Goal: Task Accomplishment & Management: Use online tool/utility

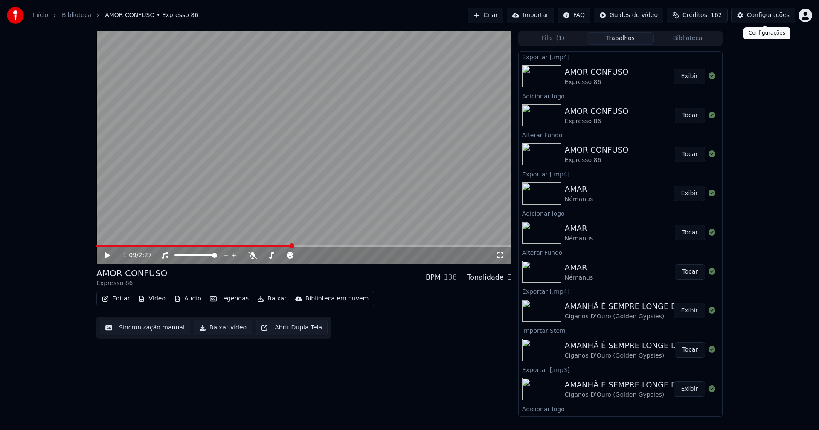
click at [785, 14] on div "Configurações" at bounding box center [768, 15] width 43 height 9
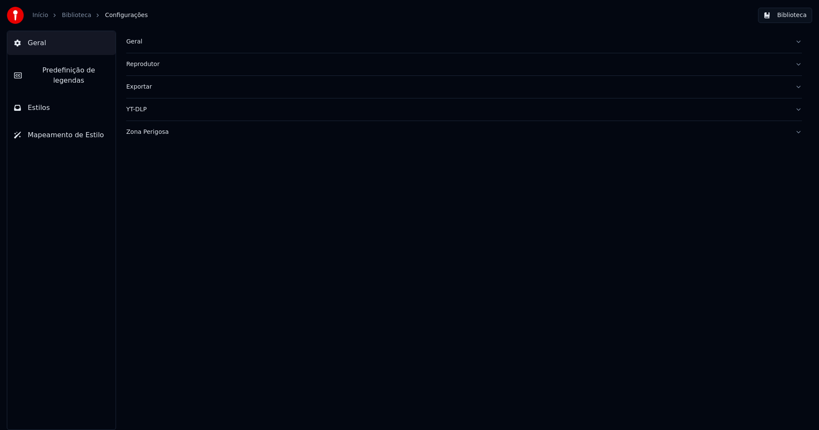
click at [132, 43] on div "Geral" at bounding box center [457, 42] width 662 height 9
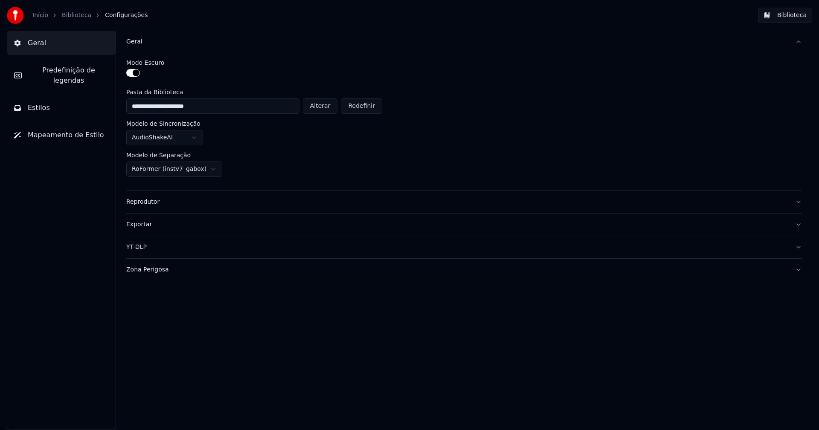
click at [329, 109] on button "Alterar" at bounding box center [320, 106] width 35 height 15
type input "**********"
click at [796, 12] on button "Biblioteca" at bounding box center [785, 15] width 54 height 15
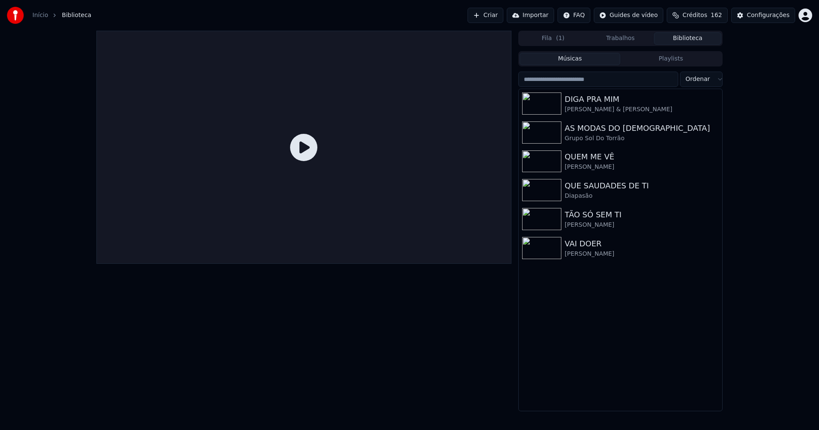
click at [37, 15] on link "Início" at bounding box center [40, 15] width 16 height 9
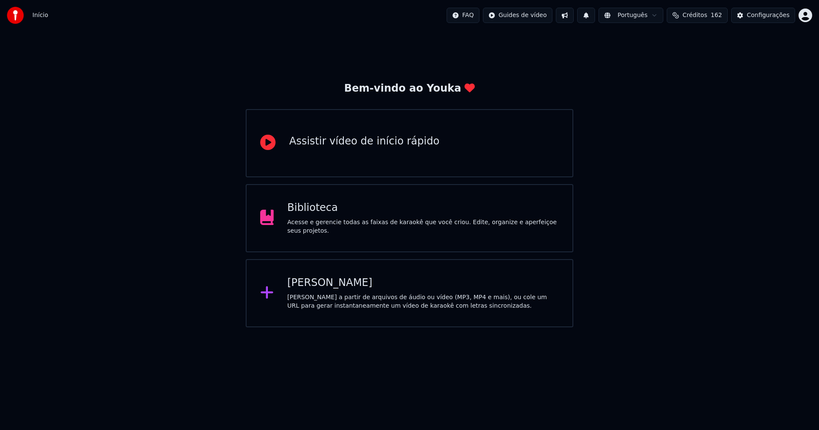
click at [326, 288] on div "[PERSON_NAME]" at bounding box center [423, 283] width 272 height 14
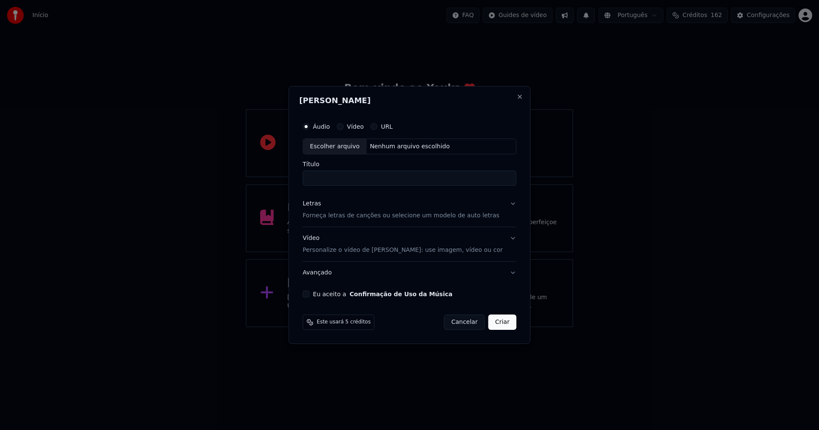
click at [346, 145] on div "Escolher arquivo" at bounding box center [335, 146] width 64 height 15
type input "**********"
click at [316, 204] on div "Letras" at bounding box center [312, 204] width 18 height 9
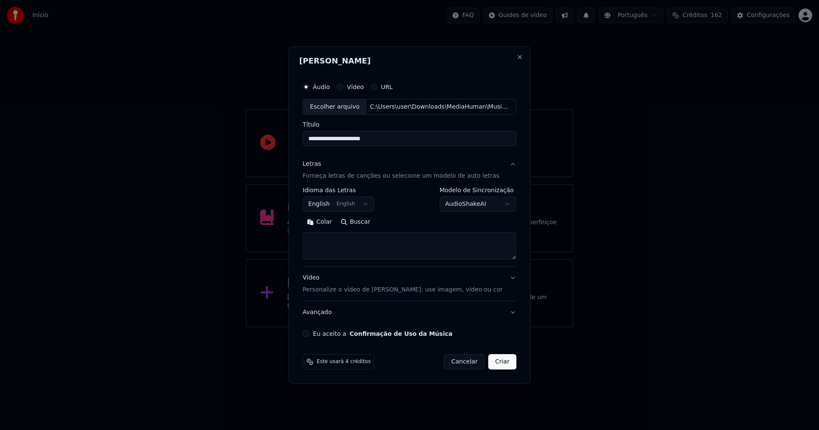
click at [334, 206] on body "**********" at bounding box center [409, 164] width 819 height 328
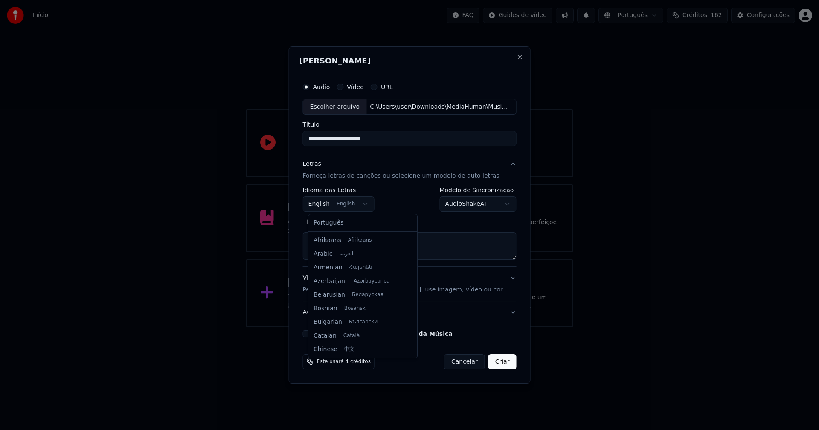
scroll to position [68, 0]
select select "**"
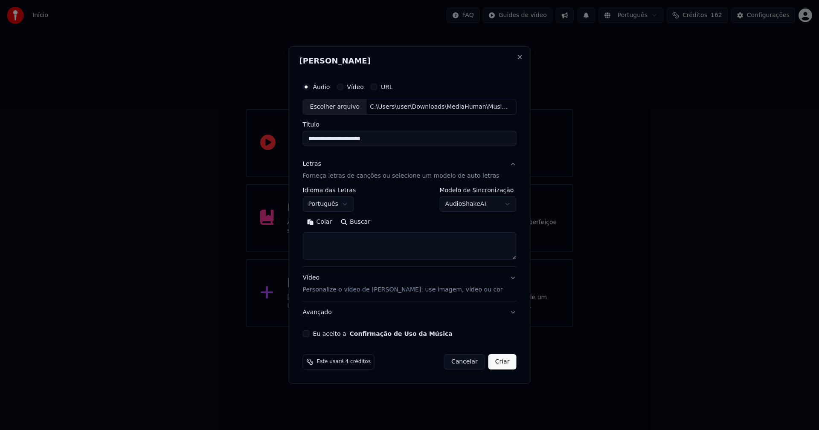
click at [330, 223] on button "Colar" at bounding box center [320, 223] width 34 height 14
click at [310, 335] on button "Eu aceito a Confirmação de Uso da Música" at bounding box center [306, 334] width 7 height 7
click at [502, 364] on button "Criar" at bounding box center [502, 361] width 28 height 15
type textarea "**********"
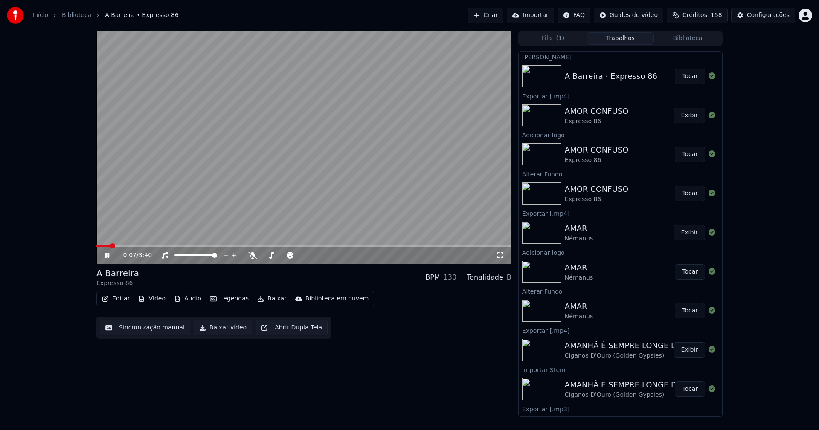
click at [191, 302] on button "Áudio" at bounding box center [188, 299] width 34 height 12
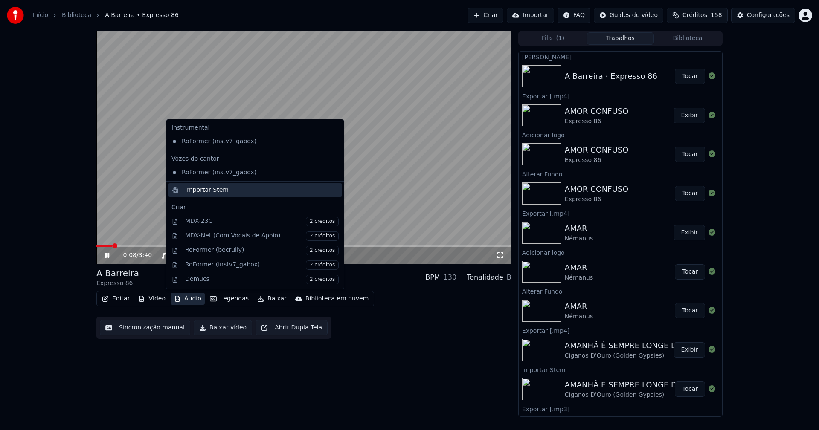
click at [200, 191] on div "Importar Stem" at bounding box center [207, 190] width 44 height 9
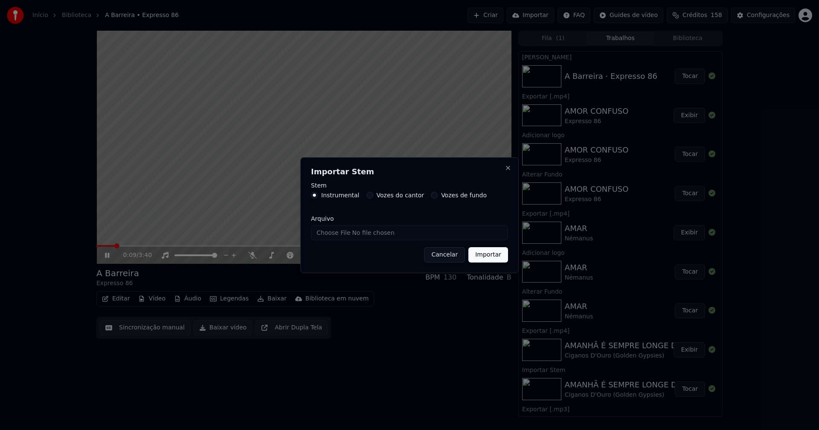
click at [337, 238] on input "Arquivo" at bounding box center [409, 232] width 197 height 15
type input "**********"
click at [485, 257] on button "Importar" at bounding box center [488, 254] width 40 height 15
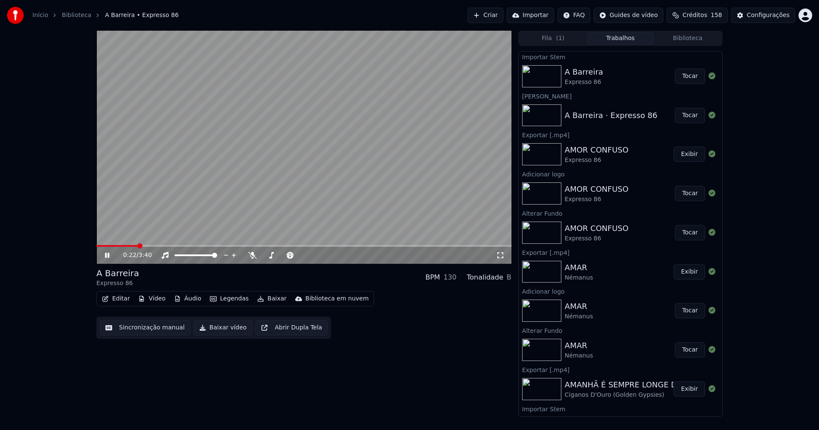
click at [157, 303] on button "Vídeo" at bounding box center [152, 299] width 34 height 12
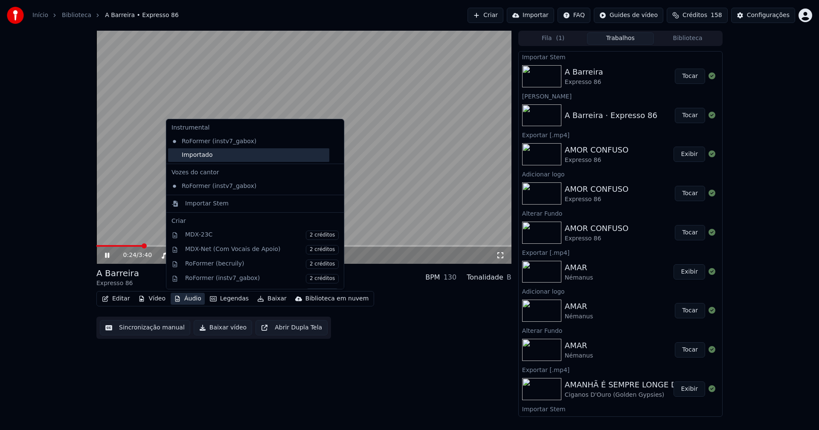
click at [176, 160] on div "Importado" at bounding box center [248, 155] width 161 height 14
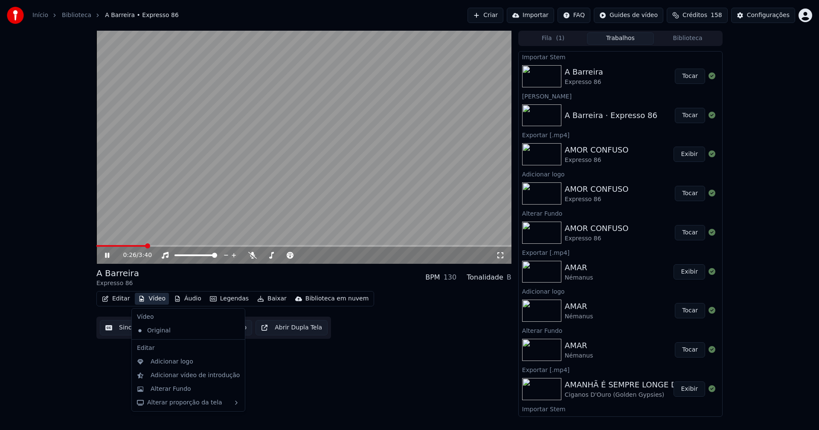
click at [159, 299] on button "Vídeo" at bounding box center [152, 299] width 34 height 12
click at [169, 361] on div "Adicionar logo" at bounding box center [172, 362] width 43 height 9
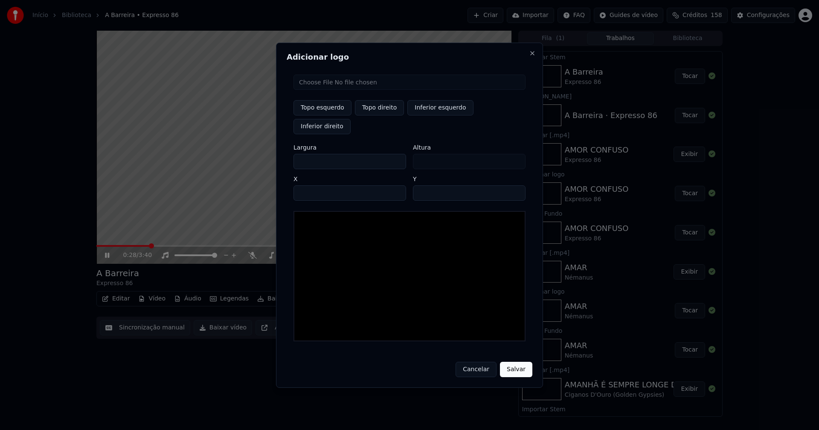
click at [326, 90] on input "file" at bounding box center [409, 82] width 232 height 15
type input "**********"
type input "***"
click at [383, 116] on button "Topo direito" at bounding box center [379, 107] width 49 height 15
type input "****"
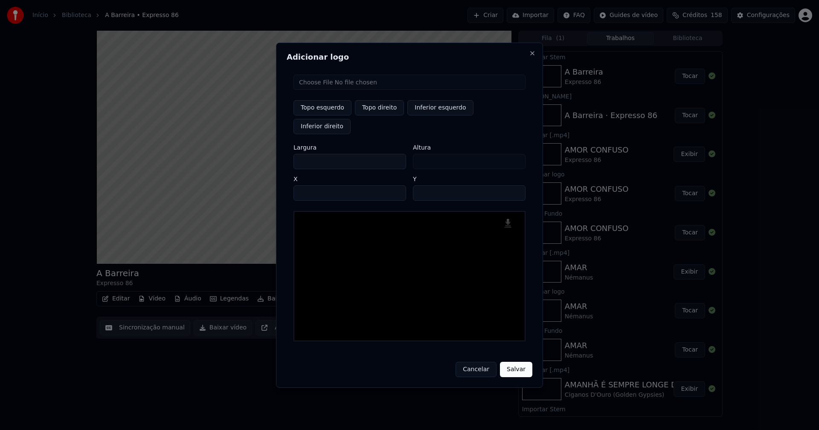
drag, startPoint x: 308, startPoint y: 154, endPoint x: 251, endPoint y: 152, distance: 56.8
click at [251, 152] on body "Início Biblioteca A Barreira • Expresso 86 Criar Importar FAQ Guides de vídeo C…" at bounding box center [409, 215] width 819 height 430
type input "**"
type input "***"
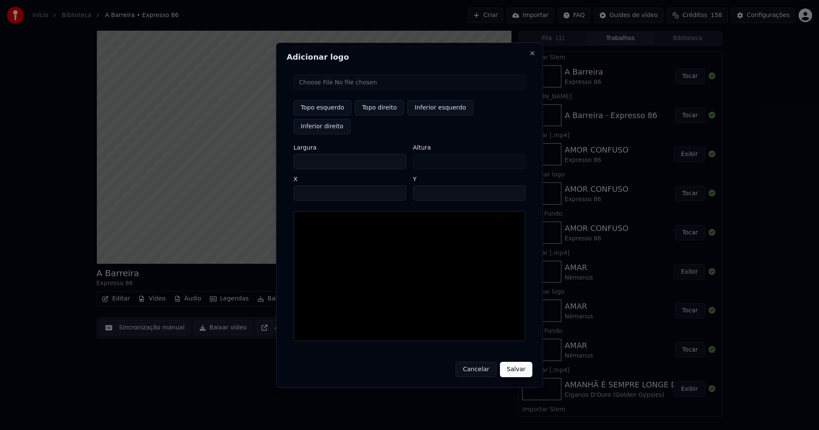
type input "***"
click at [310, 186] on input "****" at bounding box center [349, 193] width 113 height 15
type input "****"
click at [514, 186] on input "**" at bounding box center [469, 193] width 113 height 15
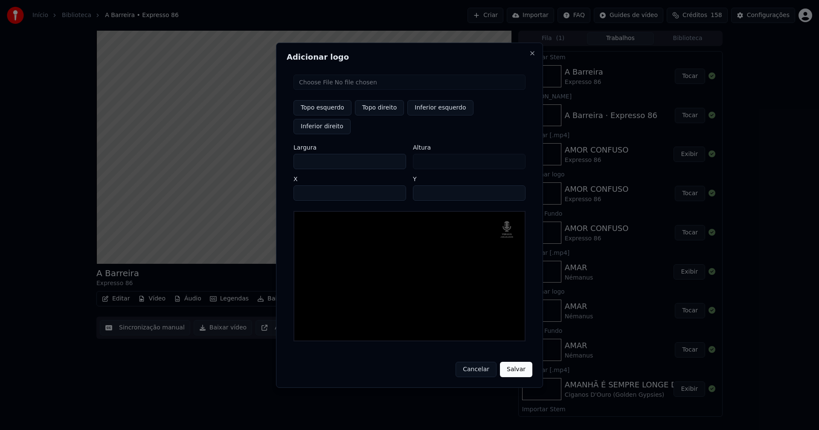
click at [514, 186] on input "**" at bounding box center [469, 193] width 113 height 15
type input "**"
click at [514, 186] on input "**" at bounding box center [469, 193] width 113 height 15
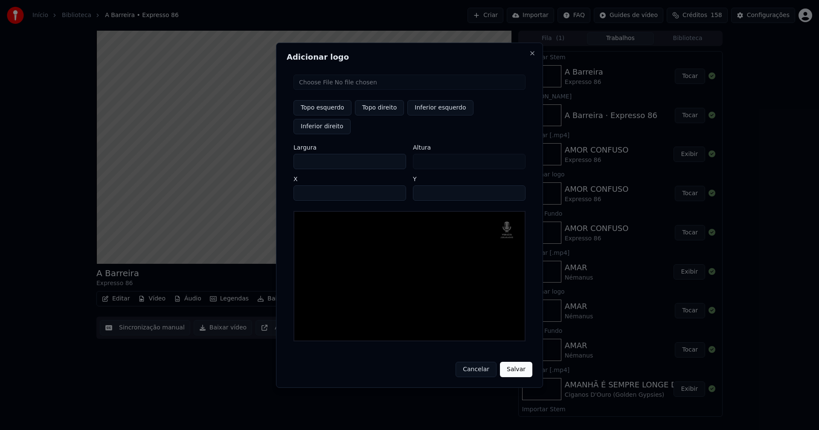
click at [519, 362] on button "Salvar" at bounding box center [516, 369] width 32 height 15
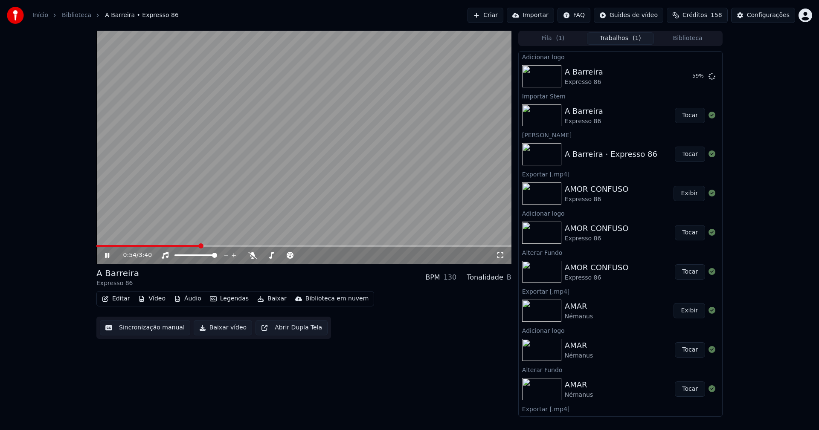
click at [105, 254] on icon at bounding box center [113, 255] width 20 height 7
click at [125, 301] on button "Editar" at bounding box center [116, 299] width 35 height 12
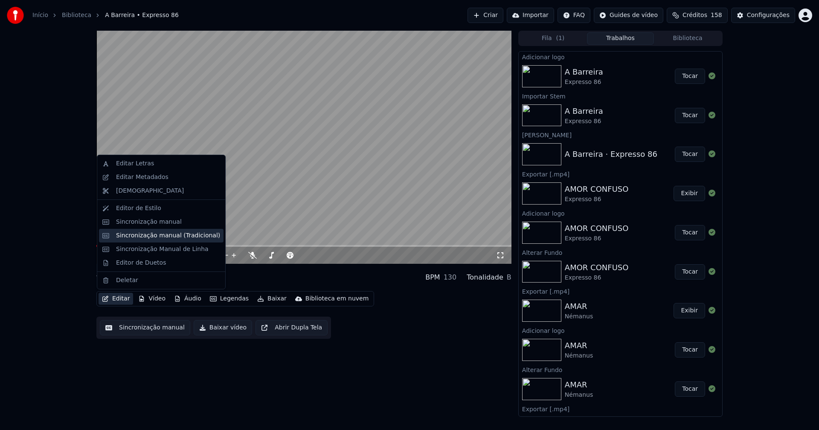
click at [154, 238] on div "Sincronização manual (Tradicional)" at bounding box center [168, 236] width 104 height 9
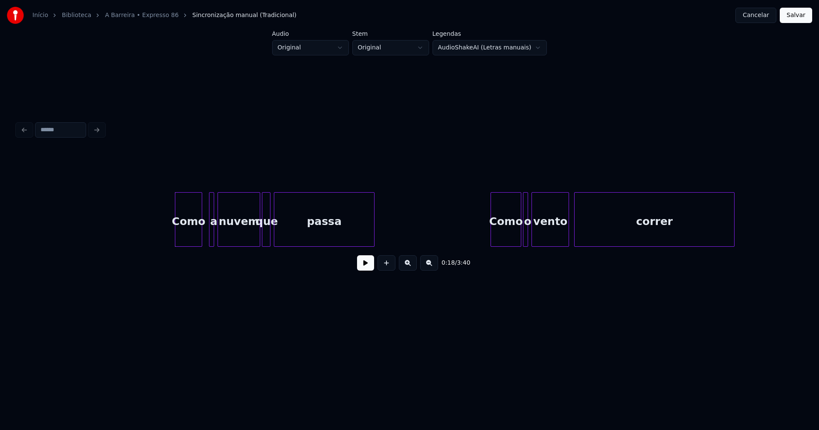
scroll to position [0, 1448]
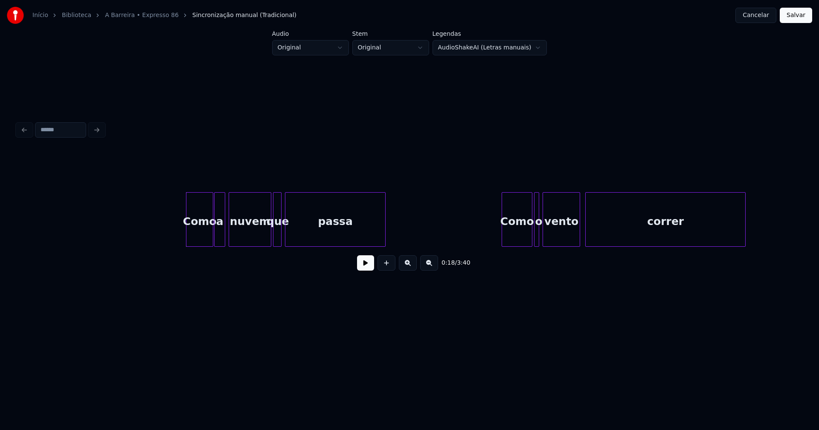
click at [215, 235] on div at bounding box center [216, 220] width 3 height 54
click at [366, 271] on button at bounding box center [365, 262] width 17 height 15
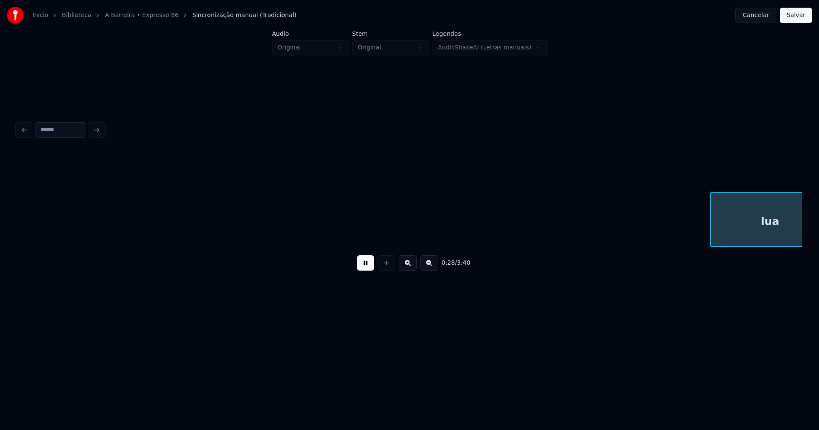
scroll to position [0, 2464]
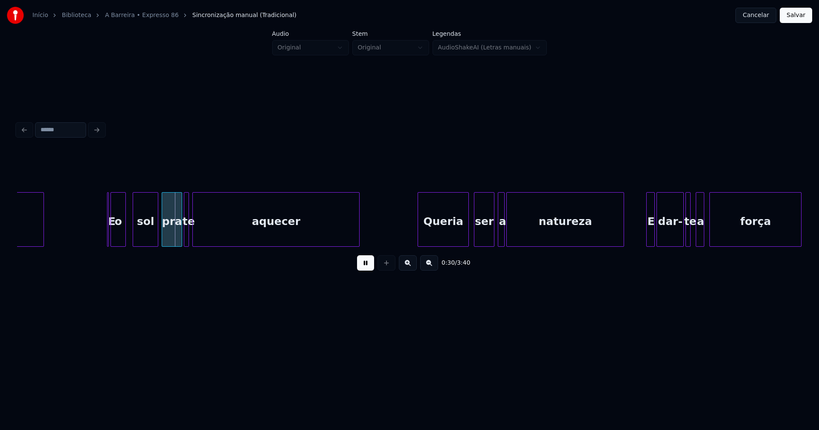
click at [365, 269] on button at bounding box center [365, 262] width 17 height 15
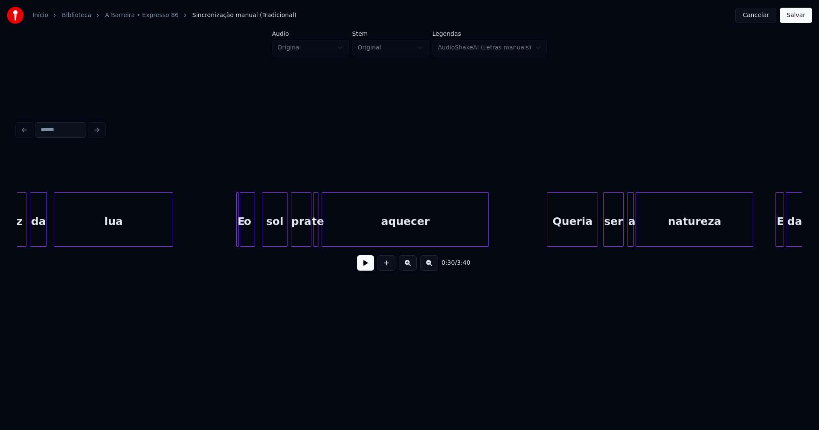
click at [238, 232] on div at bounding box center [237, 220] width 3 height 54
click at [244, 229] on div at bounding box center [245, 220] width 3 height 54
drag, startPoint x: 228, startPoint y: 194, endPoint x: 221, endPoint y: 198, distance: 7.8
click at [236, 192] on div "E" at bounding box center [241, 219] width 11 height 55
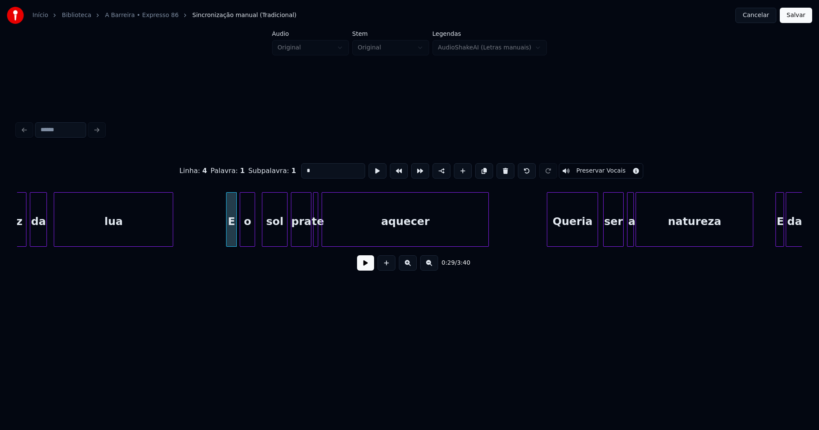
click at [226, 198] on div "E" at bounding box center [231, 219] width 11 height 55
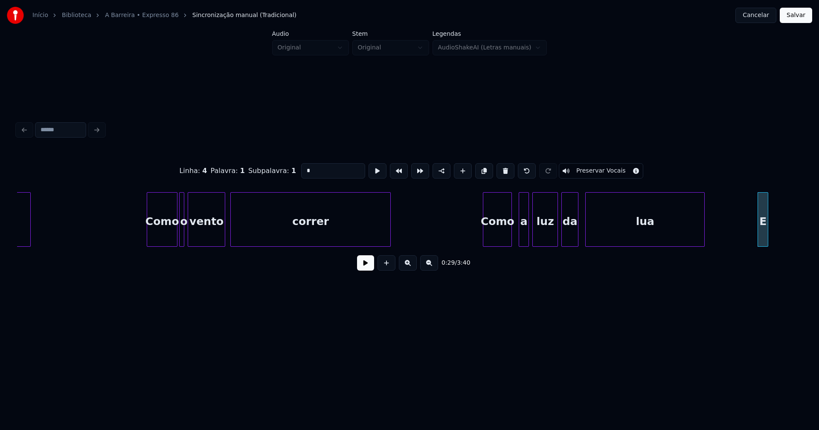
scroll to position [0, 1699]
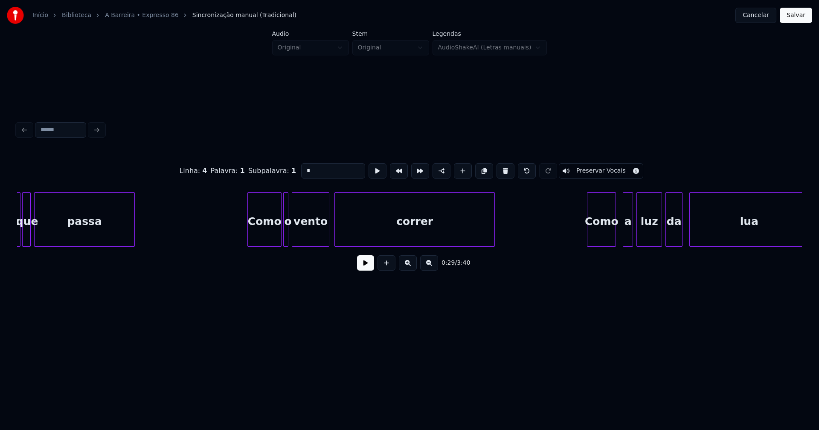
click at [249, 229] on div at bounding box center [249, 220] width 3 height 54
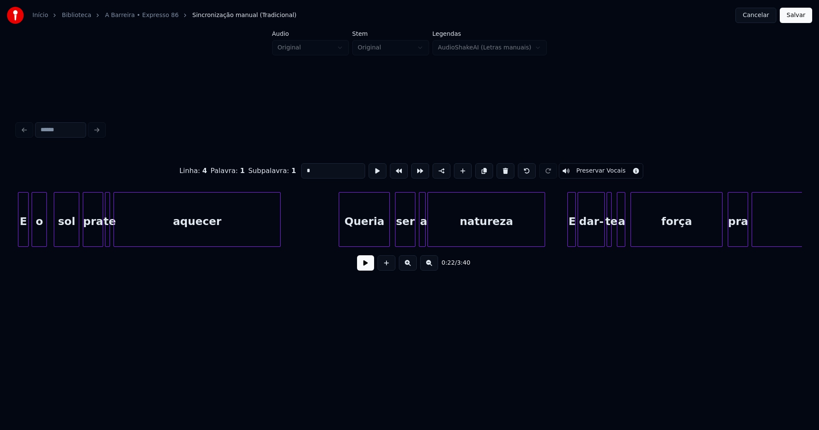
scroll to position [0, 2543]
click at [21, 237] on div "E" at bounding box center [23, 222] width 10 height 58
click at [364, 269] on button at bounding box center [365, 262] width 17 height 15
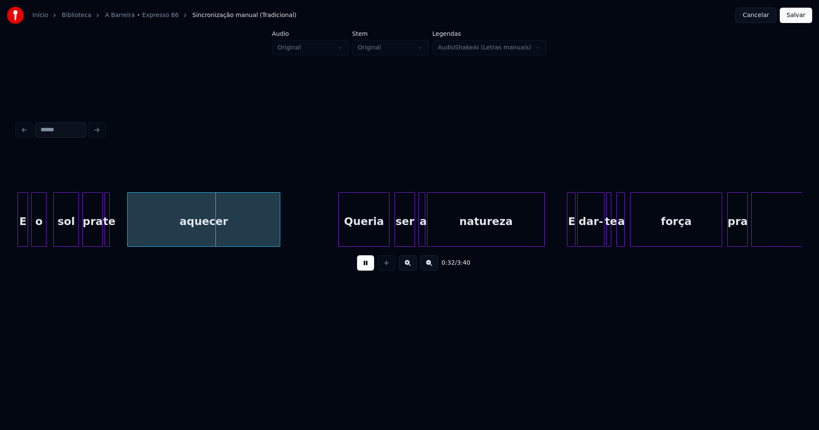
click at [128, 237] on div at bounding box center [129, 220] width 3 height 54
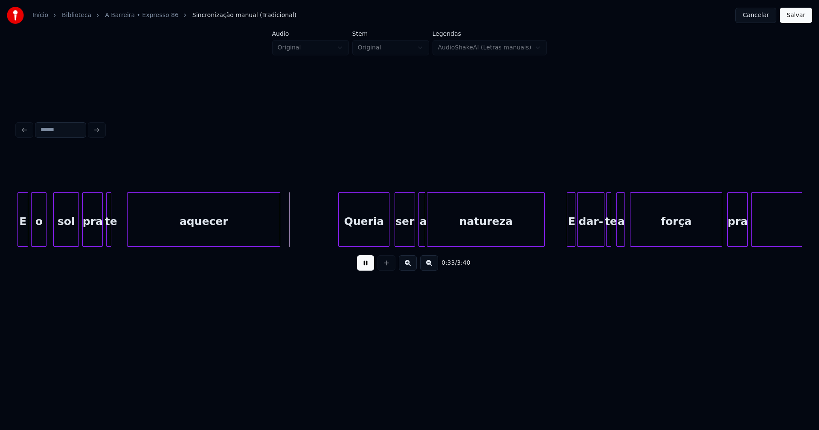
click at [112, 241] on div "te" at bounding box center [111, 222] width 9 height 58
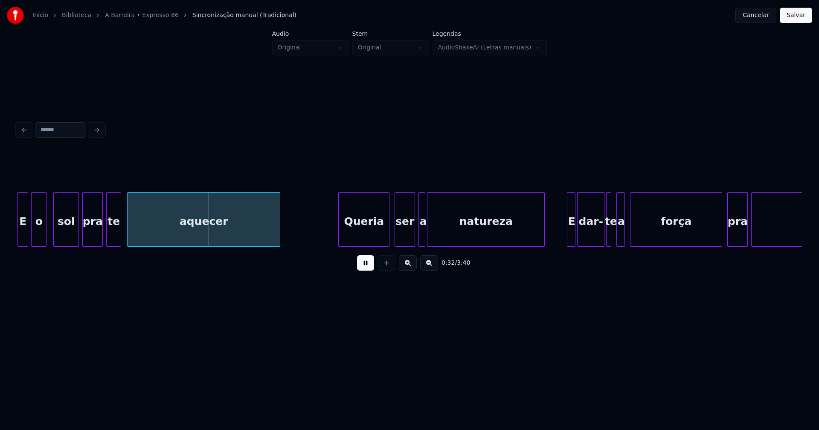
click at [121, 237] on div at bounding box center [119, 220] width 3 height 54
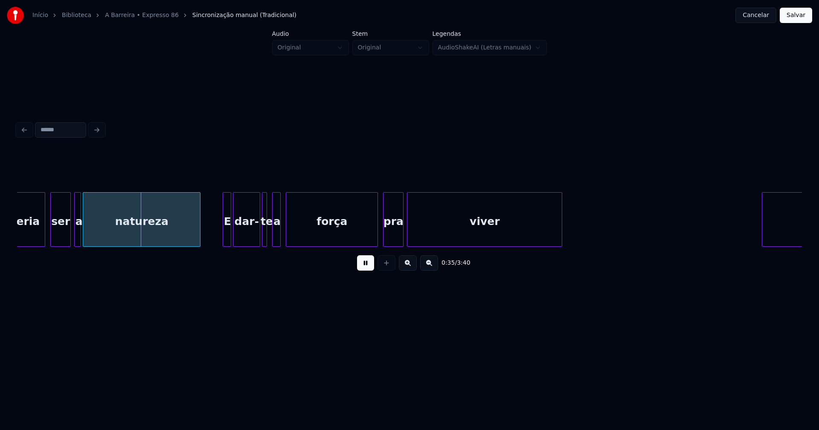
scroll to position [0, 2898]
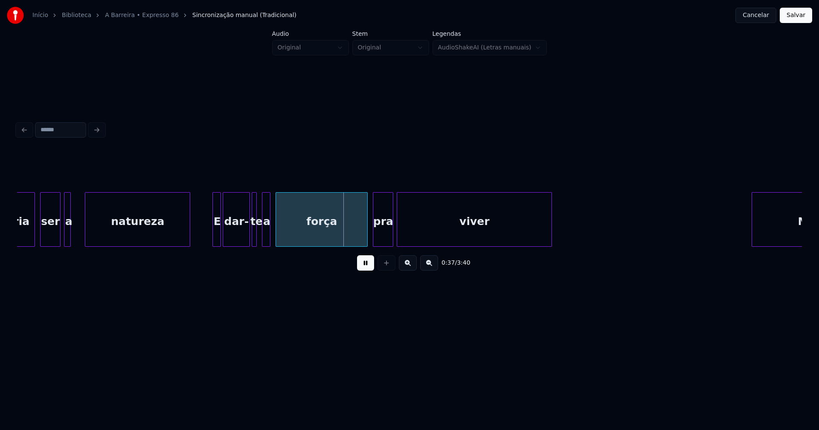
click at [87, 232] on div at bounding box center [86, 220] width 3 height 54
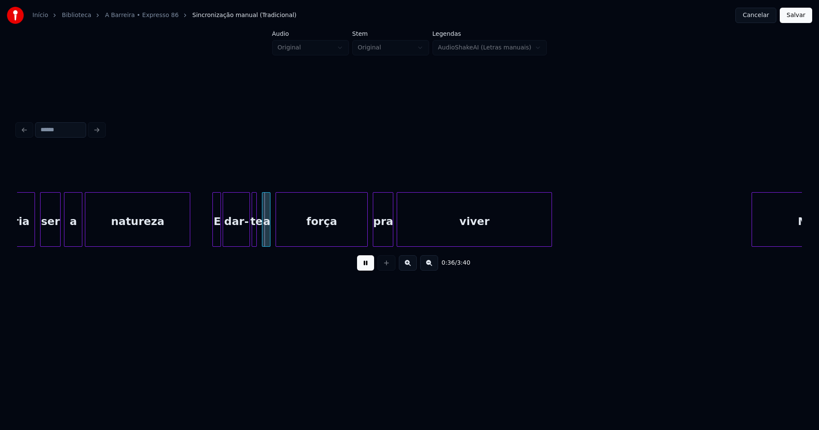
click at [81, 232] on div at bounding box center [80, 220] width 3 height 54
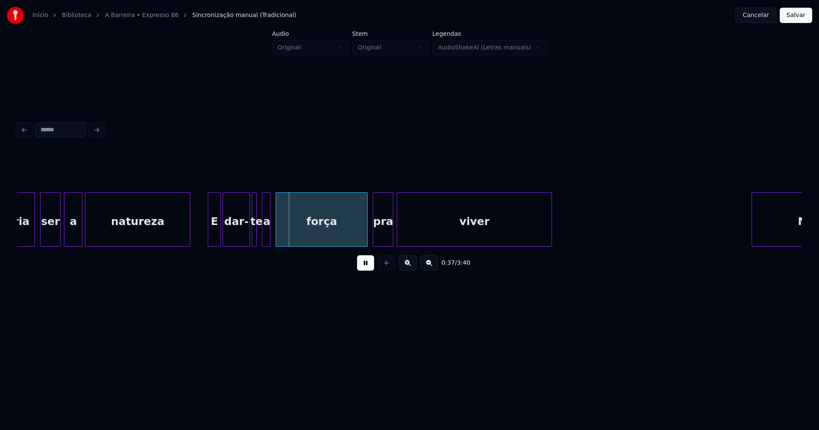
click at [209, 230] on div at bounding box center [209, 220] width 3 height 54
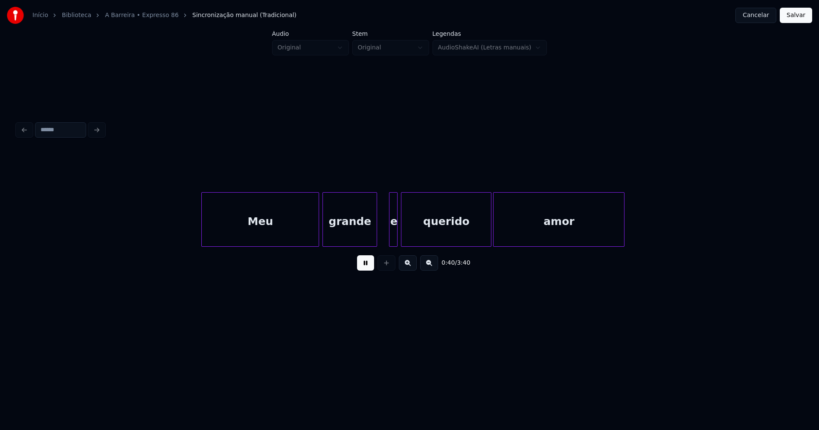
scroll to position [0, 3452]
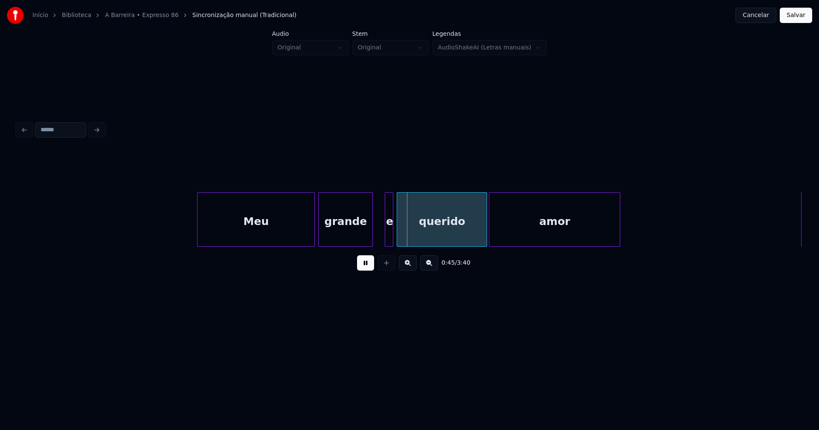
click at [251, 235] on div "Meu" at bounding box center [255, 222] width 117 height 58
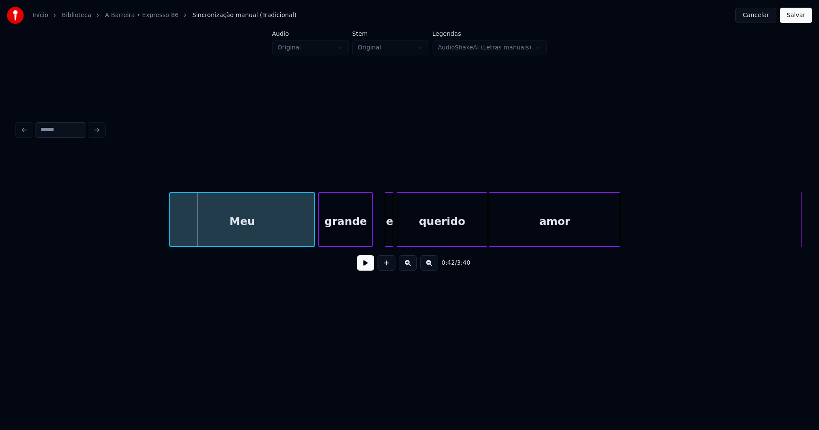
click at [170, 239] on div at bounding box center [171, 220] width 3 height 54
click at [356, 264] on div "0:42 / 3:40" at bounding box center [409, 263] width 771 height 19
click at [175, 233] on div at bounding box center [175, 220] width 3 height 54
click at [366, 268] on button at bounding box center [365, 262] width 17 height 15
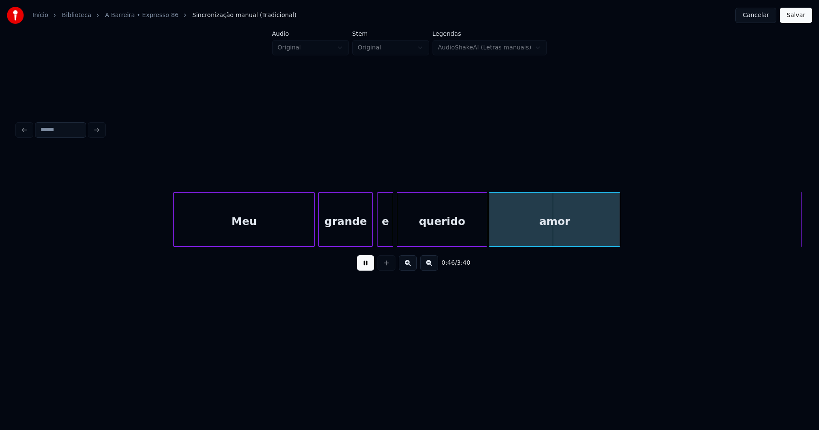
click at [378, 237] on div at bounding box center [378, 220] width 3 height 54
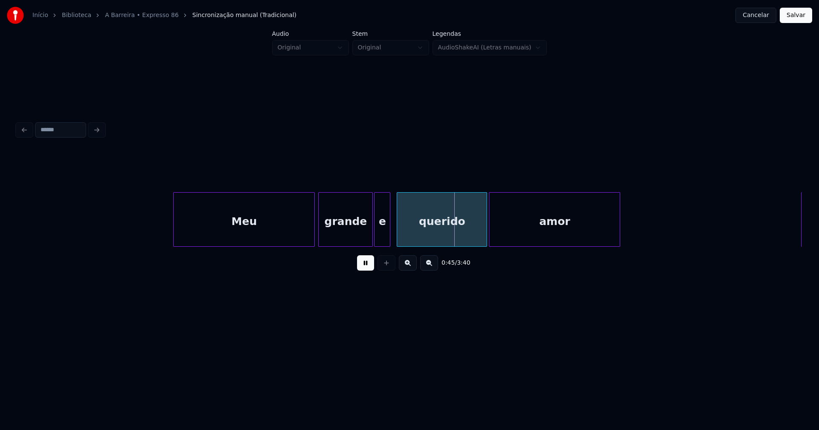
click at [384, 238] on div "e" at bounding box center [381, 222] width 15 height 58
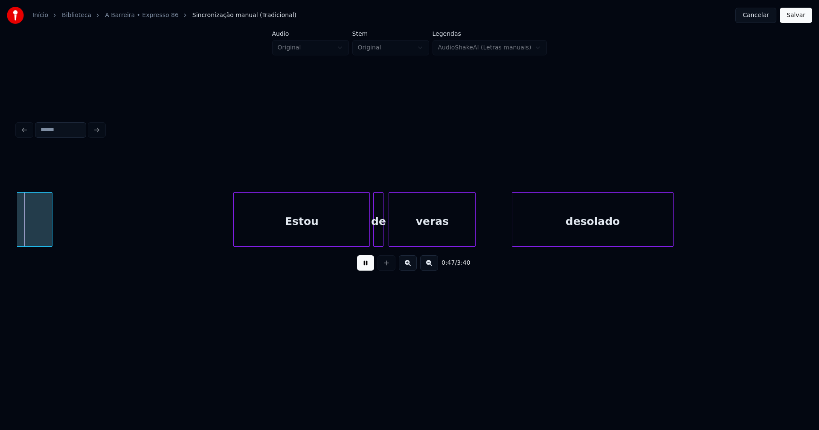
scroll to position [0, 4025]
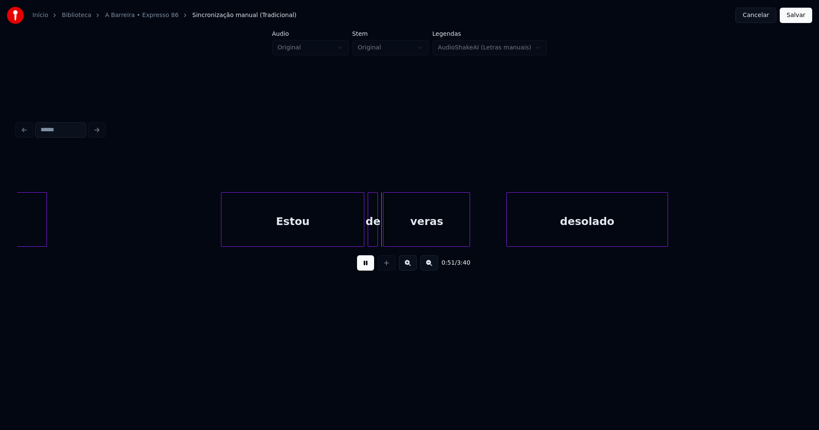
click at [222, 229] on div at bounding box center [222, 220] width 3 height 54
click at [496, 237] on div at bounding box center [496, 220] width 3 height 54
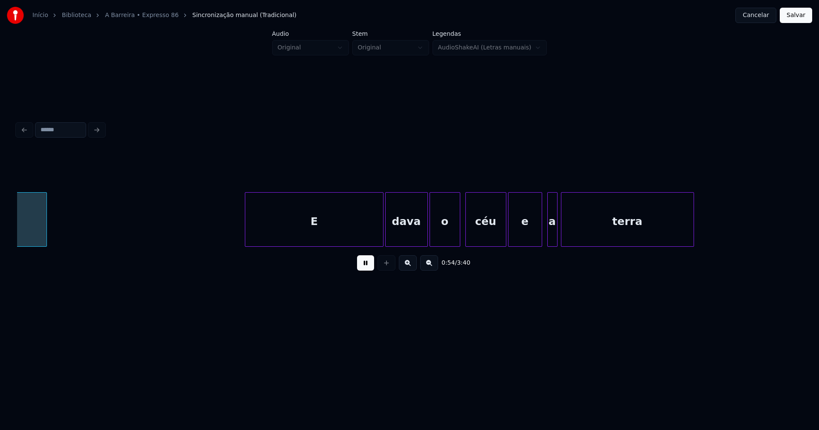
scroll to position [0, 4649]
click at [296, 232] on div "E" at bounding box center [306, 222] width 137 height 58
click at [546, 241] on div "a" at bounding box center [546, 222] width 9 height 58
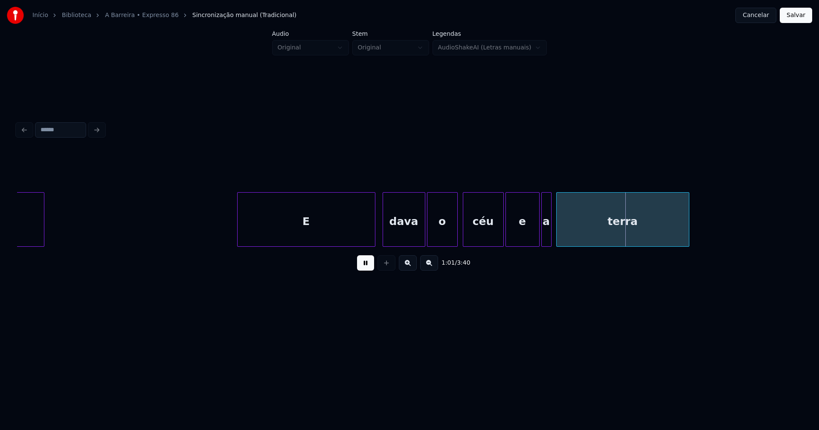
click at [572, 235] on div "terra" at bounding box center [623, 222] width 132 height 58
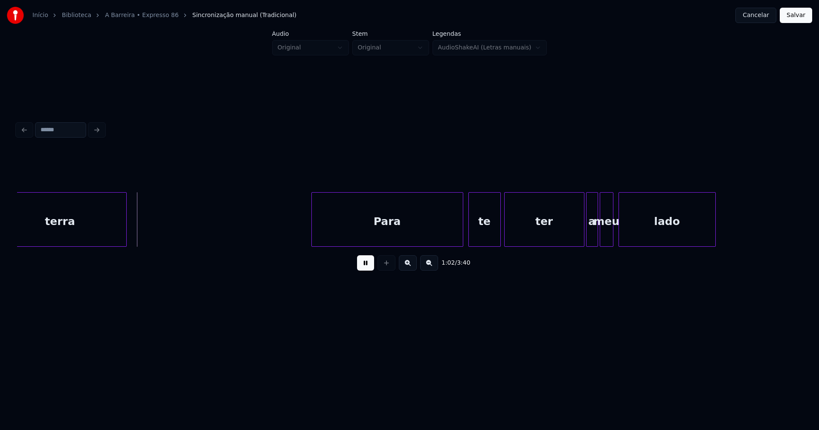
scroll to position [0, 5263]
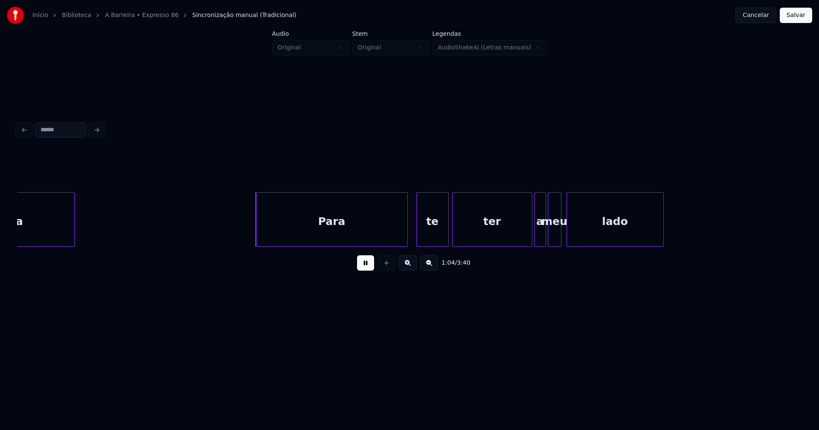
click at [327, 226] on div "Para" at bounding box center [331, 222] width 151 height 58
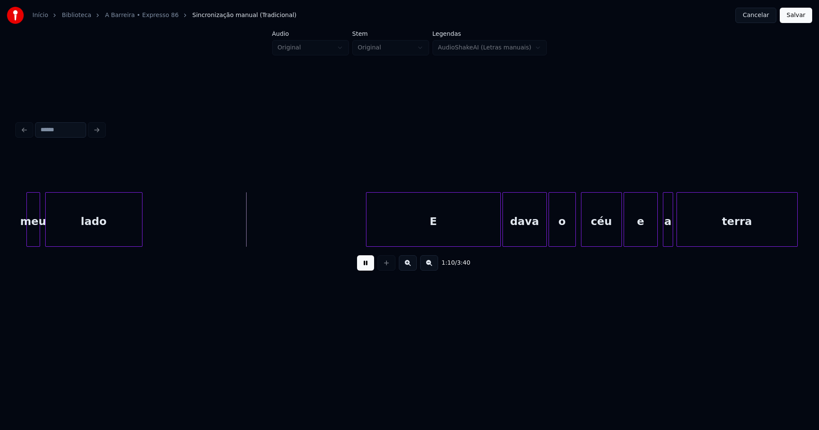
scroll to position [0, 5951]
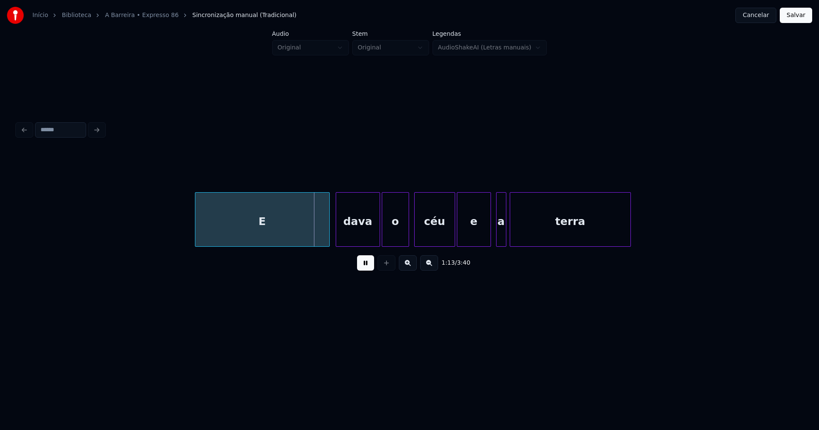
click at [282, 234] on div "E" at bounding box center [262, 222] width 134 height 58
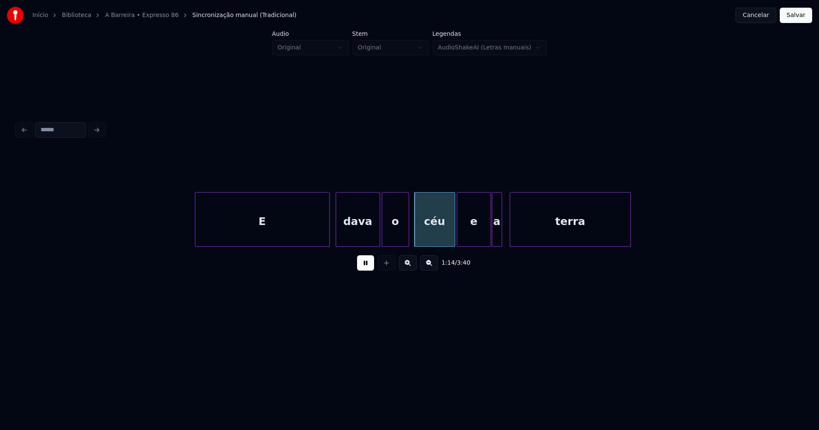
click at [496, 238] on div "a" at bounding box center [496, 222] width 9 height 58
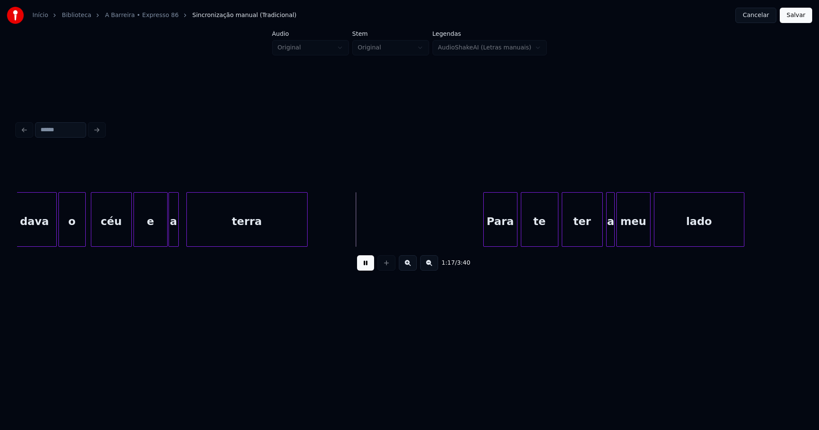
scroll to position [0, 6493]
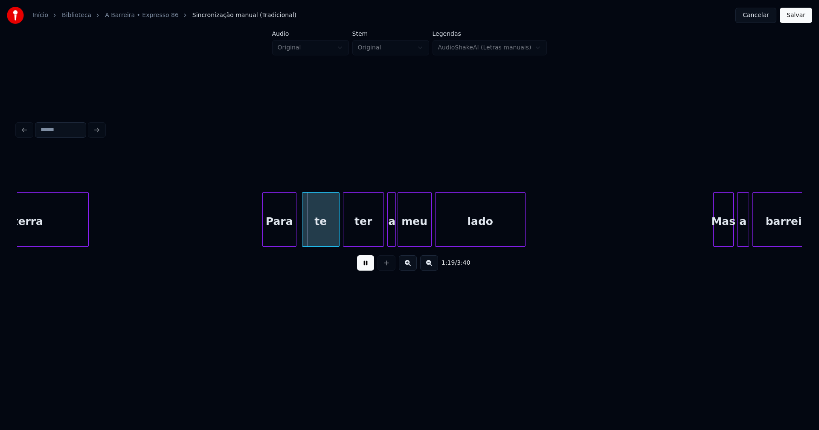
click at [277, 234] on div "Para" at bounding box center [279, 222] width 33 height 58
click at [322, 236] on div "te" at bounding box center [317, 222] width 37 height 58
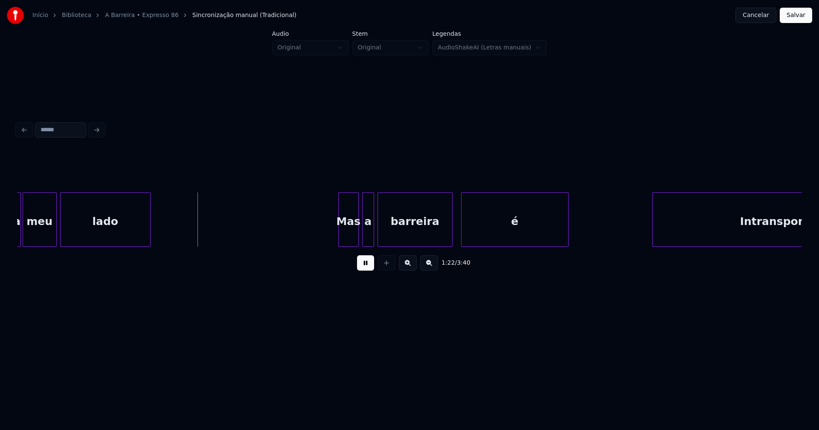
scroll to position [0, 6931]
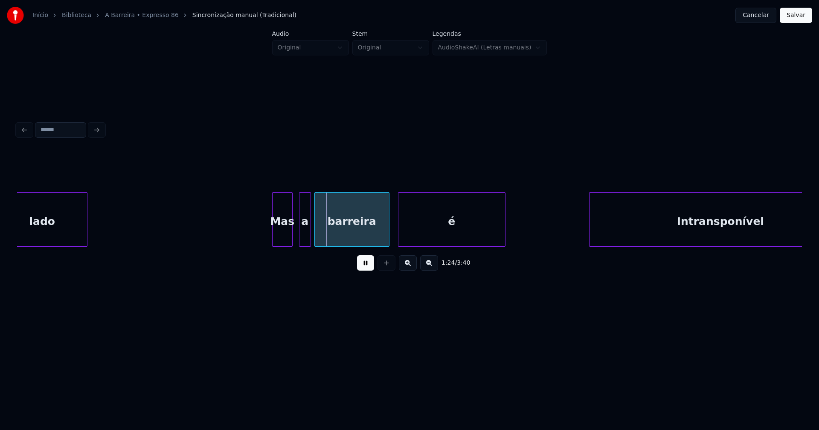
click at [280, 238] on div "Mas" at bounding box center [283, 222] width 20 height 58
click at [301, 238] on div "a" at bounding box center [300, 222] width 11 height 58
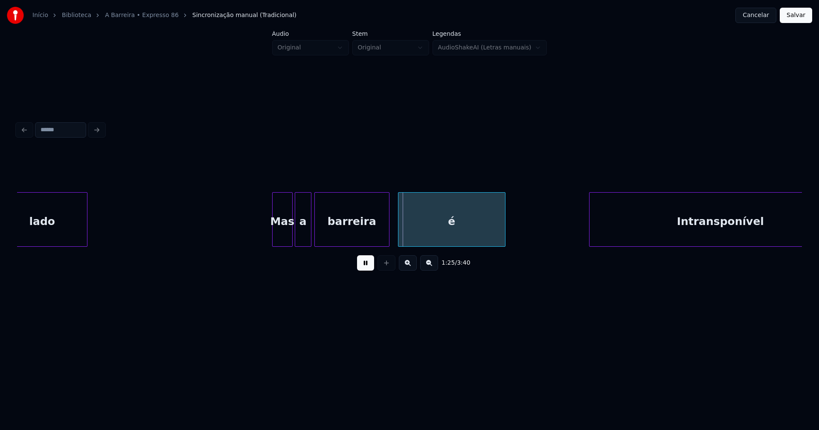
click at [308, 232] on div at bounding box center [309, 220] width 3 height 54
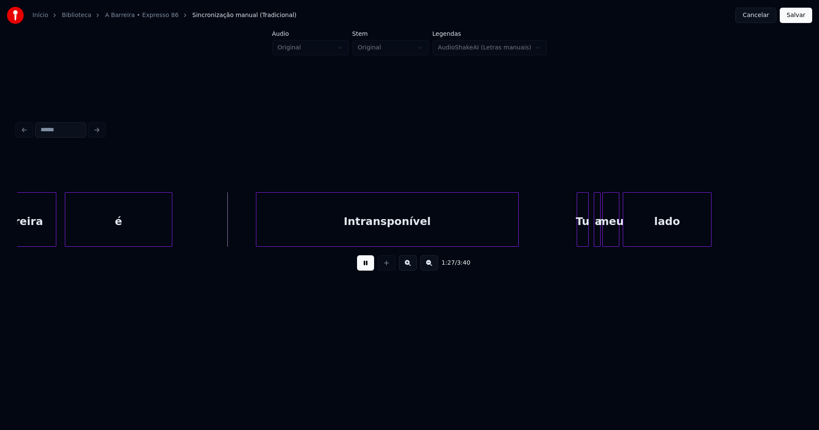
scroll to position [0, 7285]
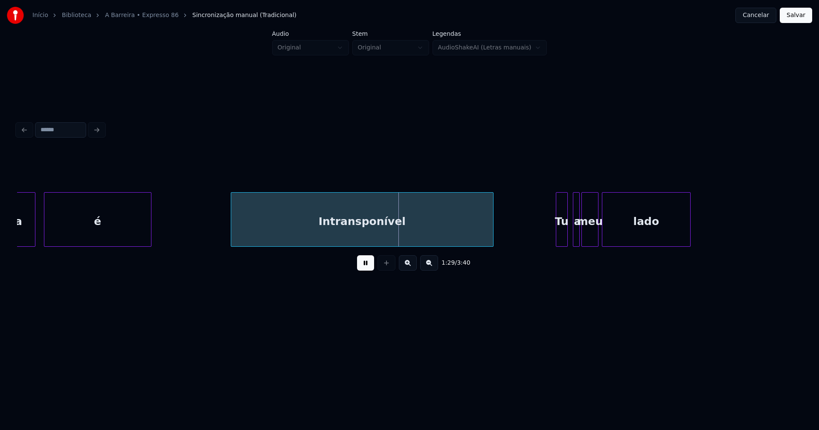
click at [337, 236] on div "Intransponível" at bounding box center [362, 222] width 262 height 58
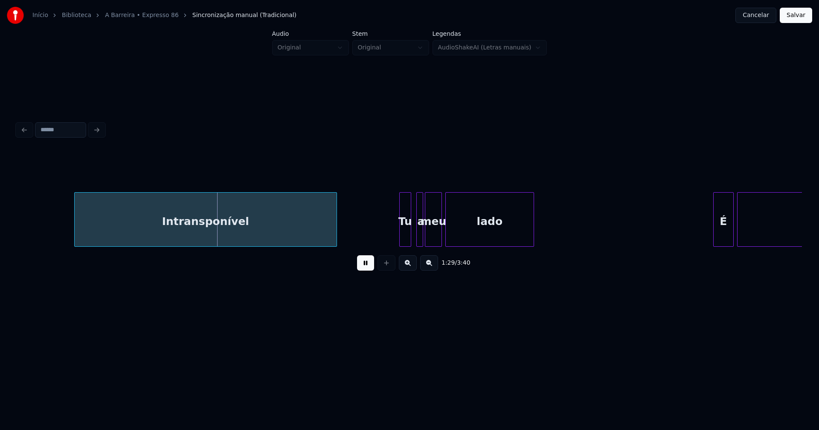
scroll to position [0, 7473]
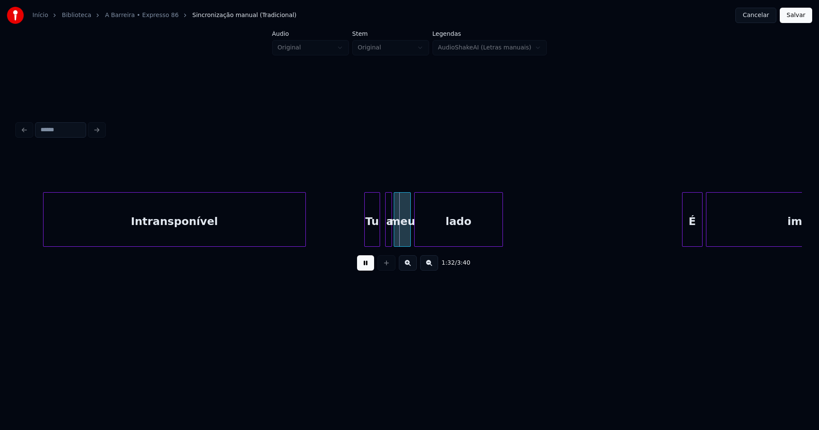
click at [366, 235] on div at bounding box center [366, 220] width 3 height 54
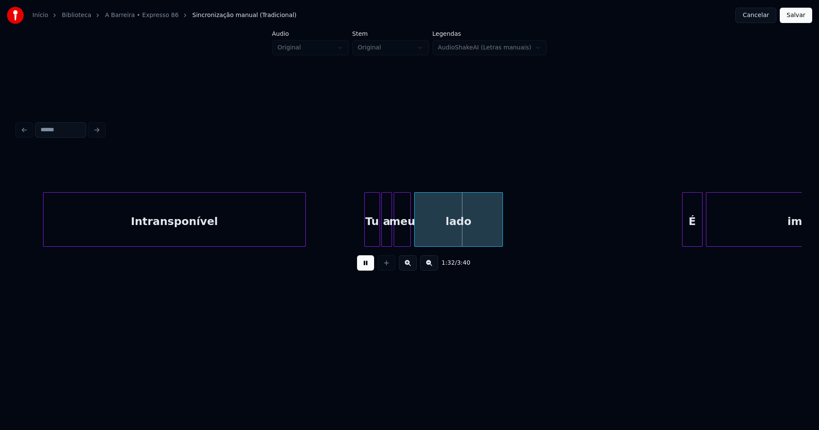
click at [383, 233] on div at bounding box center [383, 220] width 3 height 54
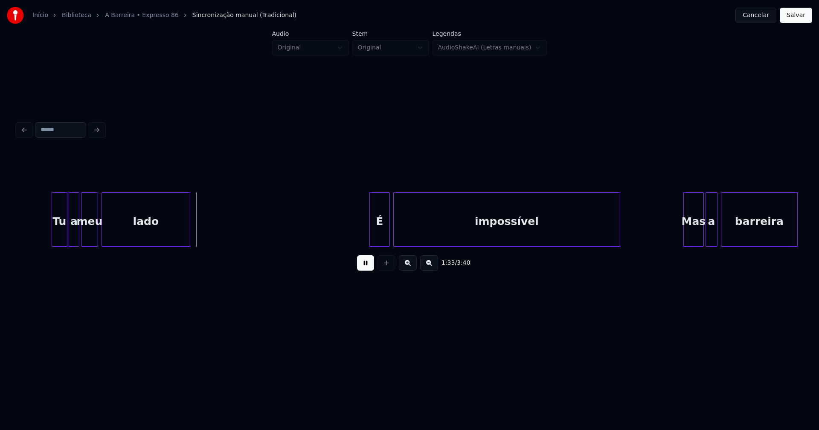
scroll to position [0, 7828]
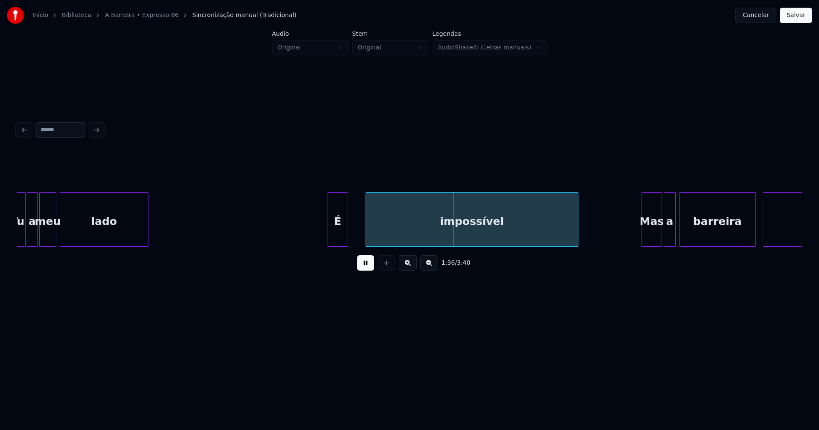
click at [366, 230] on div at bounding box center [367, 220] width 3 height 54
click at [359, 226] on div at bounding box center [358, 220] width 3 height 54
click at [326, 236] on div at bounding box center [325, 220] width 3 height 54
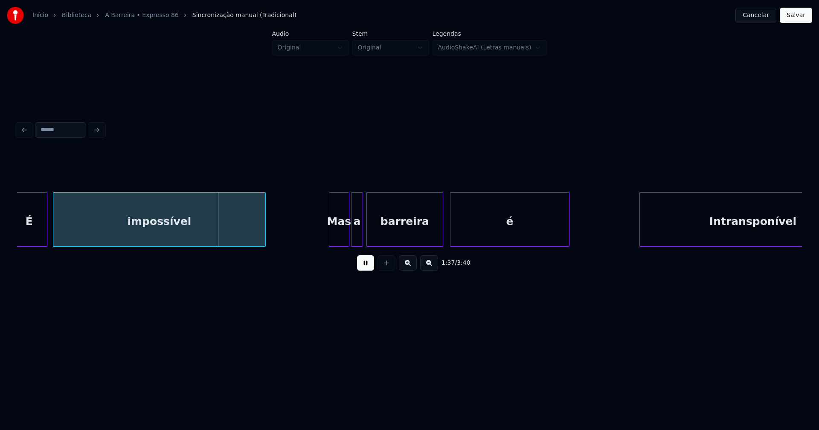
scroll to position [0, 8150]
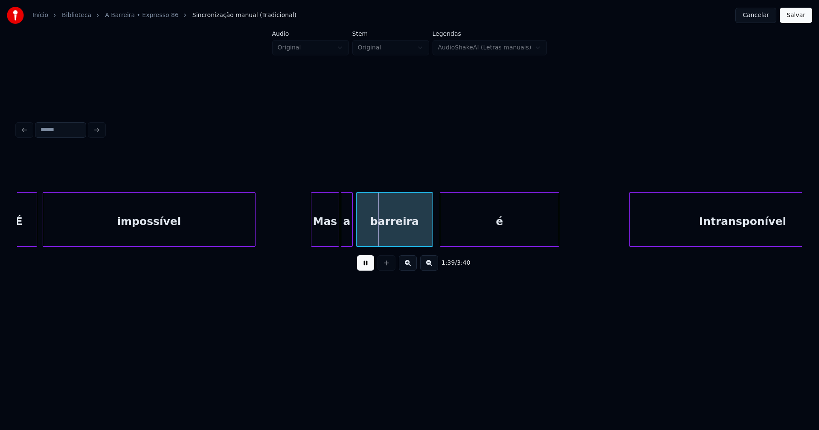
click at [313, 236] on div at bounding box center [312, 220] width 3 height 54
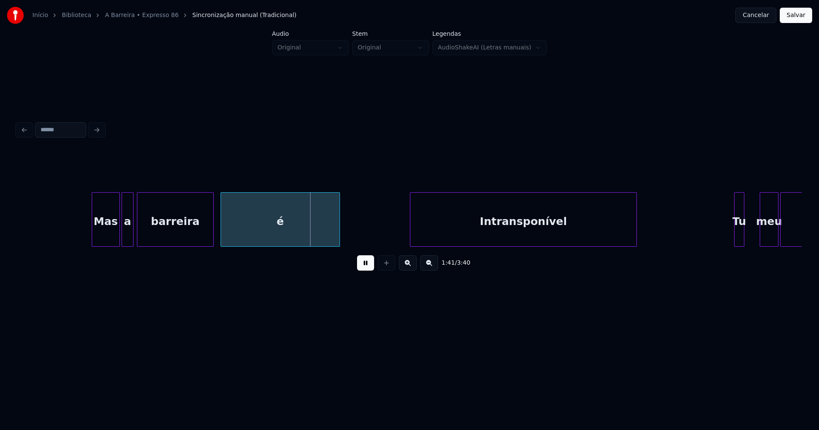
scroll to position [0, 8411]
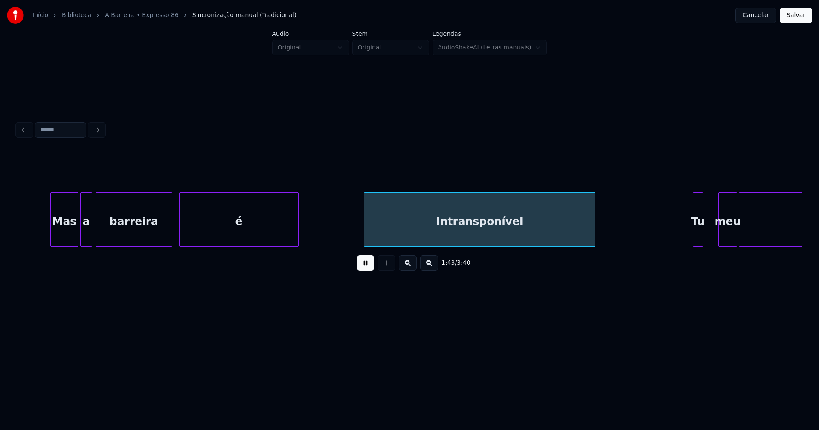
click at [365, 235] on div at bounding box center [365, 220] width 3 height 54
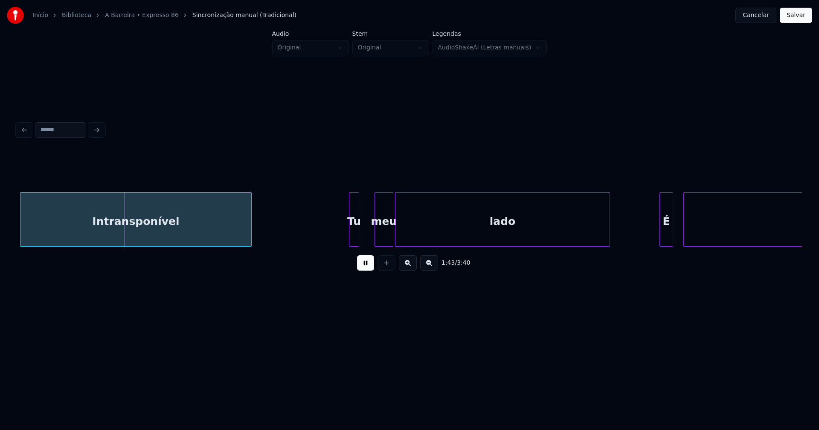
scroll to position [0, 8776]
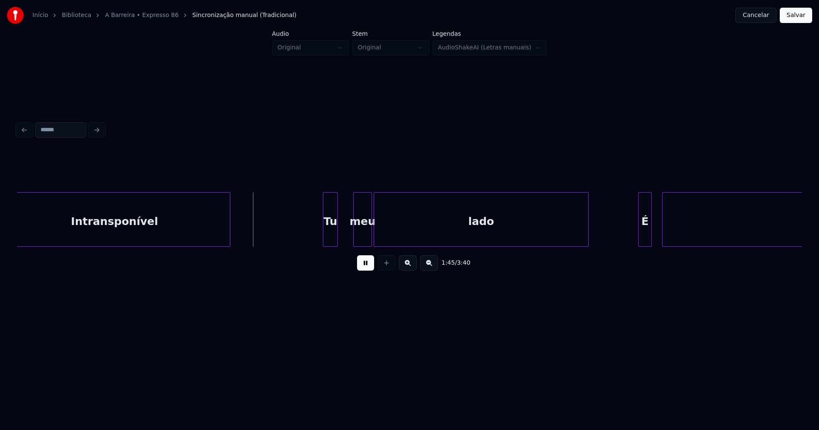
click at [323, 240] on div at bounding box center [324, 220] width 3 height 54
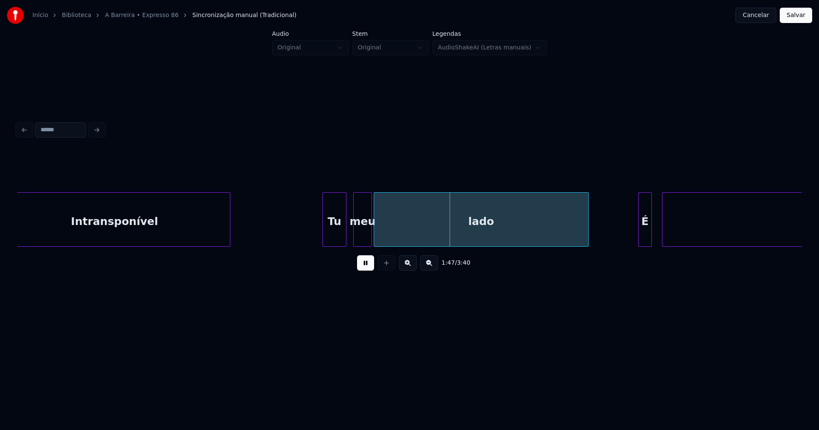
click at [344, 234] on div at bounding box center [344, 220] width 3 height 54
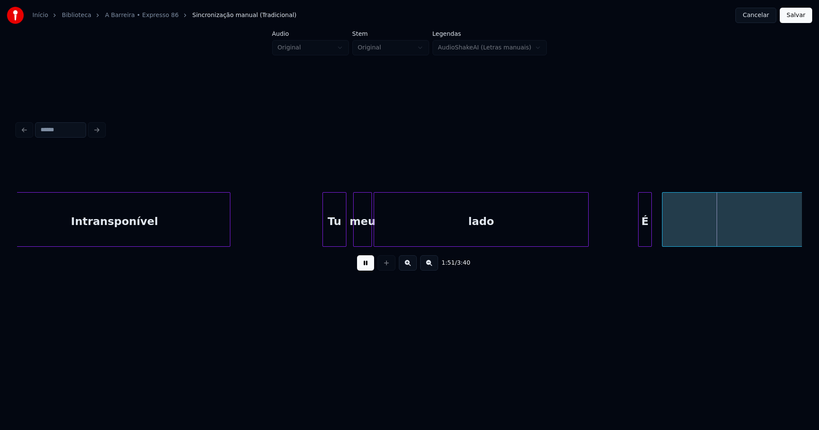
drag, startPoint x: 364, startPoint y: 263, endPoint x: 350, endPoint y: 232, distance: 33.4
click at [364, 263] on button at bounding box center [365, 262] width 17 height 15
click at [344, 229] on div at bounding box center [345, 220] width 3 height 54
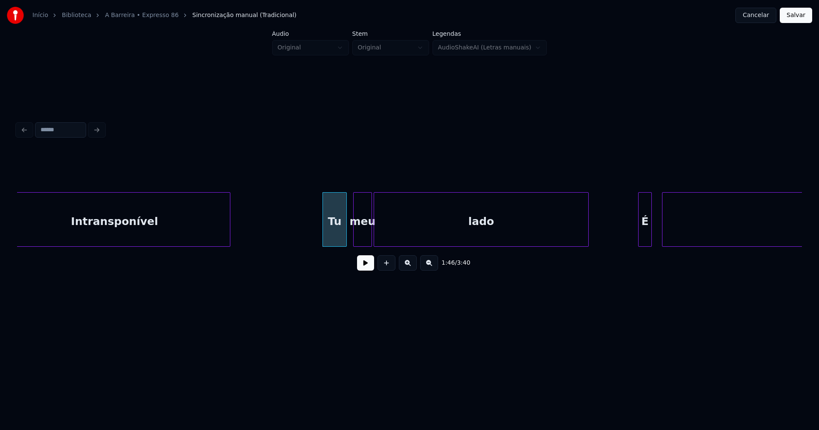
click at [339, 229] on div "Tu" at bounding box center [334, 222] width 23 height 58
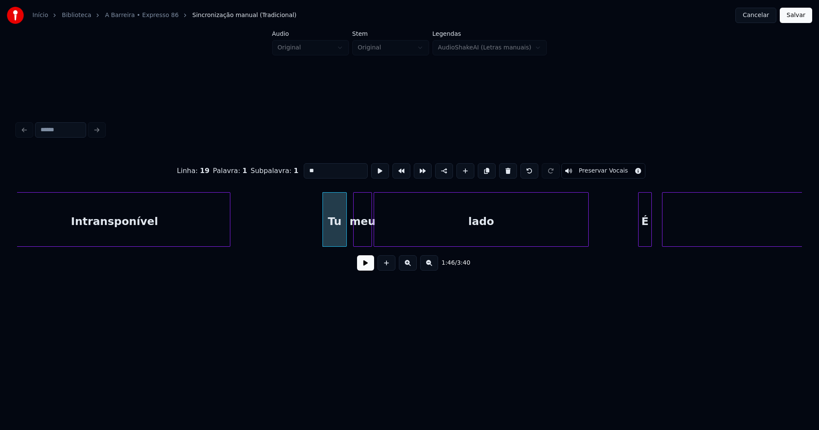
click at [317, 169] on input "**" at bounding box center [336, 170] width 64 height 15
type input "****"
click at [368, 270] on button at bounding box center [365, 262] width 17 height 15
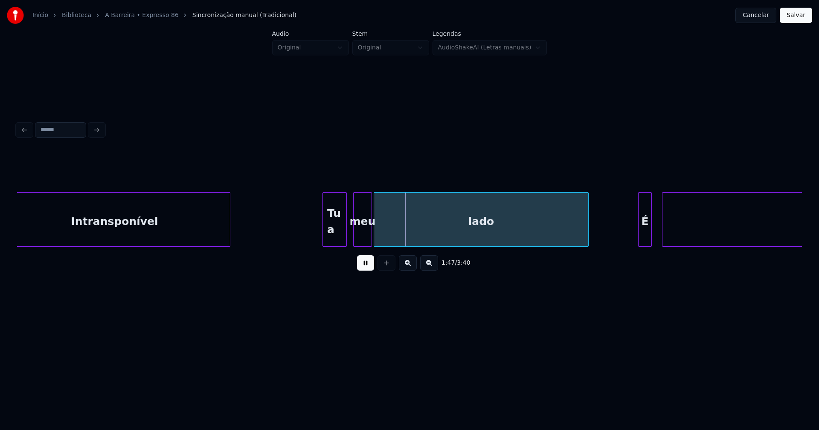
click at [265, 233] on div "Intransponível Tu a meu lado É impossível" at bounding box center [654, 219] width 18827 height 55
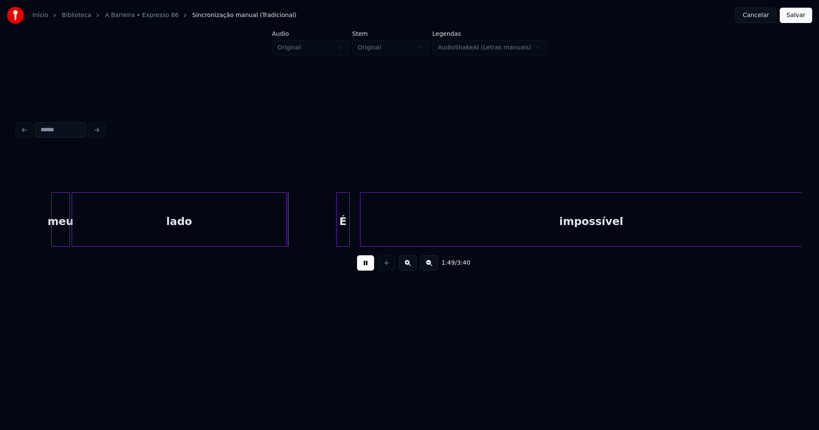
scroll to position [0, 9110]
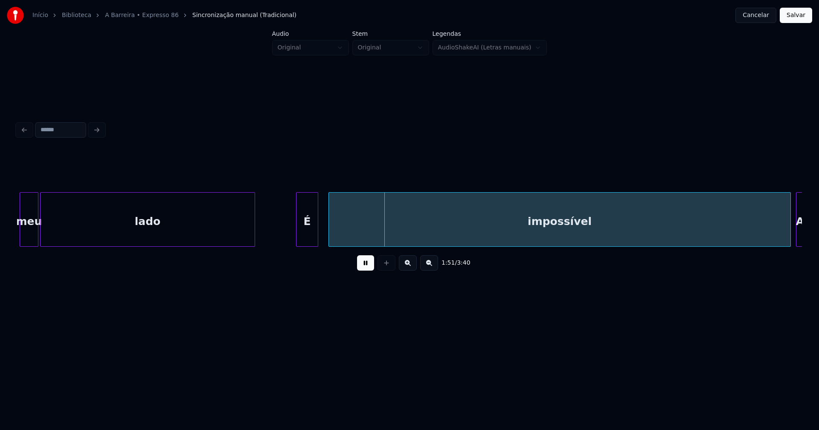
click at [299, 233] on div at bounding box center [297, 220] width 3 height 54
click at [342, 227] on div at bounding box center [342, 220] width 3 height 54
click at [319, 232] on div "É" at bounding box center [309, 219] width 22 height 55
click at [332, 227] on div at bounding box center [332, 220] width 3 height 54
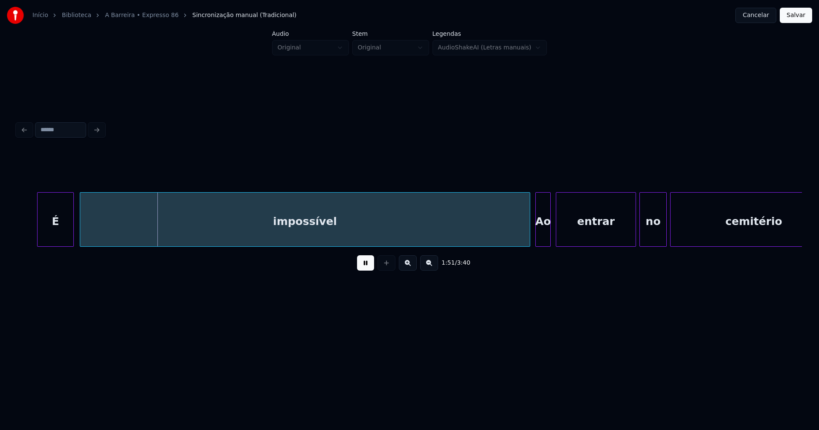
scroll to position [0, 9443]
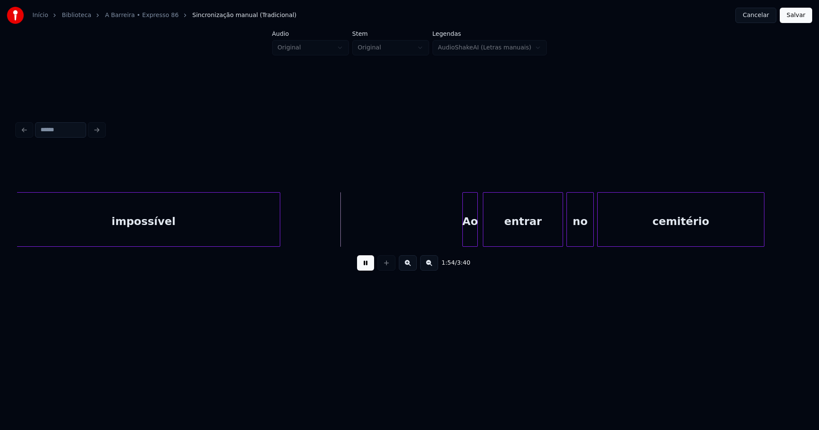
click at [279, 245] on div "impossível Ao entrar no cemitério" at bounding box center [409, 219] width 785 height 55
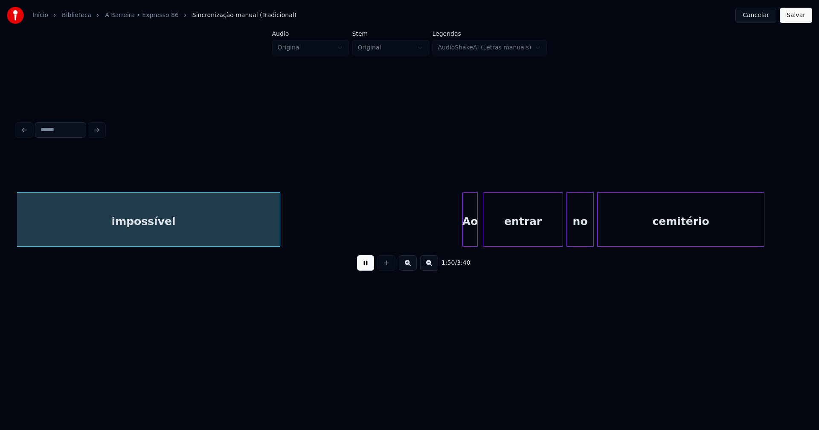
scroll to position [0, 9433]
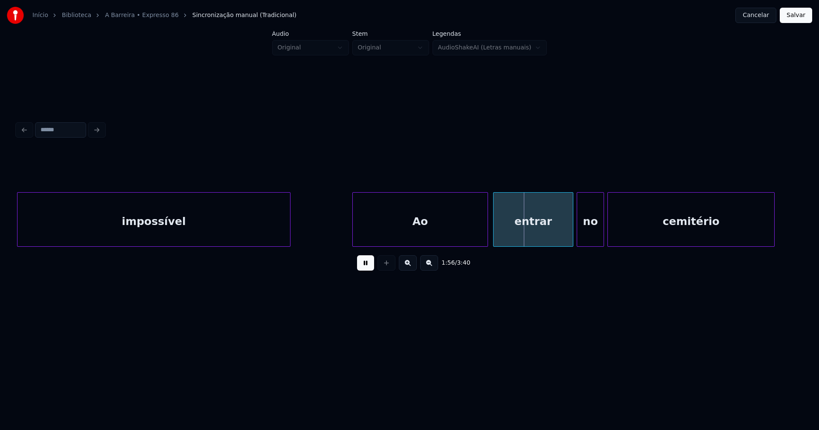
click at [354, 235] on div at bounding box center [354, 220] width 3 height 54
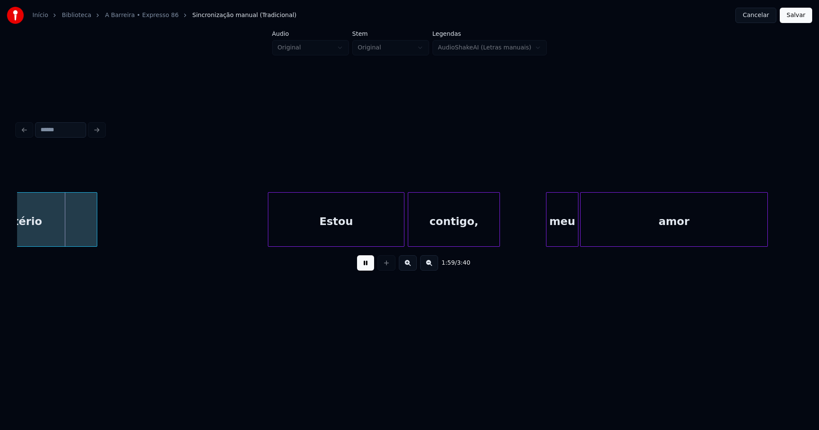
scroll to position [0, 10121]
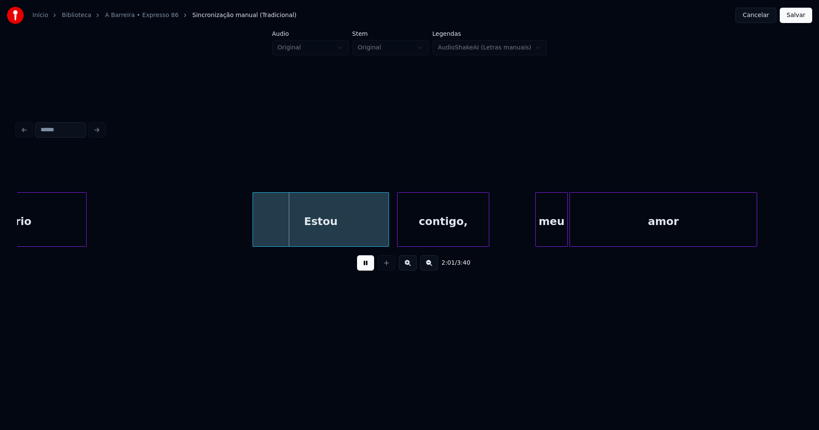
click at [351, 236] on div "Estou" at bounding box center [321, 222] width 136 height 58
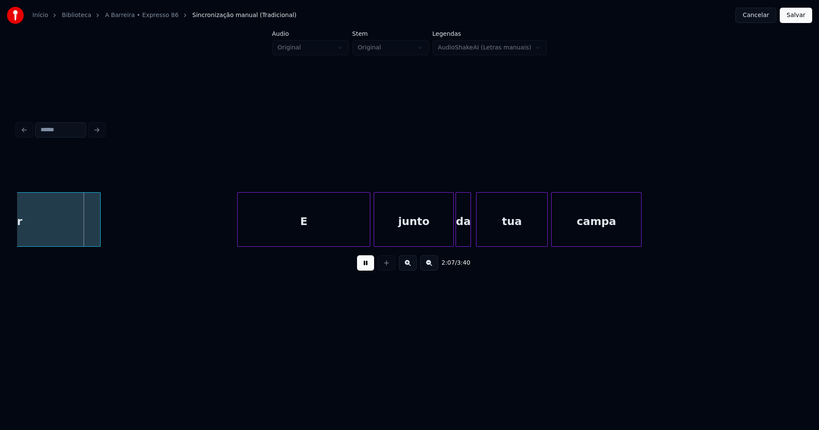
scroll to position [0, 10788]
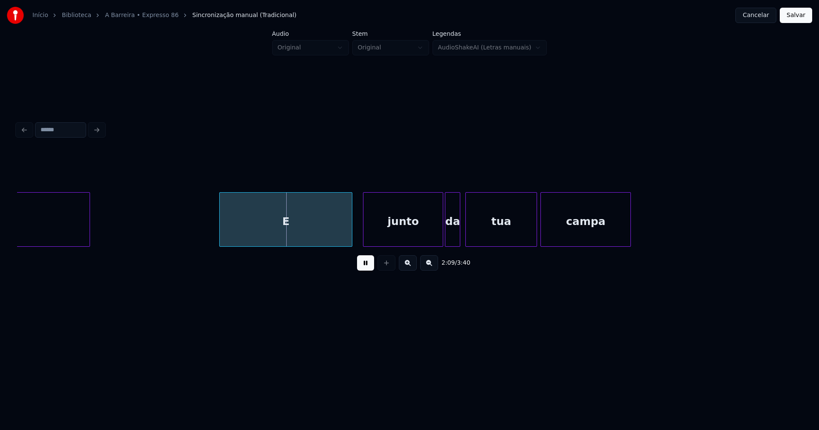
click at [322, 229] on div "E" at bounding box center [286, 222] width 132 height 58
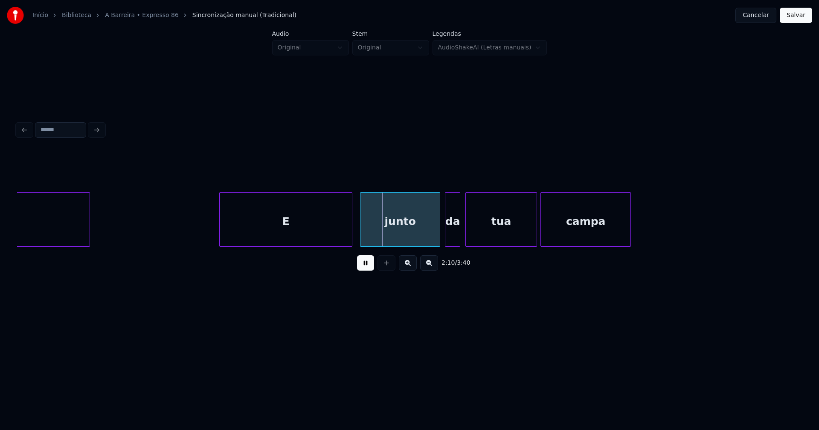
click at [419, 236] on div "junto" at bounding box center [399, 222] width 79 height 58
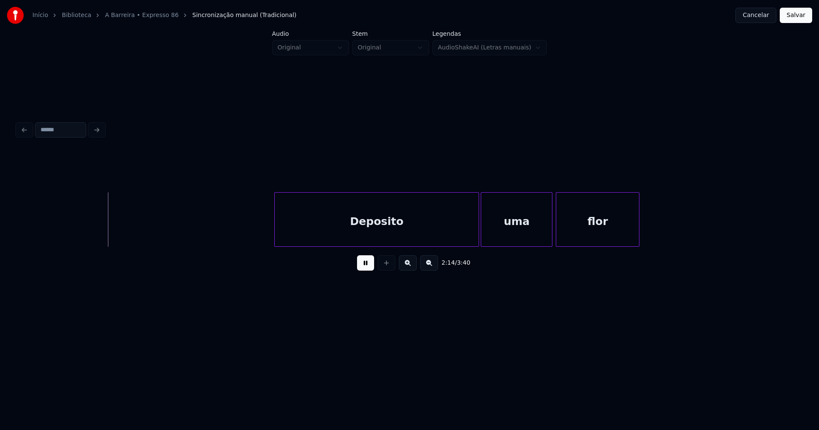
scroll to position [0, 11444]
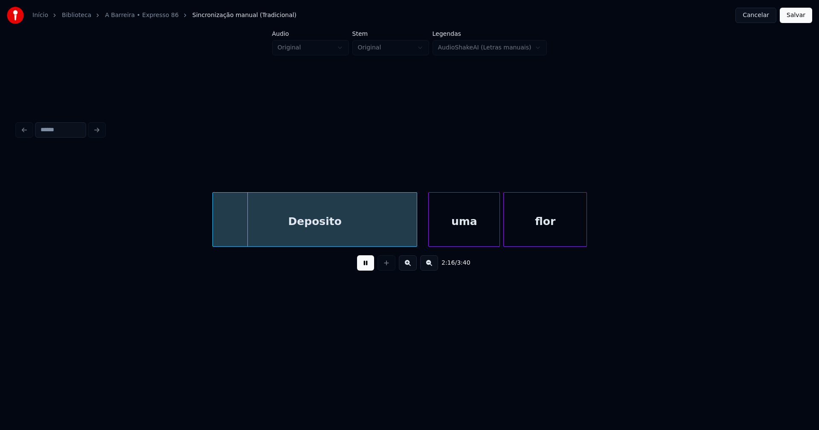
click at [342, 229] on div "Deposito" at bounding box center [315, 222] width 204 height 58
click at [478, 233] on div "uma" at bounding box center [460, 222] width 71 height 58
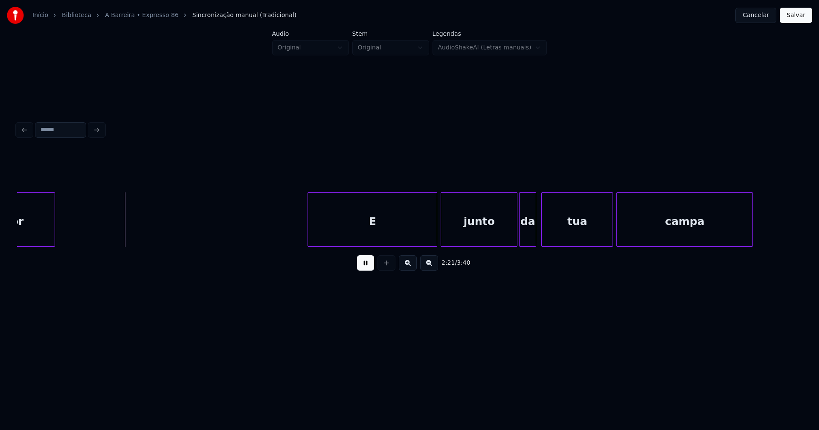
scroll to position [0, 12049]
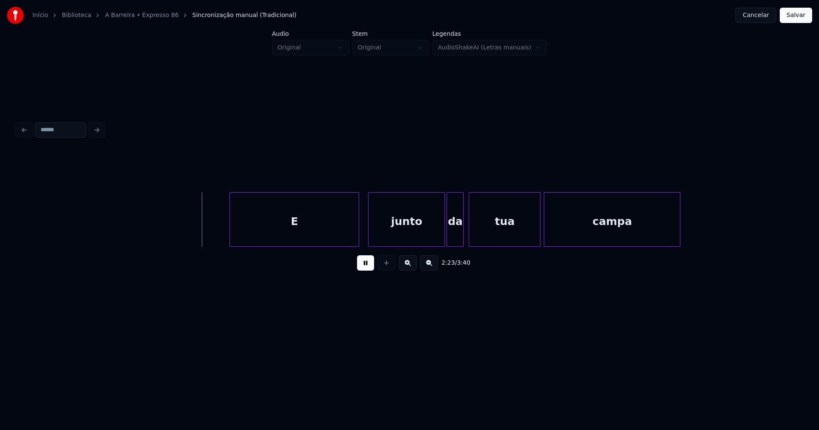
click at [322, 225] on div "E" at bounding box center [294, 222] width 129 height 58
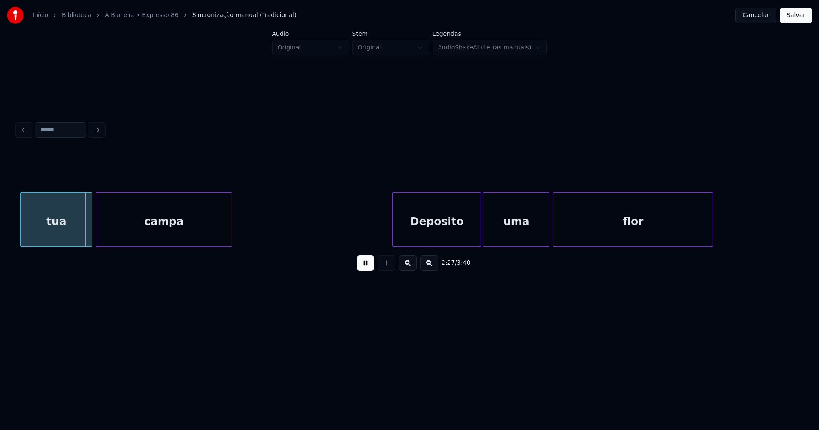
scroll to position [0, 12560]
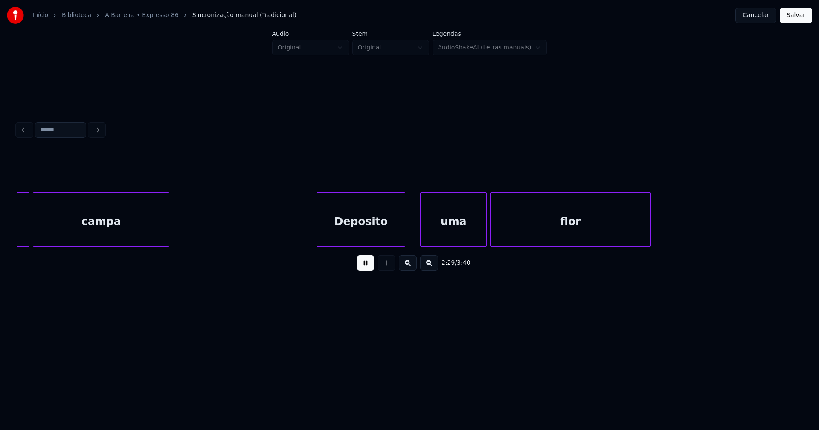
click at [361, 228] on div "Deposito" at bounding box center [361, 222] width 88 height 58
click at [312, 222] on div at bounding box center [313, 220] width 3 height 54
click at [441, 236] on div "uma" at bounding box center [449, 222] width 66 height 58
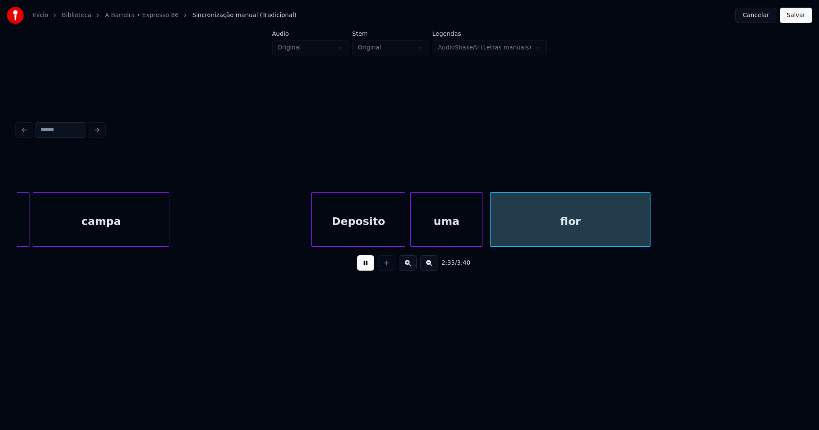
click at [412, 233] on div at bounding box center [412, 220] width 3 height 54
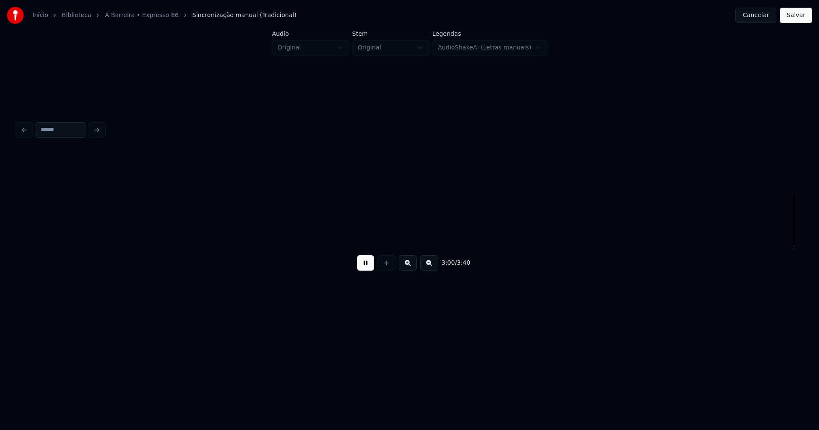
scroll to position [0, 15439]
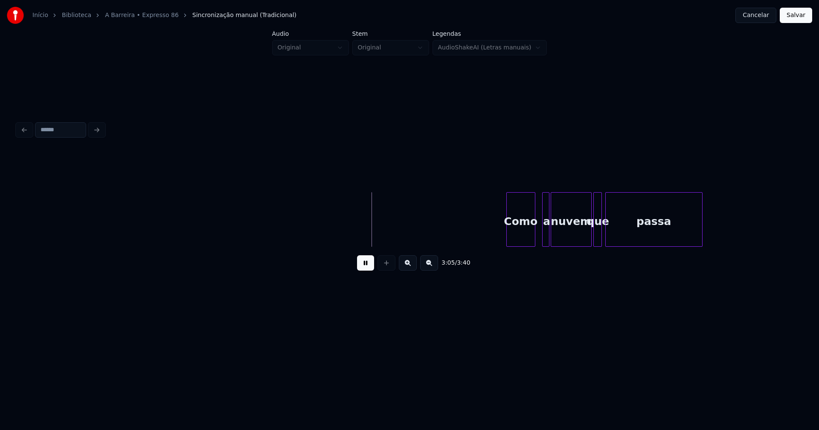
click at [545, 235] on div "a" at bounding box center [545, 219] width 7 height 55
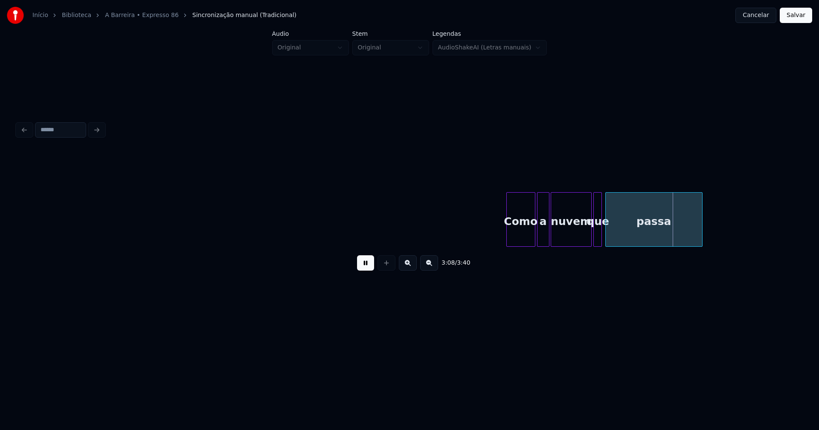
click at [539, 236] on div at bounding box center [538, 220] width 3 height 54
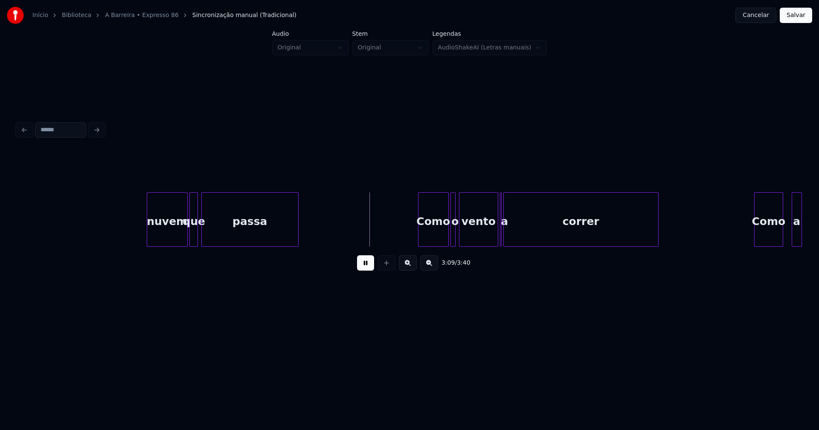
scroll to position [0, 15978]
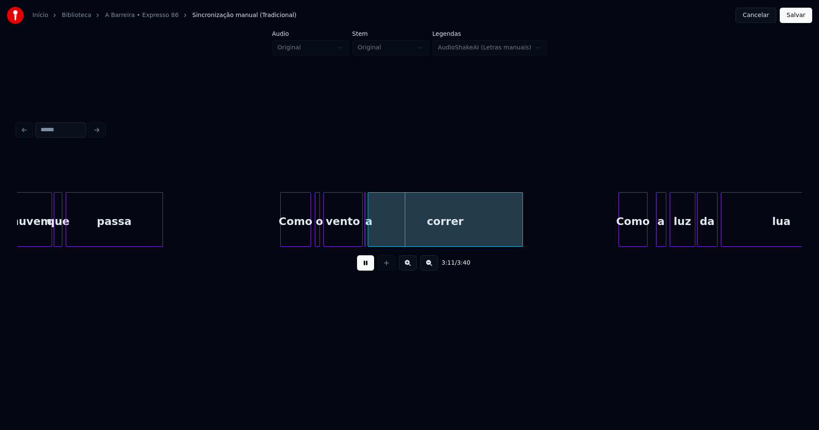
click at [292, 237] on div "Como" at bounding box center [296, 222] width 30 height 58
click at [312, 233] on div at bounding box center [313, 220] width 3 height 54
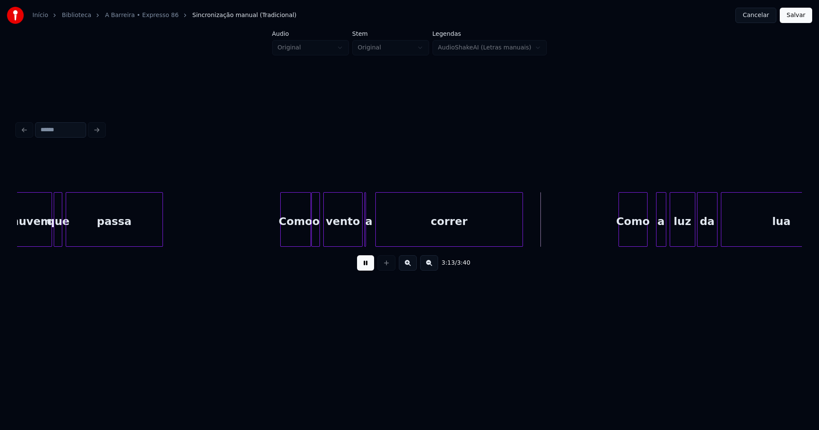
click at [377, 232] on div at bounding box center [377, 220] width 3 height 54
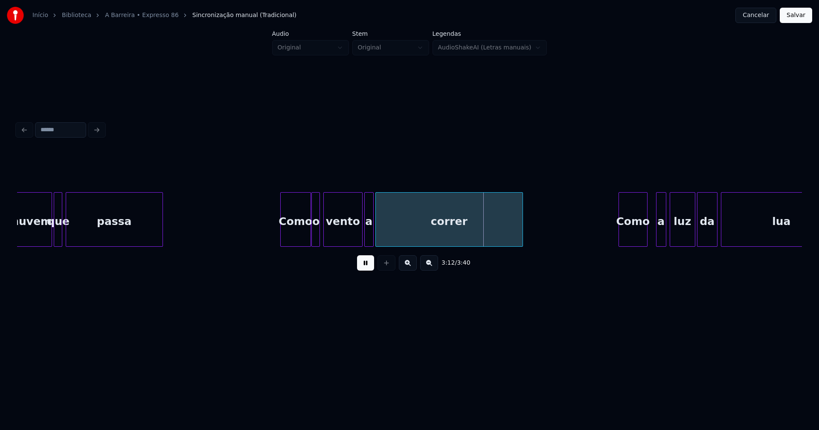
click at [372, 238] on div at bounding box center [372, 220] width 3 height 54
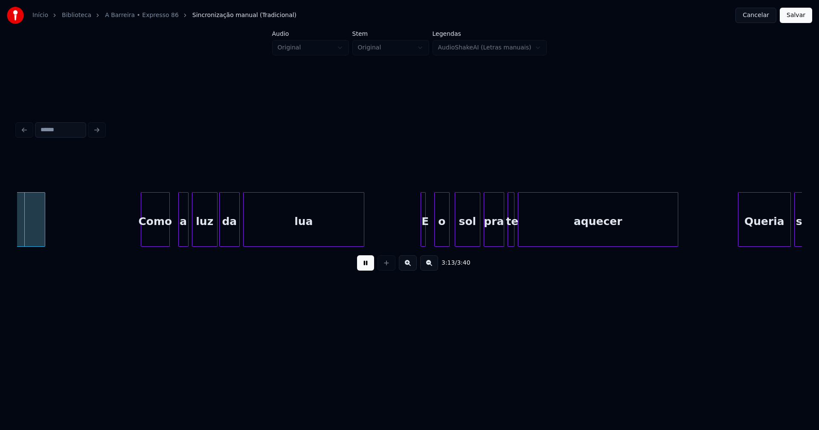
scroll to position [0, 16460]
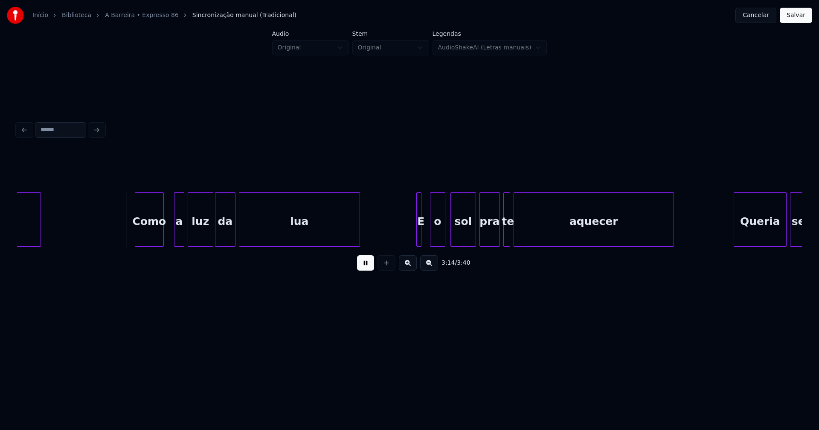
click at [145, 233] on div "Como" at bounding box center [149, 222] width 28 height 58
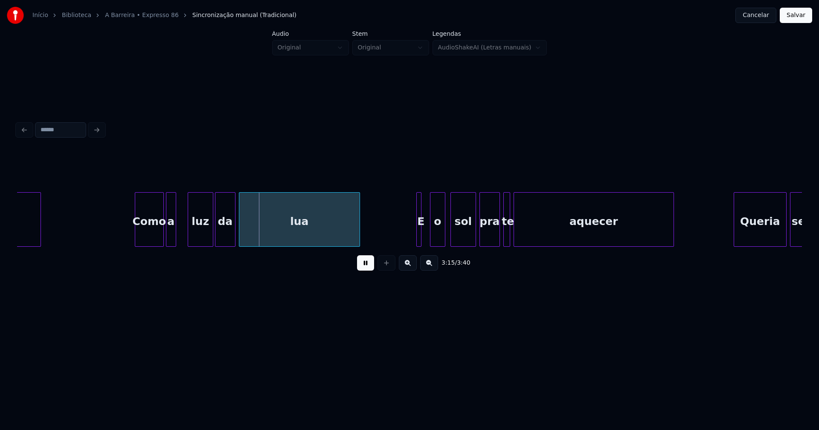
click at [172, 239] on div "a" at bounding box center [170, 222] width 9 height 58
click at [180, 234] on div at bounding box center [181, 220] width 3 height 54
click at [199, 236] on div "luz" at bounding box center [198, 222] width 25 height 58
click at [221, 239] on div "da" at bounding box center [225, 222] width 20 height 58
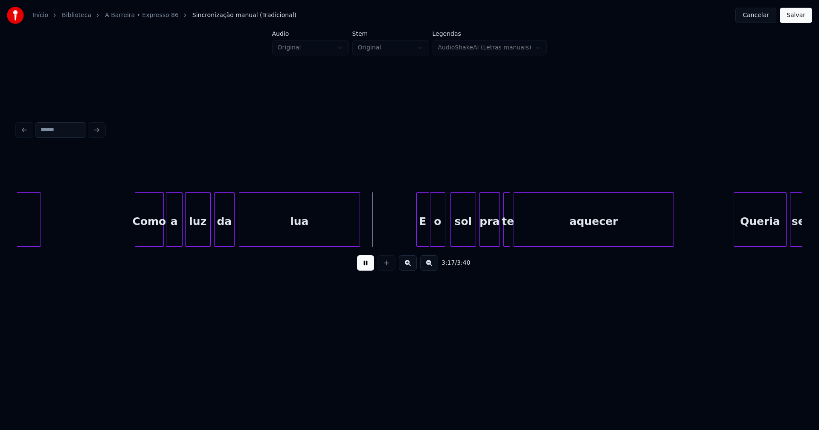
click at [427, 238] on div at bounding box center [427, 220] width 3 height 54
click at [412, 240] on div at bounding box center [412, 220] width 3 height 54
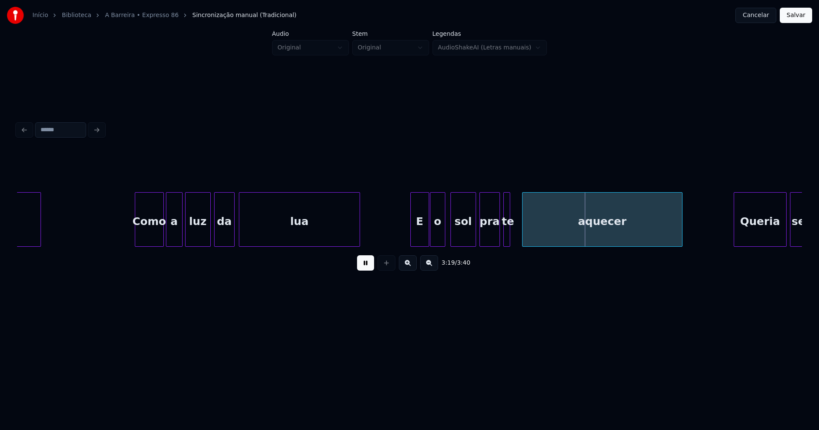
click at [522, 236] on div "aquecer" at bounding box center [602, 219] width 160 height 55
click at [516, 233] on div at bounding box center [516, 220] width 3 height 54
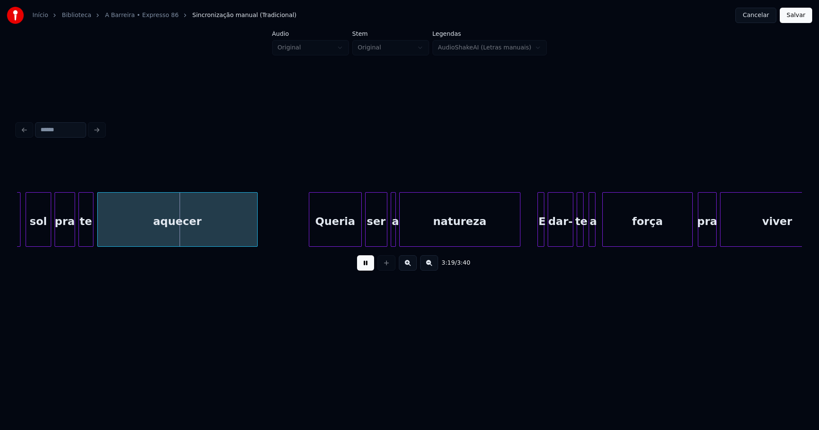
scroll to position [0, 16916]
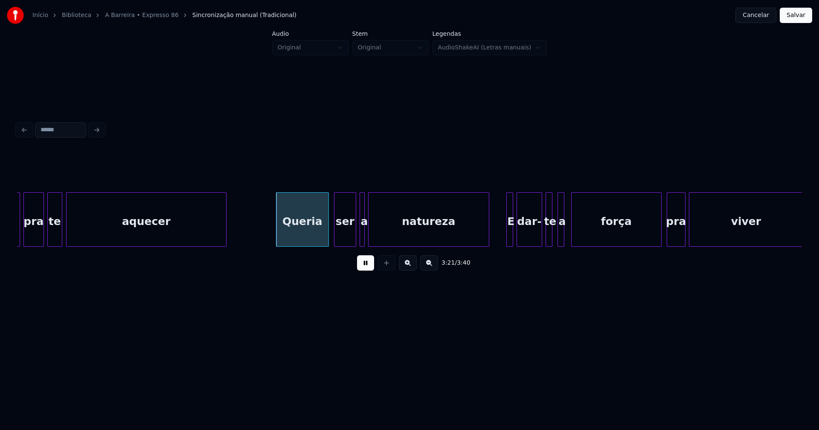
click at [308, 238] on div "Queria" at bounding box center [302, 222] width 52 height 58
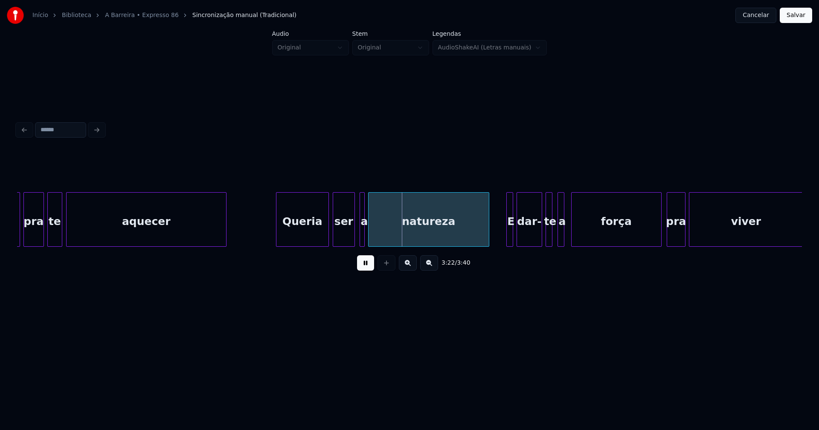
click at [346, 239] on div "ser" at bounding box center [343, 222] width 21 height 58
click at [357, 237] on div at bounding box center [357, 220] width 3 height 54
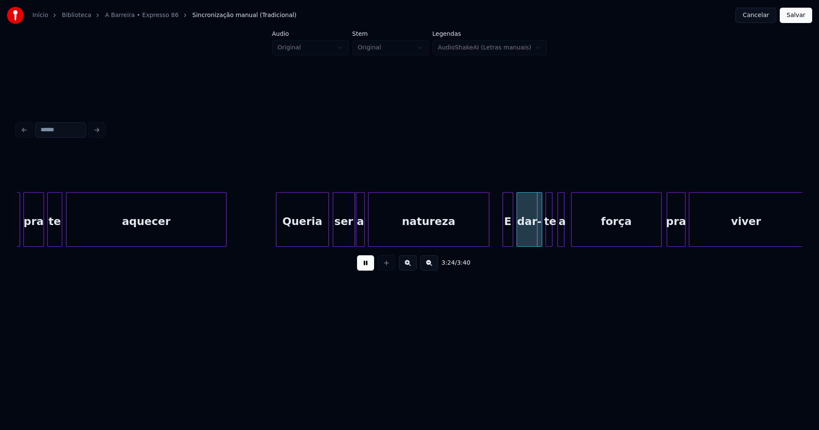
click at [503, 237] on div at bounding box center [504, 220] width 3 height 54
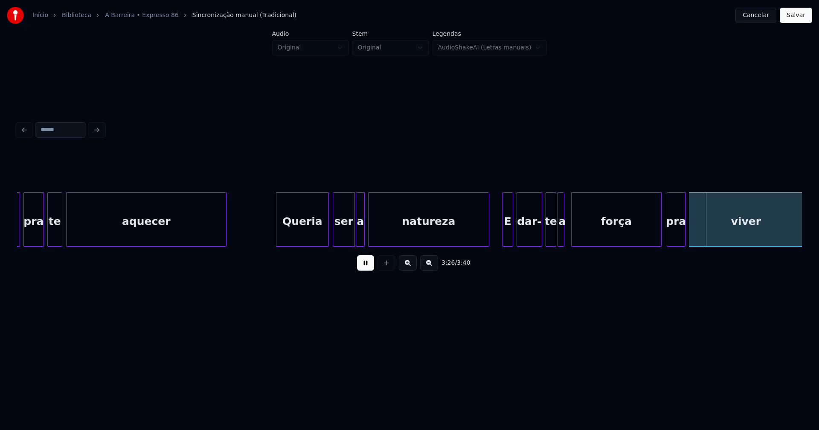
click at [554, 239] on div at bounding box center [554, 220] width 3 height 54
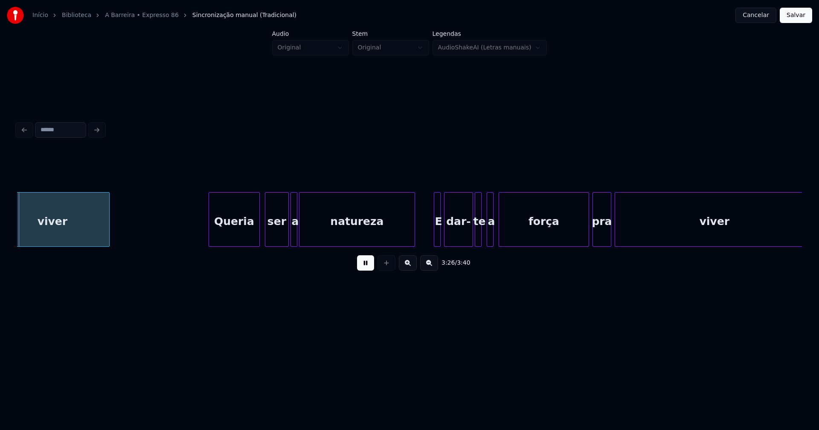
scroll to position [0, 17617]
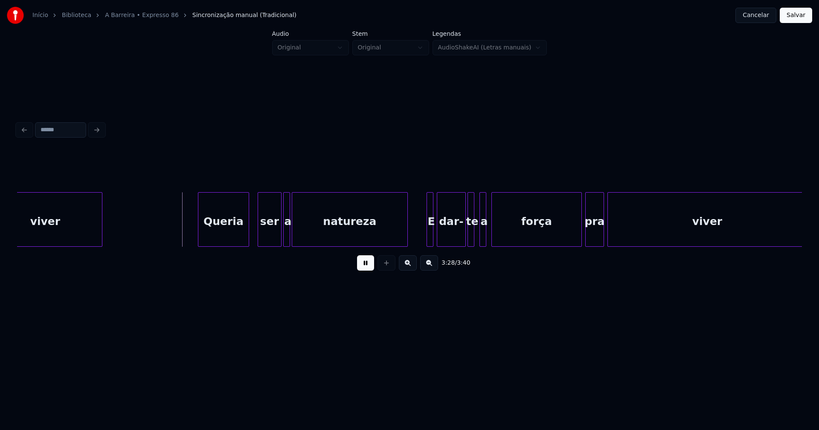
click at [219, 243] on div "Queria" at bounding box center [223, 222] width 50 height 58
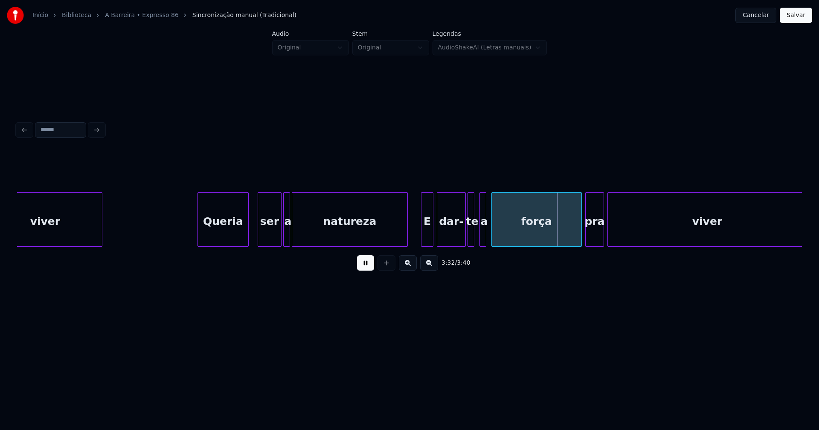
click at [421, 237] on div at bounding box center [422, 220] width 3 height 54
click at [476, 240] on div at bounding box center [476, 220] width 3 height 54
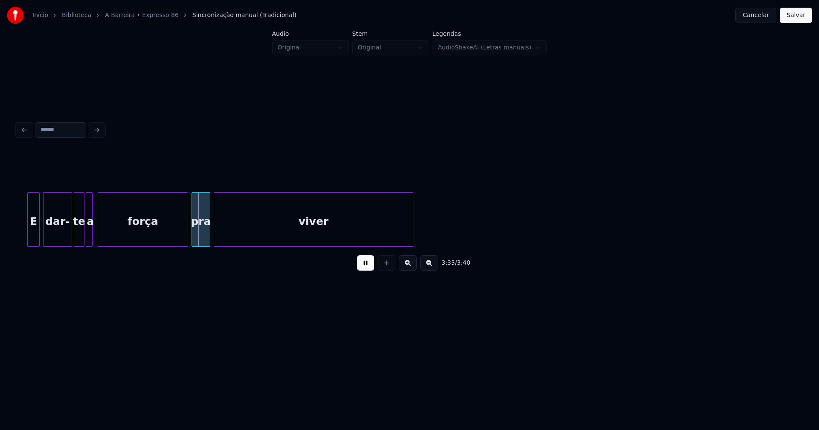
scroll to position [0, 18042]
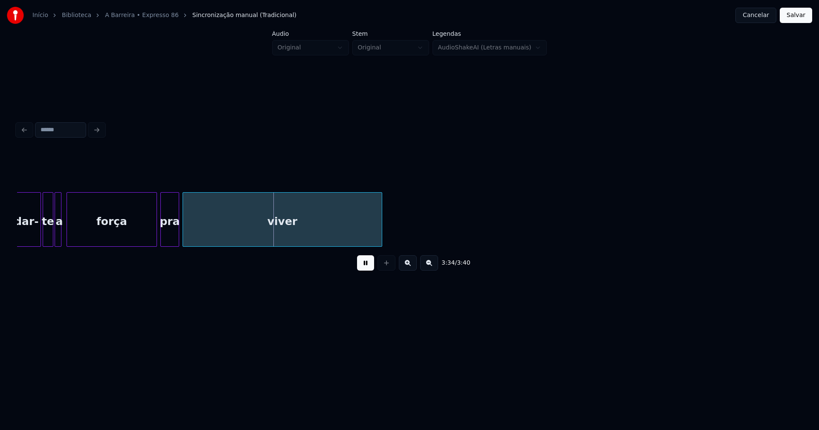
click at [795, 17] on button "Salvar" at bounding box center [796, 15] width 32 height 15
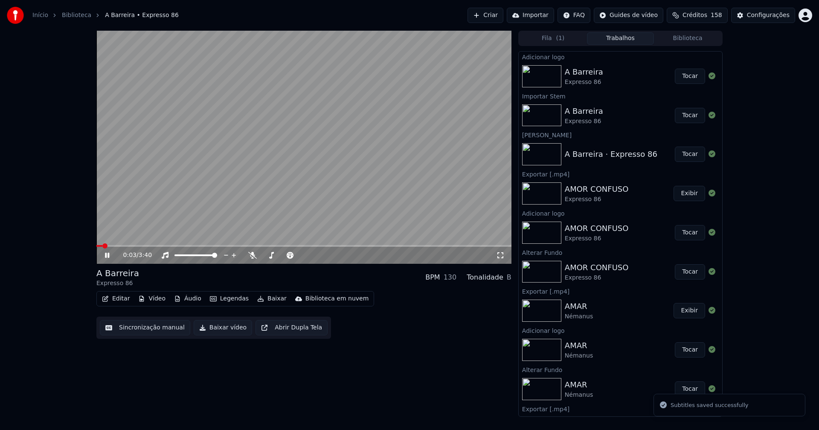
click at [120, 302] on button "Editar" at bounding box center [116, 299] width 35 height 12
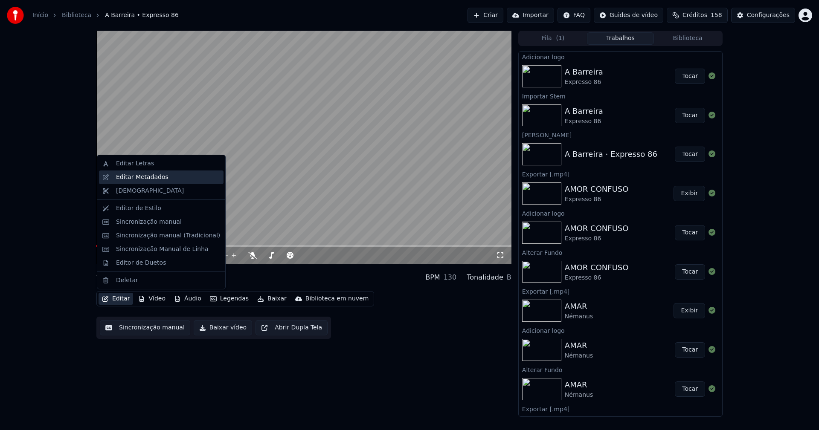
click at [132, 180] on div "Editar Metadados" at bounding box center [142, 177] width 52 height 9
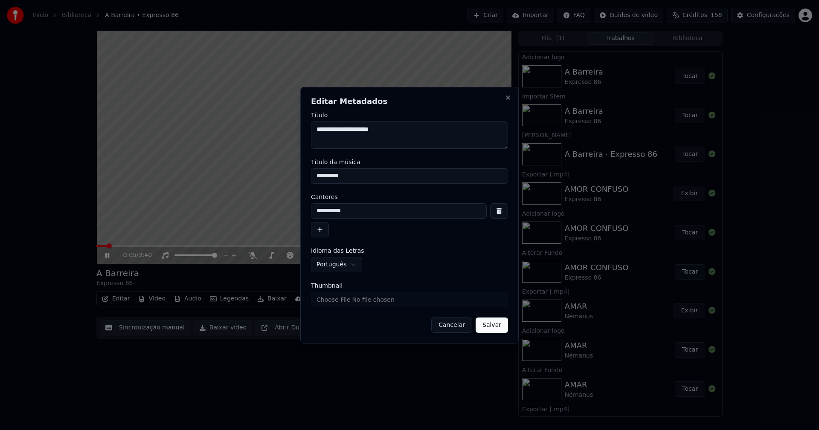
drag, startPoint x: 296, startPoint y: 179, endPoint x: 263, endPoint y: 177, distance: 32.5
click at [263, 177] on body "Início Biblioteca A Barreira • Expresso 86 Criar Importar FAQ Guides de vídeo C…" at bounding box center [409, 215] width 819 height 430
click at [354, 180] on input "**********" at bounding box center [409, 175] width 197 height 15
click at [349, 177] on input "**********" at bounding box center [409, 175] width 197 height 15
type input "**********"
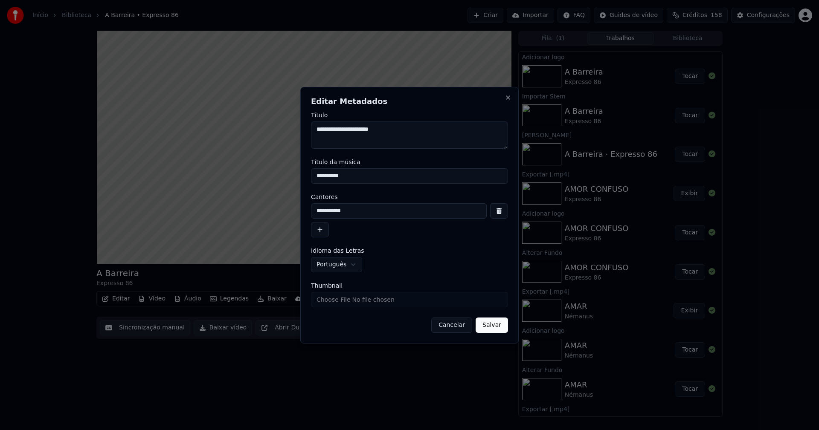
click at [322, 299] on input "Thumbnail" at bounding box center [409, 299] width 197 height 15
type input "**********"
click at [493, 326] on button "Salvar" at bounding box center [492, 325] width 32 height 15
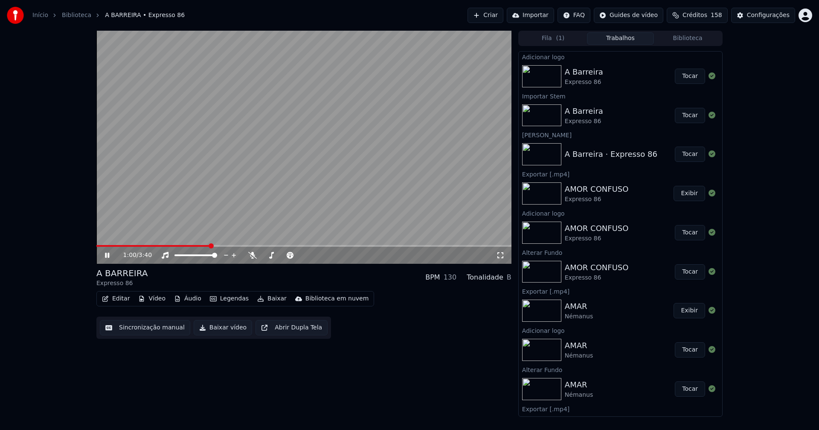
click at [499, 255] on icon at bounding box center [500, 255] width 9 height 7
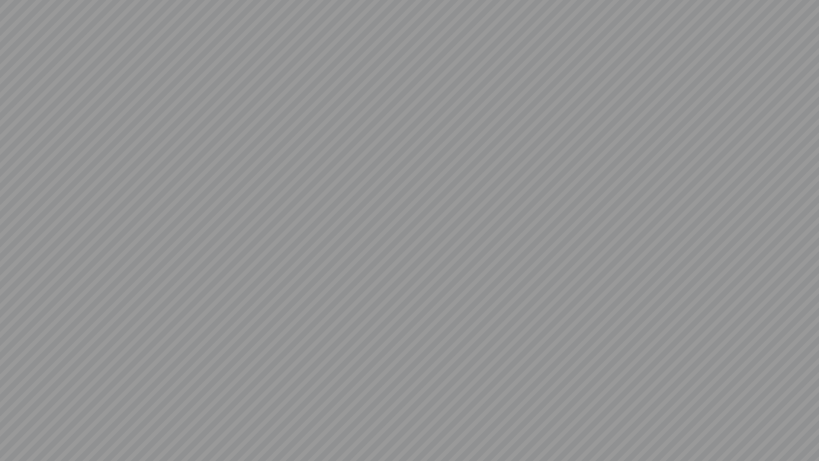
click at [804, 430] on video at bounding box center [409, 230] width 819 height 461
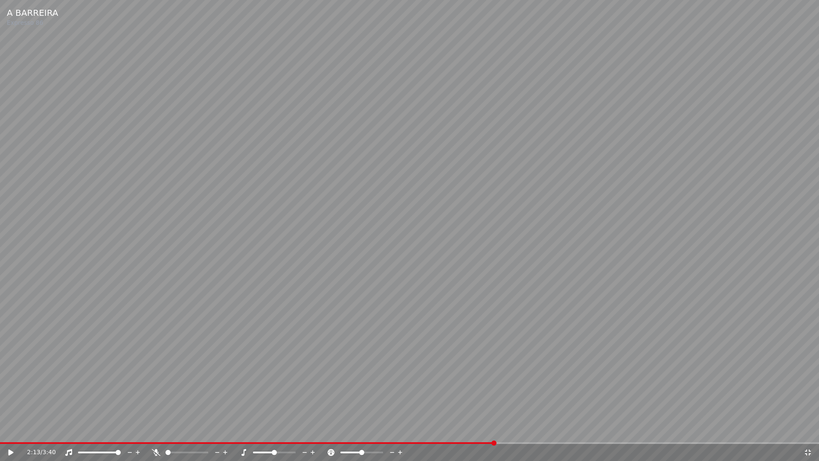
click at [806, 430] on icon at bounding box center [808, 452] width 6 height 6
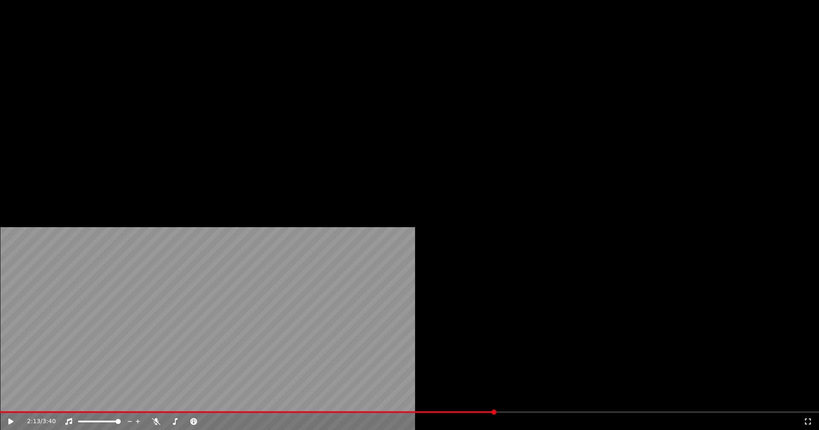
click at [125, 72] on button "Editar" at bounding box center [116, 66] width 35 height 12
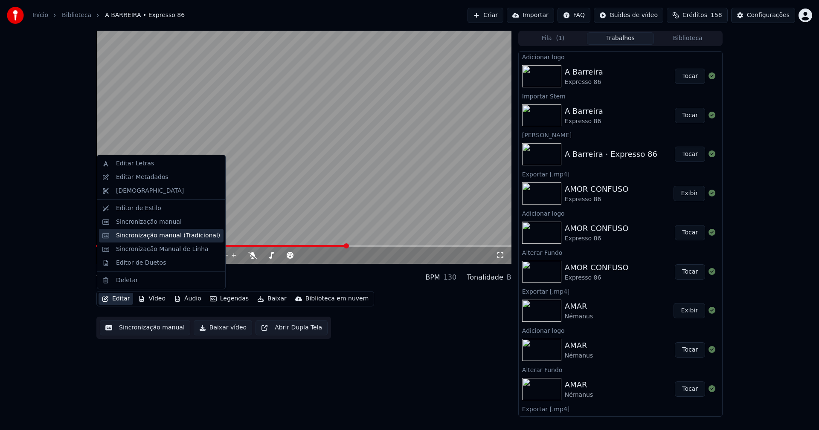
click at [162, 238] on div "Sincronização manual (Tradicional)" at bounding box center [168, 236] width 104 height 9
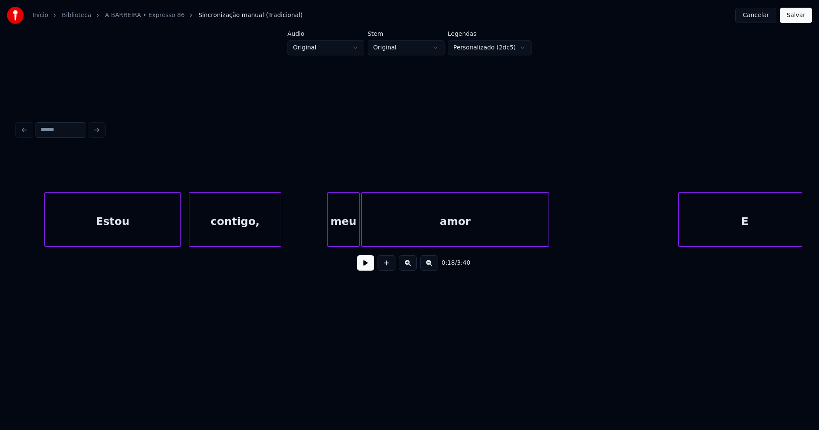
scroll to position [0, 10319]
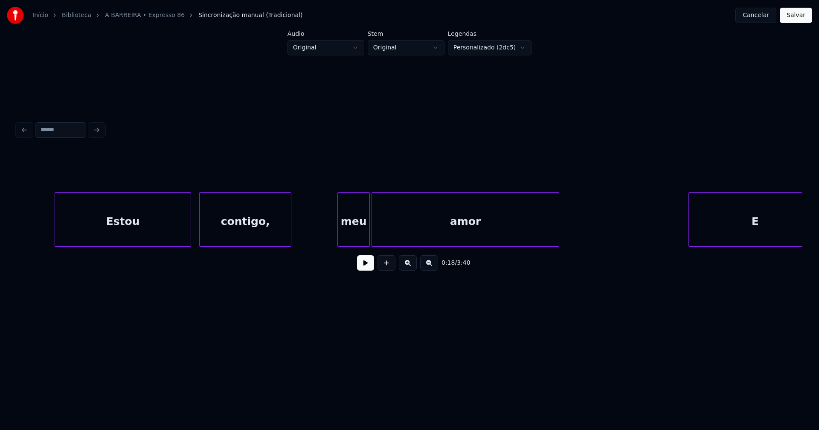
click at [220, 228] on div "contigo," at bounding box center [245, 222] width 91 height 58
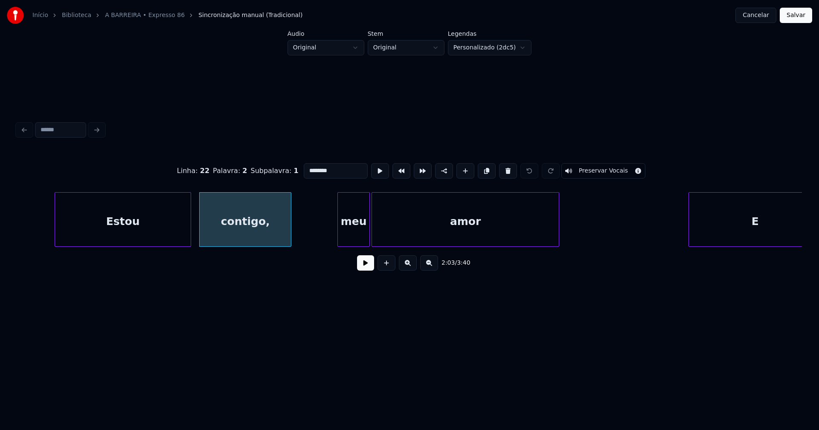
drag, startPoint x: 325, startPoint y: 168, endPoint x: 385, endPoint y: 215, distance: 76.6
click at [325, 168] on input "********" at bounding box center [336, 170] width 64 height 15
type input "*******"
click at [791, 14] on button "Salvar" at bounding box center [796, 15] width 32 height 15
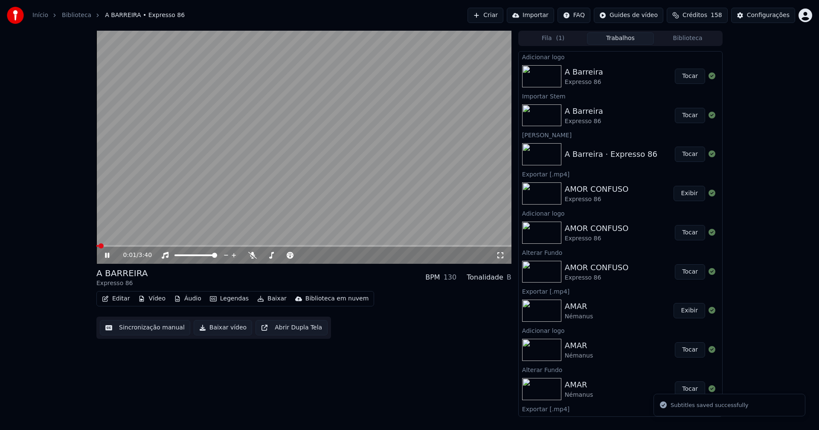
click at [108, 254] on icon at bounding box center [107, 255] width 4 height 5
click at [218, 330] on button "Baixar vídeo" at bounding box center [223, 327] width 58 height 15
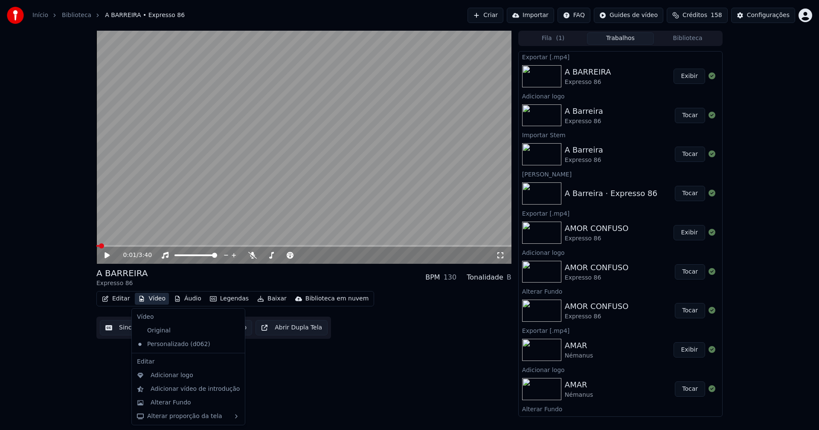
click at [157, 302] on button "Vídeo" at bounding box center [152, 299] width 34 height 12
click at [162, 402] on div "Alterar Fundo" at bounding box center [171, 403] width 41 height 9
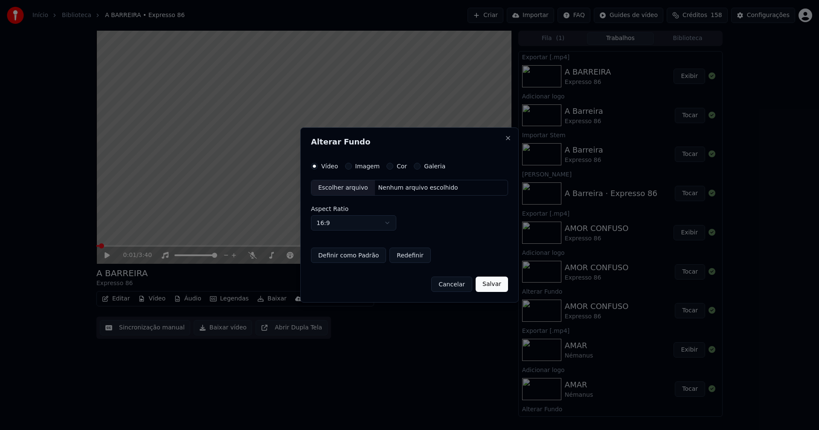
click at [351, 167] on div "Imagem" at bounding box center [362, 166] width 35 height 7
click at [348, 166] on button "Imagem" at bounding box center [348, 166] width 7 height 7
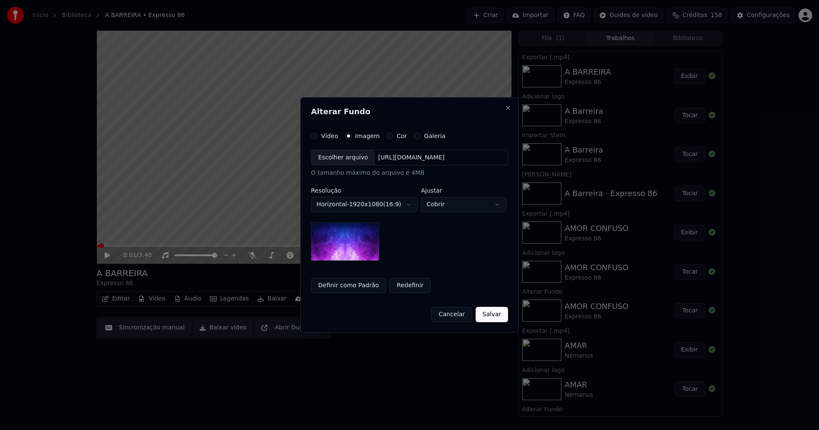
click at [342, 159] on div "Escolher arquivo" at bounding box center [343, 157] width 64 height 15
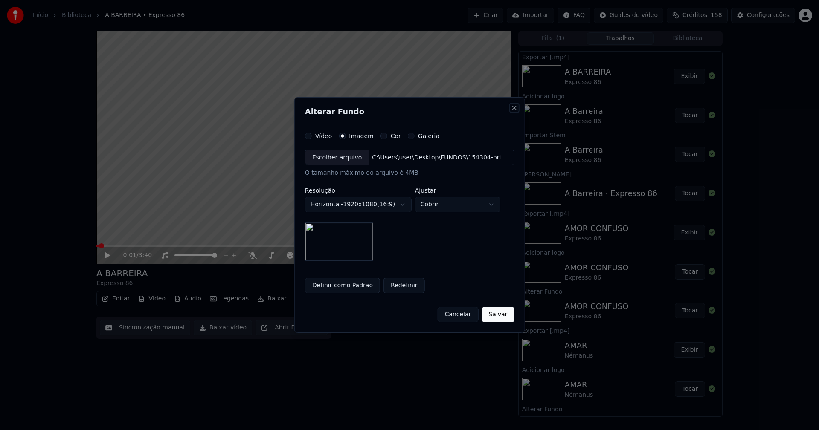
click at [511, 110] on button "Close" at bounding box center [514, 107] width 7 height 7
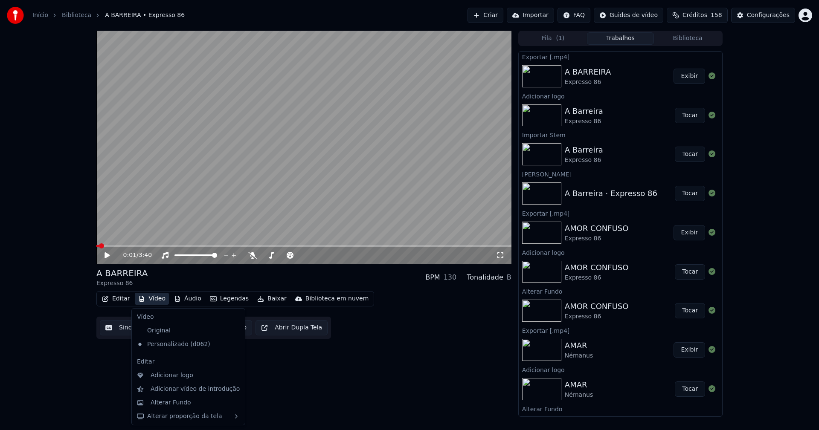
click at [153, 298] on button "Vídeo" at bounding box center [152, 299] width 34 height 12
click at [169, 405] on div "Alterar Fundo" at bounding box center [171, 403] width 41 height 9
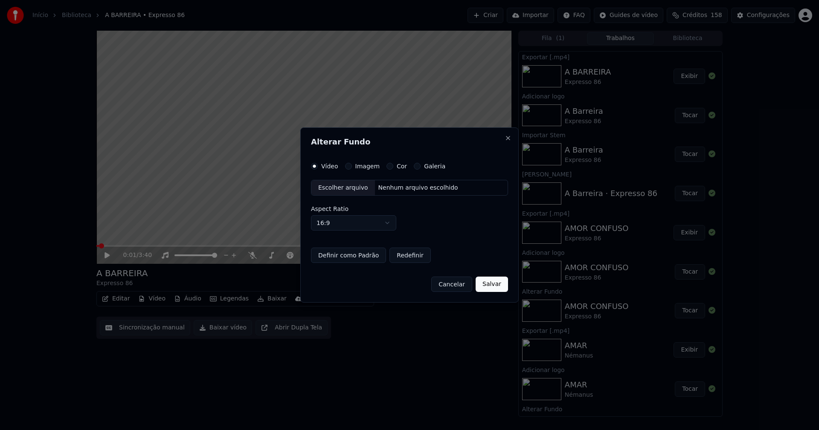
click at [348, 166] on button "Imagem" at bounding box center [348, 166] width 7 height 7
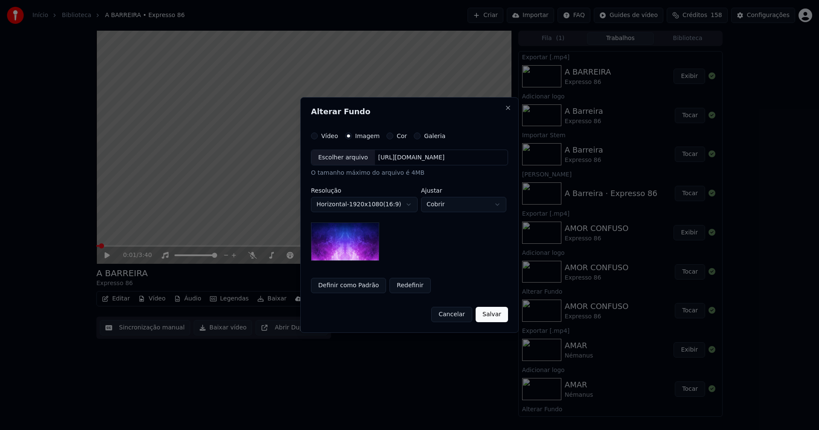
click at [342, 163] on div "Escolher arquivo" at bounding box center [343, 157] width 64 height 15
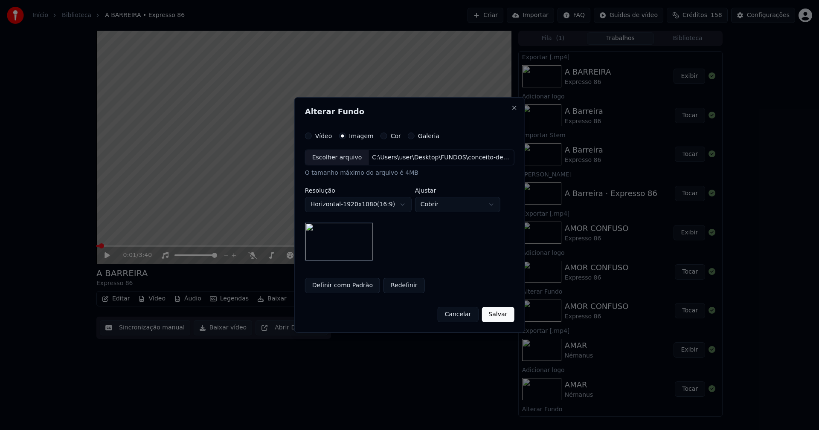
click at [499, 315] on button "Salvar" at bounding box center [498, 314] width 32 height 15
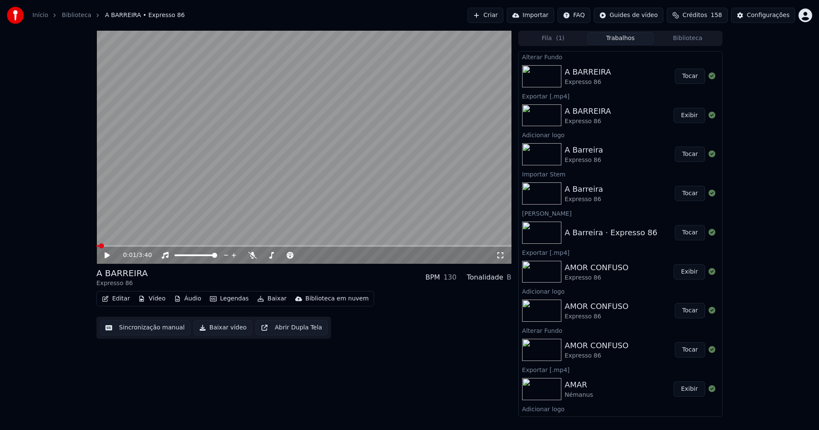
click at [688, 75] on button "Tocar" at bounding box center [690, 76] width 30 height 15
click at [501, 255] on icon at bounding box center [500, 255] width 9 height 7
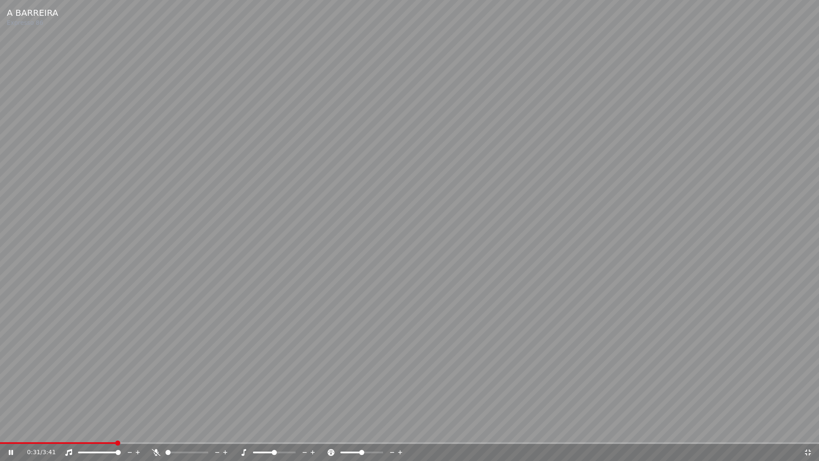
click at [809, 430] on icon at bounding box center [808, 452] width 9 height 7
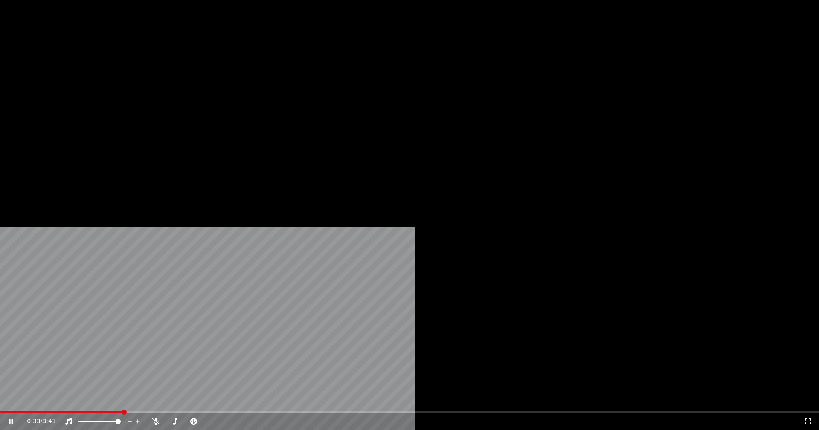
click at [149, 72] on button "Vídeo" at bounding box center [152, 66] width 34 height 12
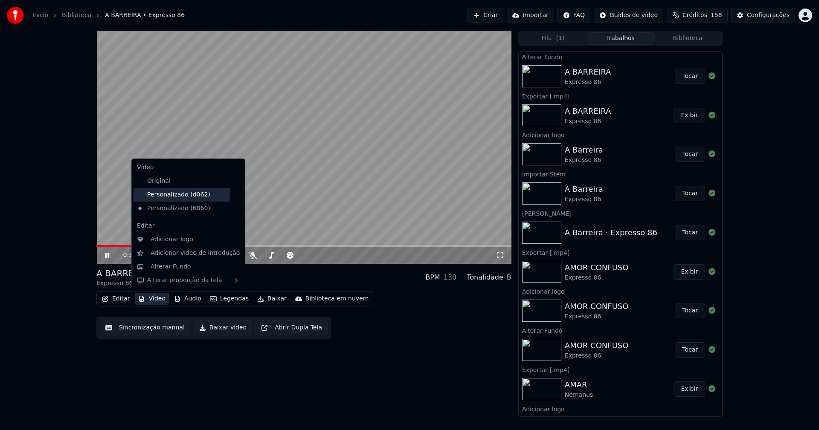
click at [172, 196] on div "Personalizado (d062)" at bounding box center [181, 195] width 97 height 14
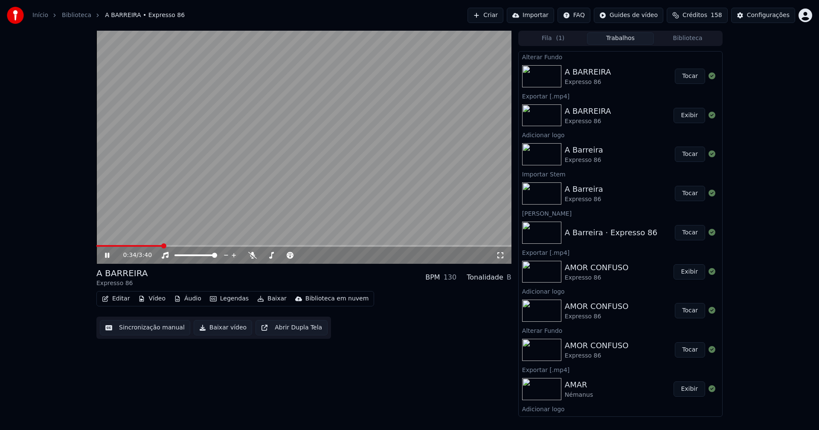
click at [153, 302] on button "Vídeo" at bounding box center [152, 299] width 34 height 12
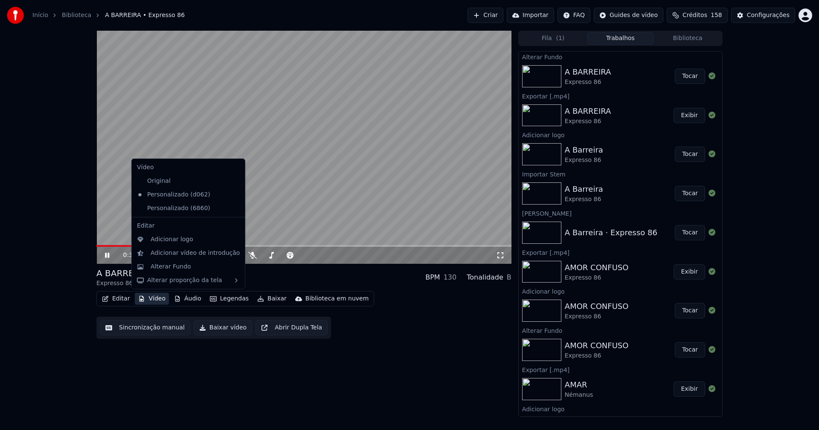
click at [234, 207] on icon at bounding box center [238, 208] width 9 height 7
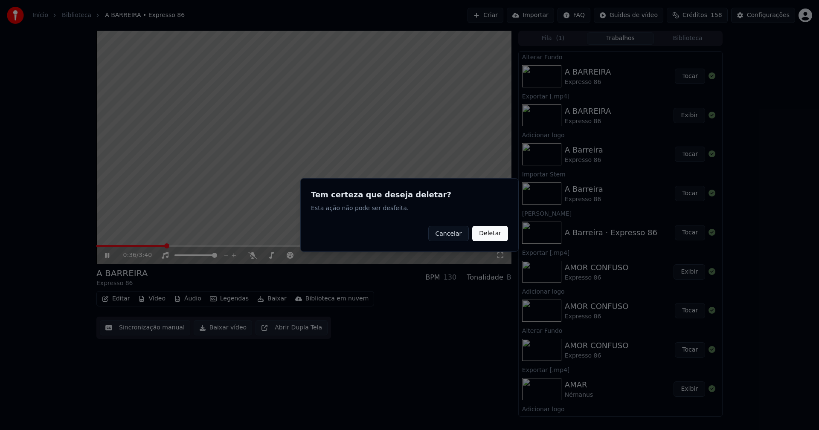
click at [502, 234] on button "Deletar" at bounding box center [490, 233] width 36 height 15
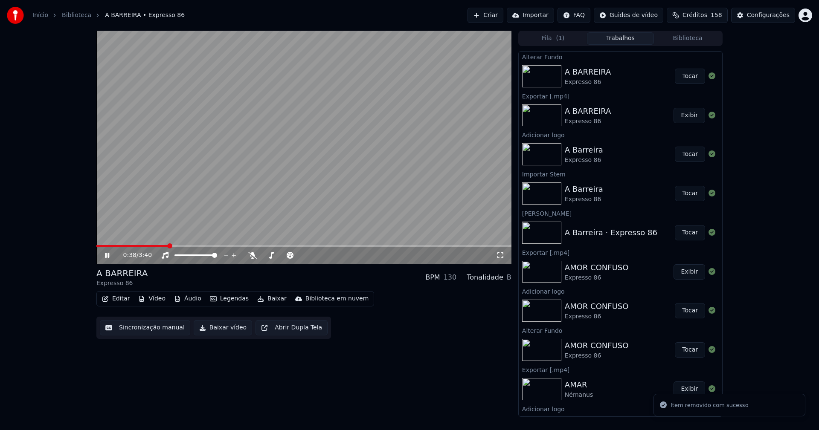
click at [106, 255] on icon at bounding box center [107, 255] width 4 height 5
click at [155, 301] on button "Vídeo" at bounding box center [152, 299] width 34 height 12
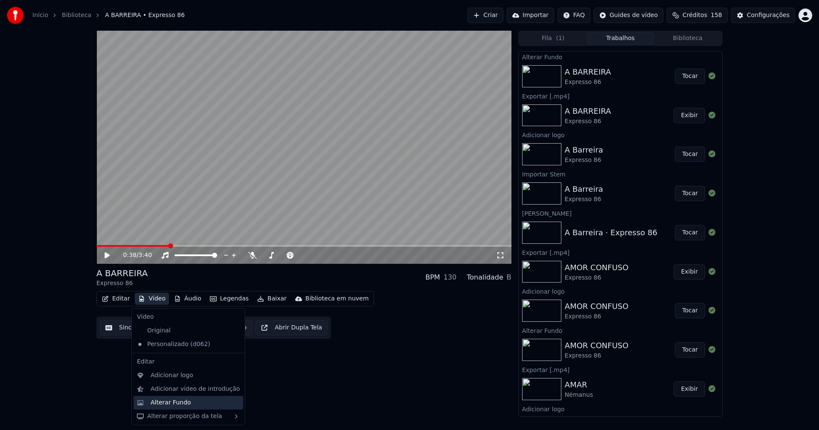
click at [173, 406] on div "Alterar Fundo" at bounding box center [171, 403] width 41 height 9
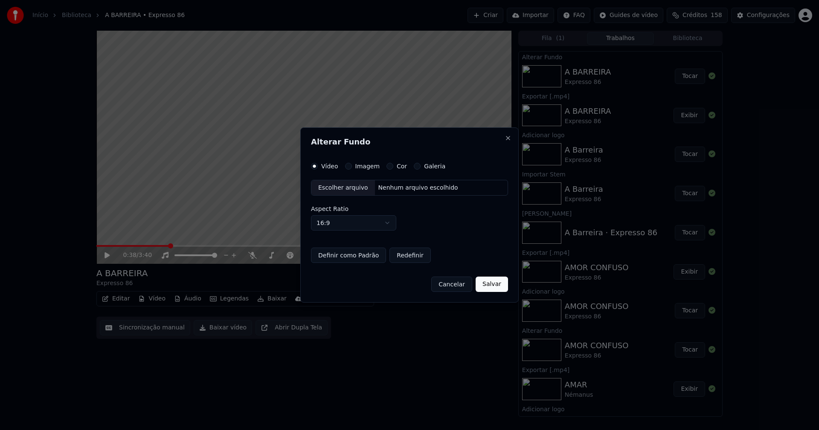
click at [348, 165] on button "Imagem" at bounding box center [348, 166] width 7 height 7
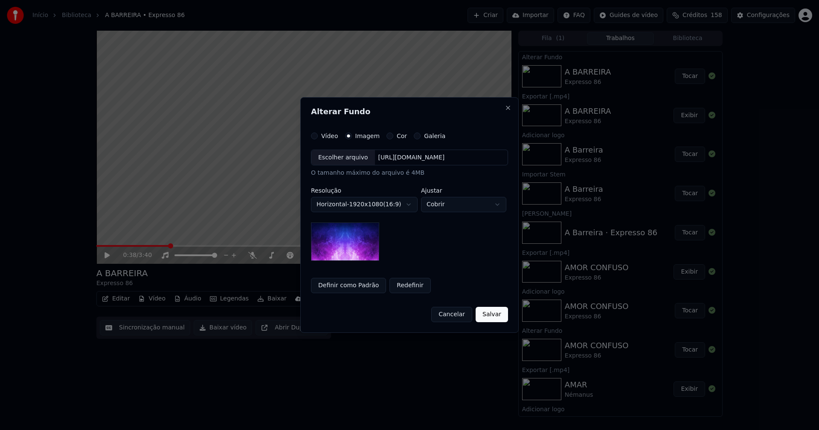
click at [342, 161] on div "Escolher arquivo" at bounding box center [343, 157] width 64 height 15
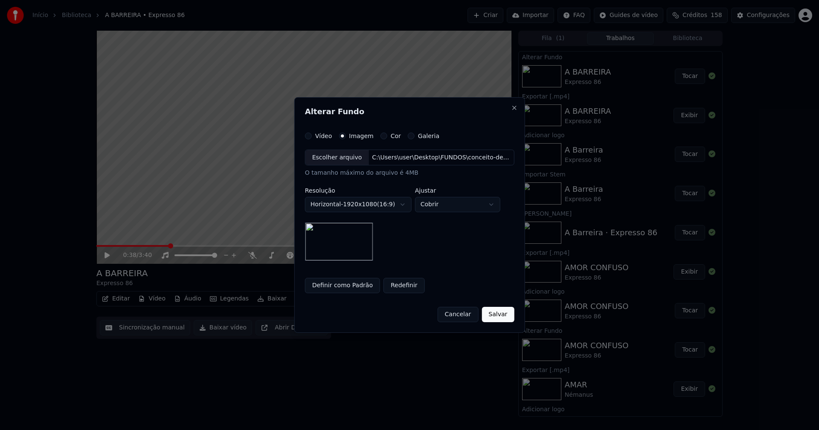
click at [508, 316] on button "Salvar" at bounding box center [498, 314] width 32 height 15
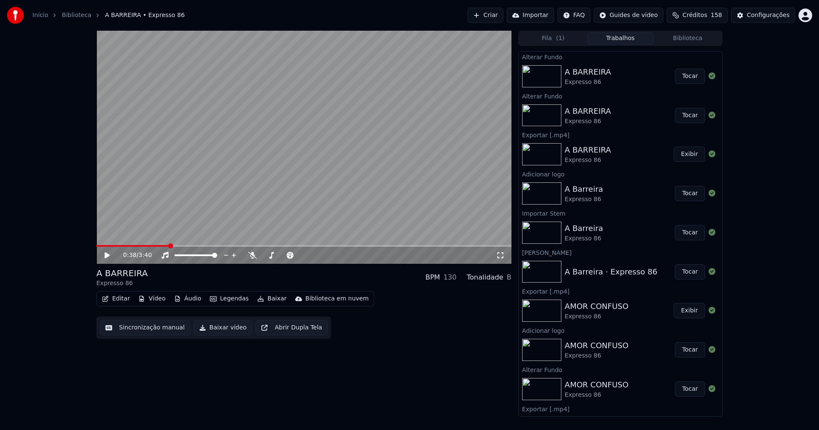
click at [41, 16] on link "Início" at bounding box center [40, 15] width 16 height 9
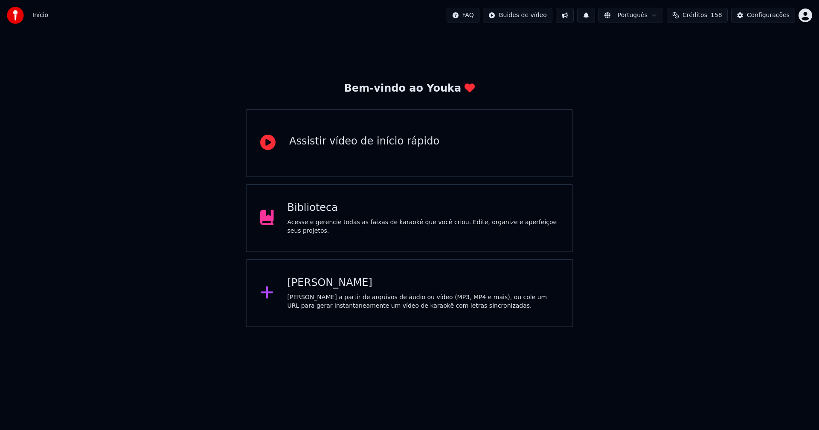
click at [327, 290] on div "Criar Karaokê Crie karaokê a partir de arquivos de áudio ou vídeo (MP3, MP4 e m…" at bounding box center [423, 293] width 272 height 34
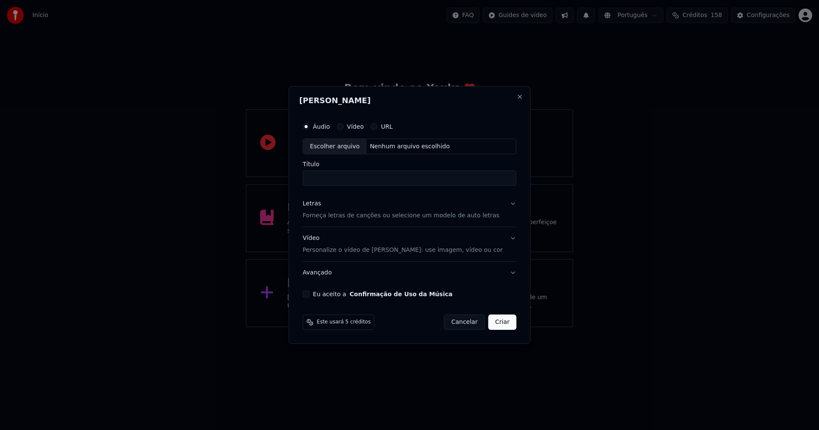
click at [346, 150] on div "Escolher arquivo" at bounding box center [335, 146] width 64 height 15
type input "**********"
click at [319, 206] on div "Letras" at bounding box center [312, 204] width 18 height 9
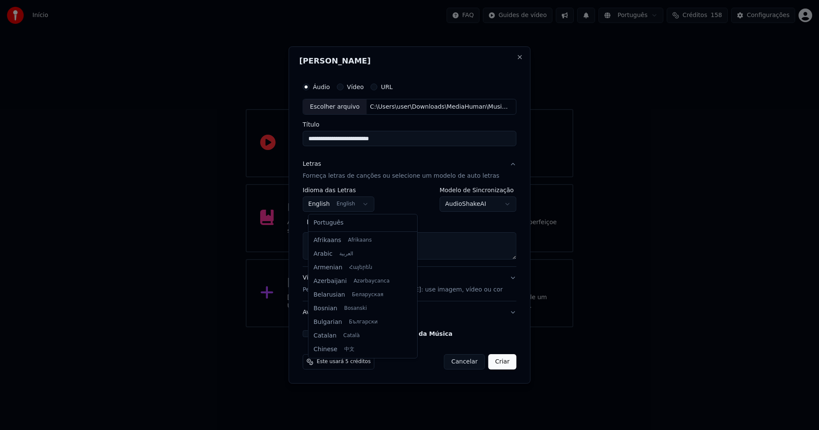
click at [334, 206] on body "**********" at bounding box center [409, 164] width 819 height 328
select select "**"
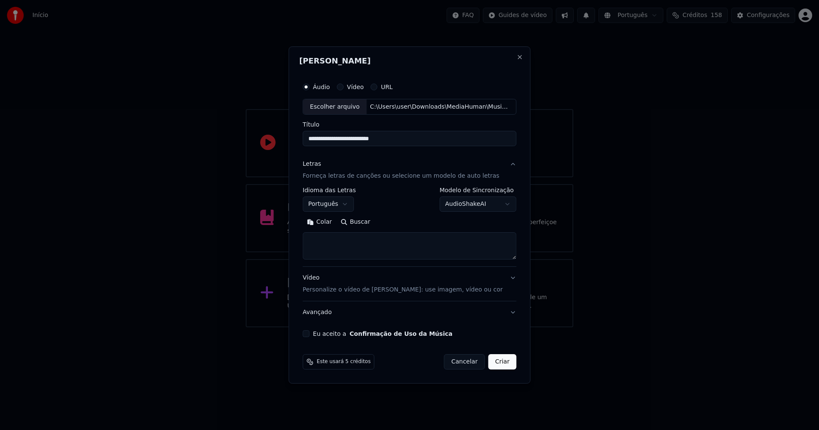
click at [331, 223] on button "Colar" at bounding box center [320, 223] width 34 height 14
click at [310, 336] on button "Eu aceito a Confirmação de Uso da Música" at bounding box center [306, 334] width 7 height 7
click at [493, 365] on button "Criar" at bounding box center [502, 361] width 28 height 15
type textarea "**********"
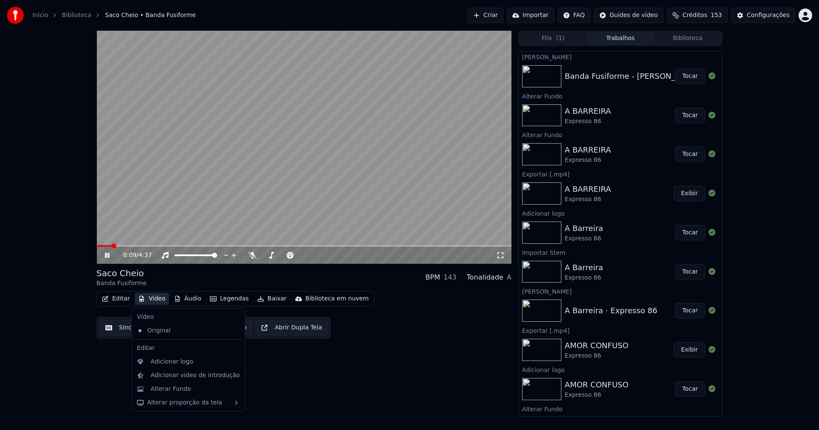
click at [151, 299] on button "Vídeo" at bounding box center [152, 299] width 34 height 12
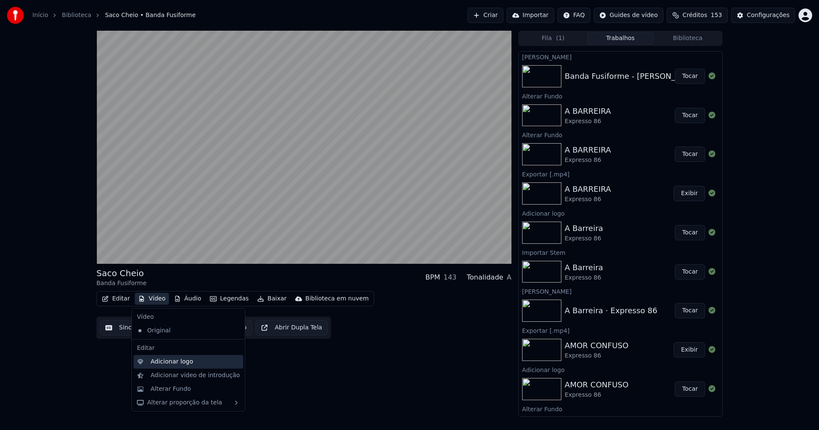
click at [171, 363] on div "Adicionar logo" at bounding box center [172, 362] width 43 height 9
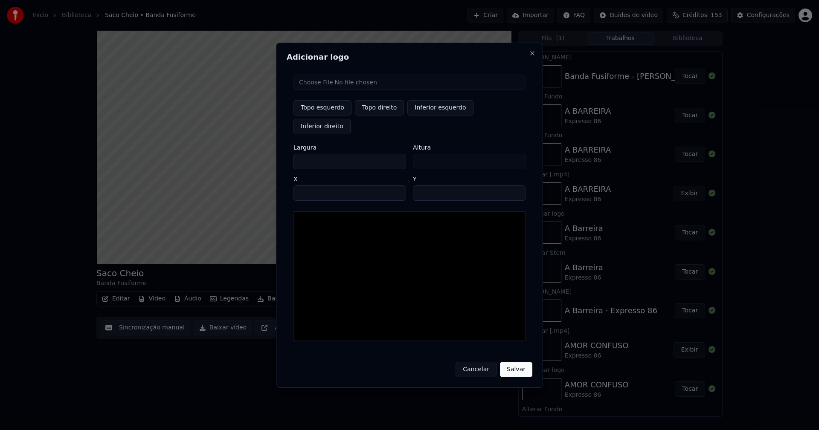
click at [331, 90] on input "file" at bounding box center [409, 82] width 232 height 15
type input "**********"
type input "***"
click at [374, 116] on button "Topo direito" at bounding box center [379, 107] width 49 height 15
type input "****"
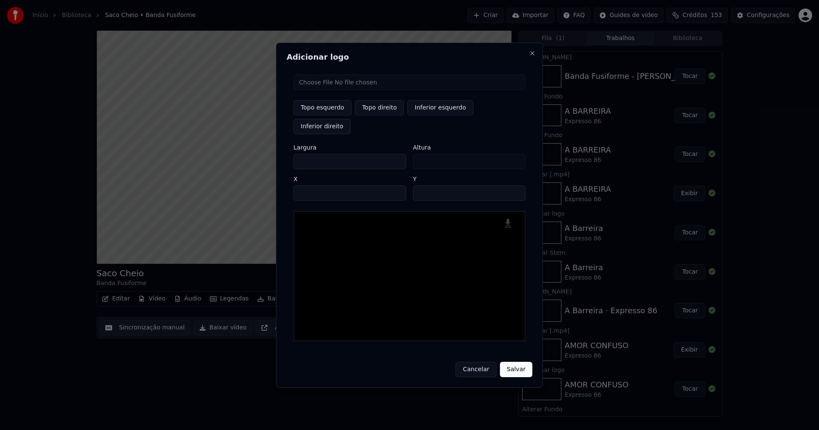
drag, startPoint x: 307, startPoint y: 153, endPoint x: 236, endPoint y: 154, distance: 70.8
click at [237, 154] on body "Início Biblioteca Saco Cheio • Banda Fusiforme Criar Importar FAQ Guides de víd…" at bounding box center [409, 215] width 819 height 430
type input "**"
type input "***"
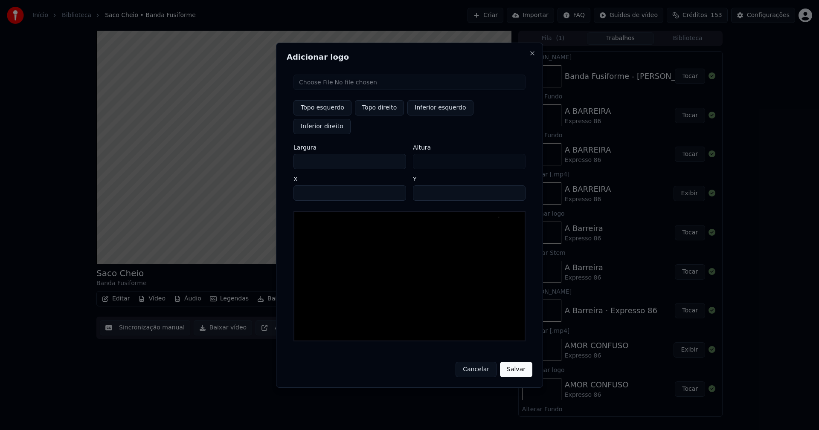
type input "***"
click at [310, 186] on input "****" at bounding box center [349, 193] width 113 height 15
type input "****"
click at [516, 186] on input "**" at bounding box center [469, 193] width 113 height 15
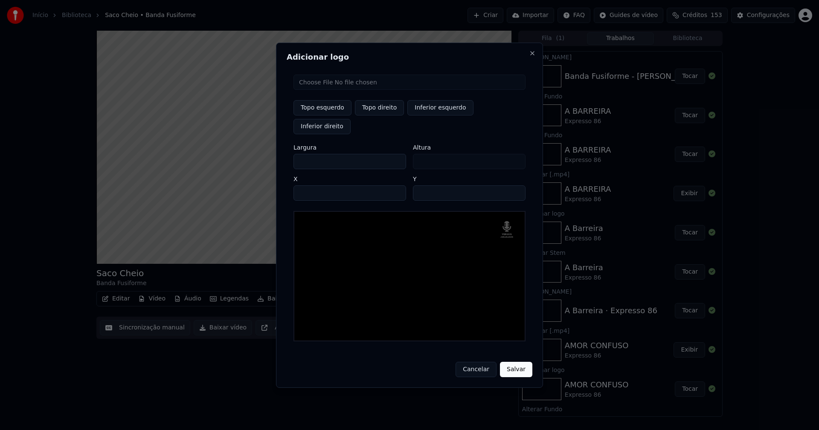
click at [516, 186] on input "**" at bounding box center [469, 193] width 113 height 15
type input "**"
click at [516, 186] on input "**" at bounding box center [469, 193] width 113 height 15
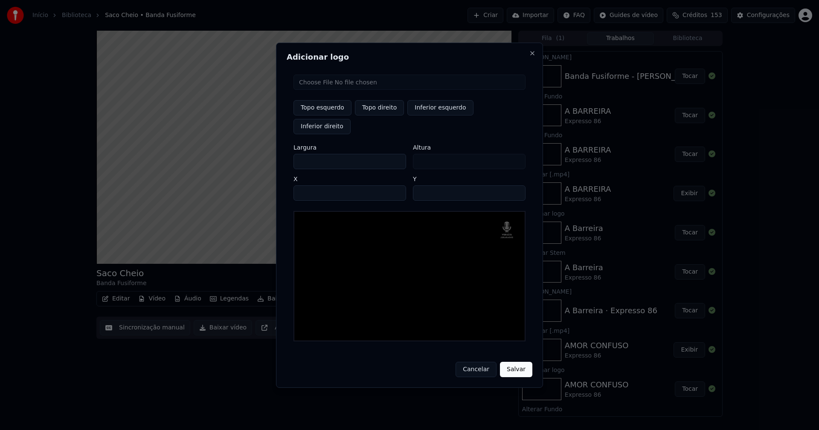
click at [517, 362] on button "Salvar" at bounding box center [516, 369] width 32 height 15
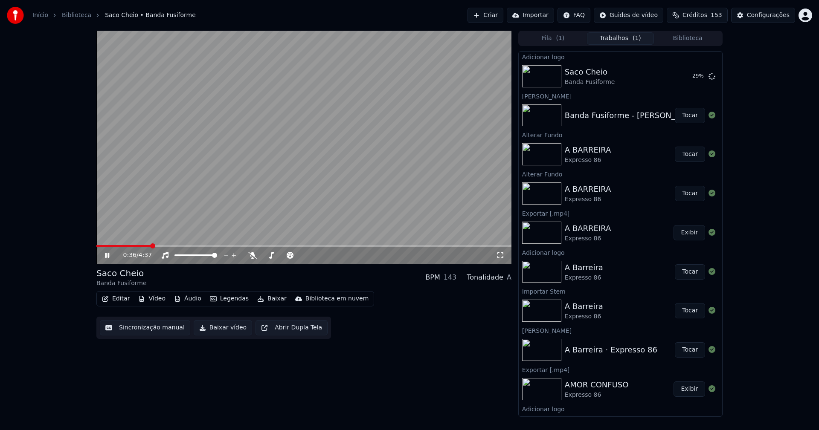
click at [189, 301] on button "Áudio" at bounding box center [188, 299] width 34 height 12
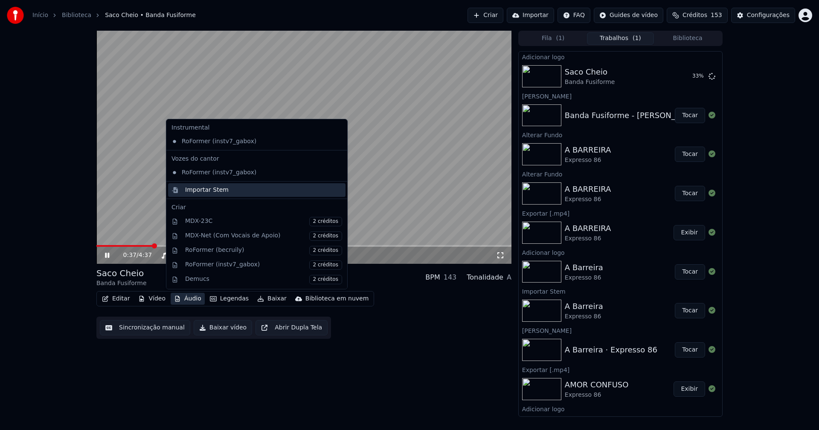
click at [198, 187] on div "Importar Stem" at bounding box center [207, 190] width 44 height 9
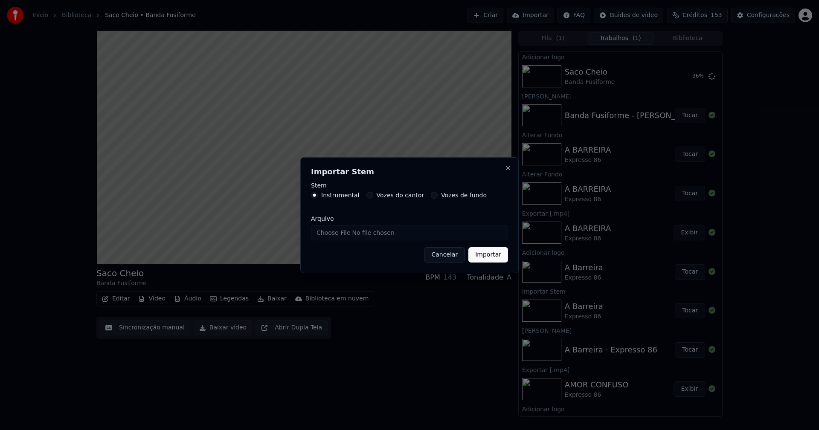
click at [331, 231] on input "Arquivo" at bounding box center [409, 232] width 197 height 15
type input "**********"
click at [489, 253] on button "Importar" at bounding box center [488, 254] width 40 height 15
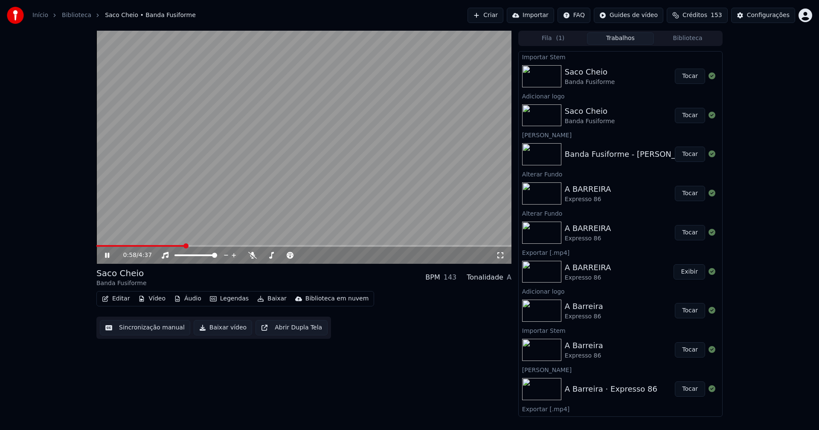
click at [188, 302] on button "Áudio" at bounding box center [188, 299] width 34 height 12
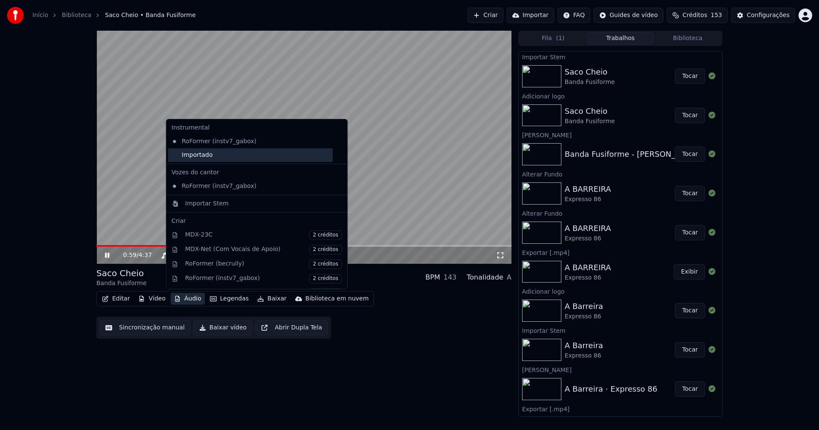
click at [185, 156] on div "Importado" at bounding box center [250, 155] width 165 height 14
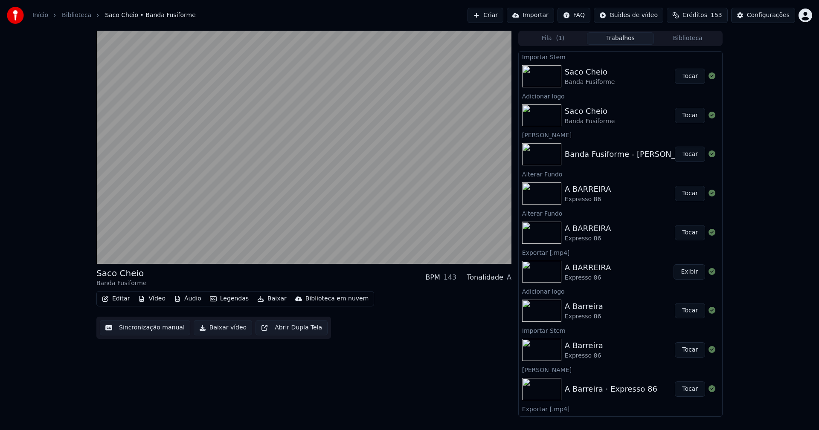
click at [680, 120] on button "Tocar" at bounding box center [690, 115] width 30 height 15
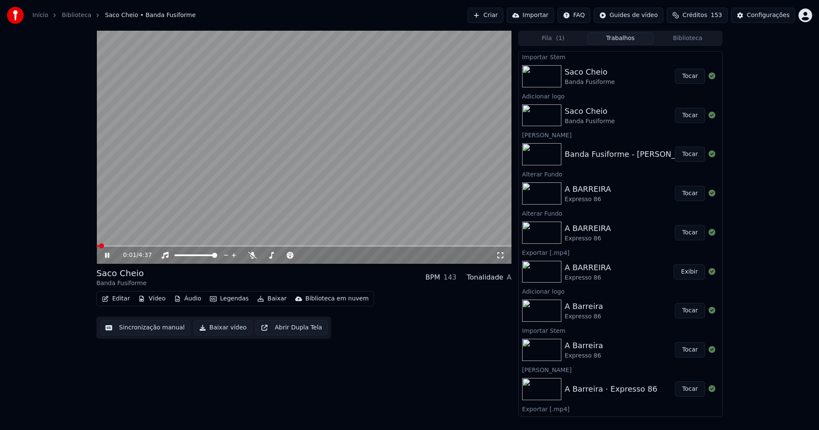
click at [108, 255] on icon at bounding box center [107, 255] width 4 height 5
click at [122, 302] on button "Editar" at bounding box center [116, 299] width 35 height 12
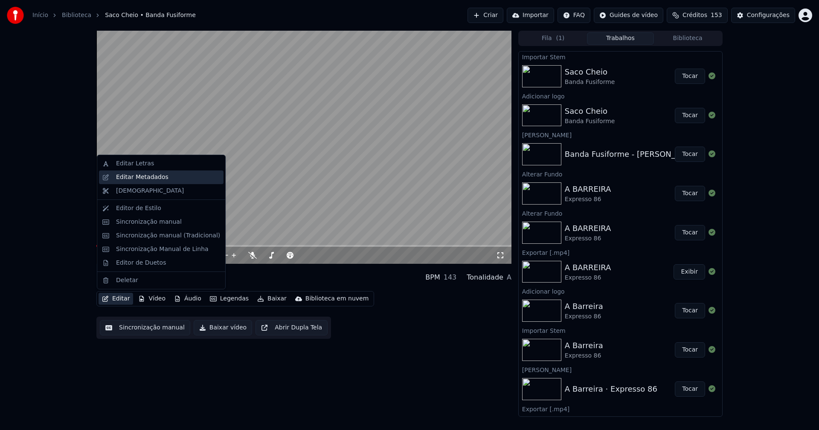
click at [157, 174] on div "Editar Metadados" at bounding box center [142, 177] width 52 height 9
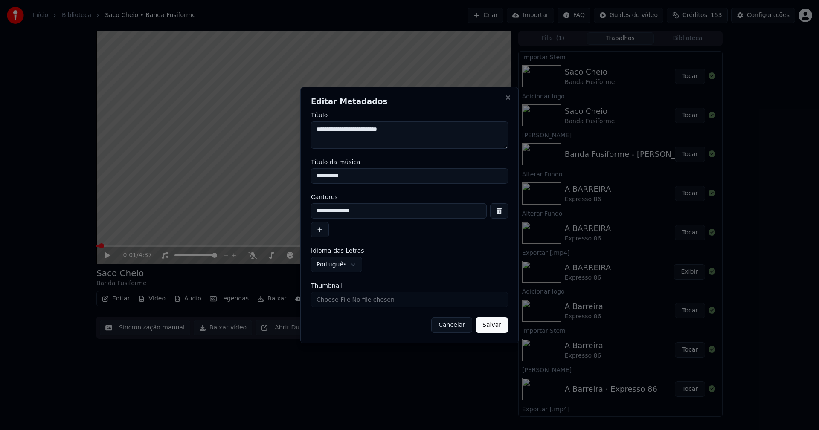
drag, startPoint x: 311, startPoint y: 179, endPoint x: 291, endPoint y: 178, distance: 19.6
click at [291, 178] on body "Início Biblioteca Saco Cheio • Banda Fusiforme Criar Importar FAQ Guides de víd…" at bounding box center [409, 215] width 819 height 430
type input "**********"
drag, startPoint x: 488, startPoint y: 331, endPoint x: 506, endPoint y: 284, distance: 49.4
click at [489, 331] on button "Salvar" at bounding box center [492, 325] width 32 height 15
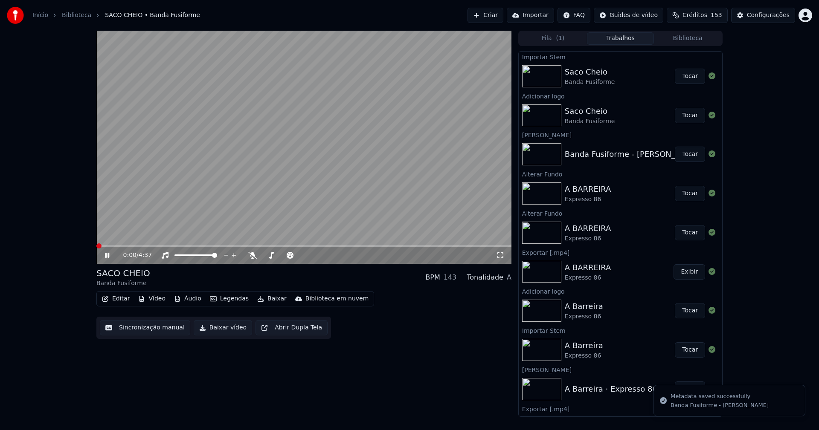
click at [106, 257] on icon at bounding box center [107, 255] width 4 height 5
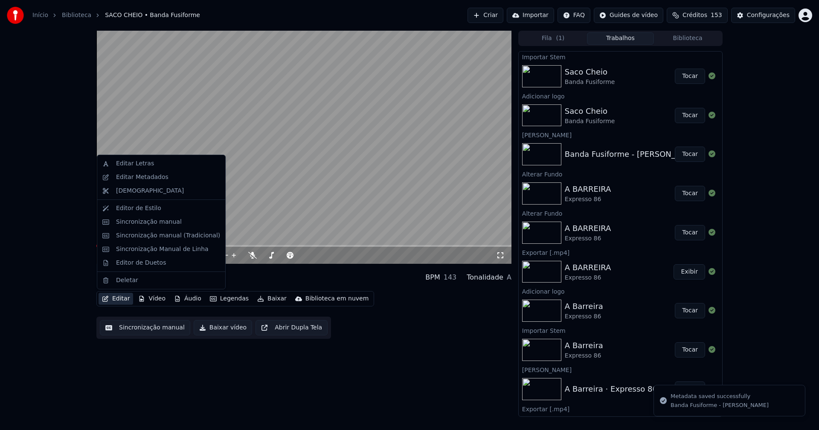
click at [122, 299] on button "Editar" at bounding box center [116, 299] width 35 height 12
click at [154, 235] on div "Sincronização manual (Tradicional)" at bounding box center [168, 236] width 104 height 9
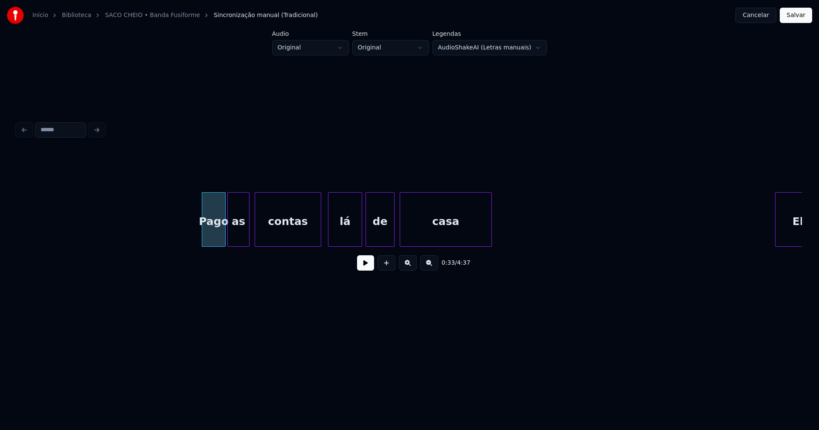
scroll to position [0, 2647]
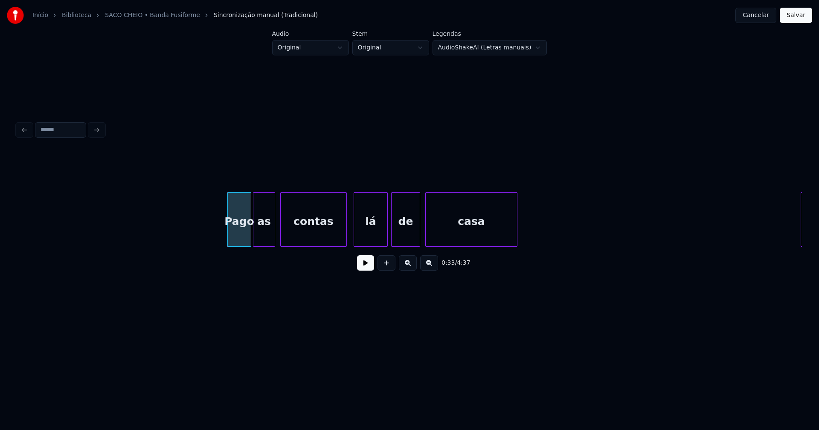
click at [363, 270] on button at bounding box center [365, 262] width 17 height 15
click at [368, 239] on div "lá" at bounding box center [367, 222] width 33 height 58
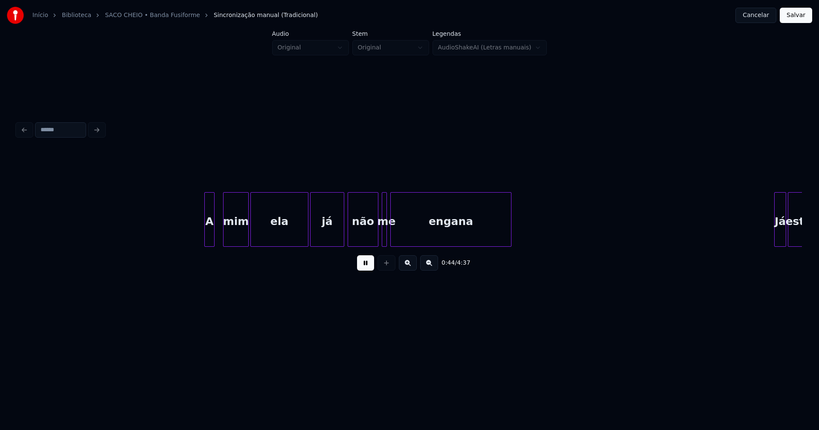
scroll to position [0, 3816]
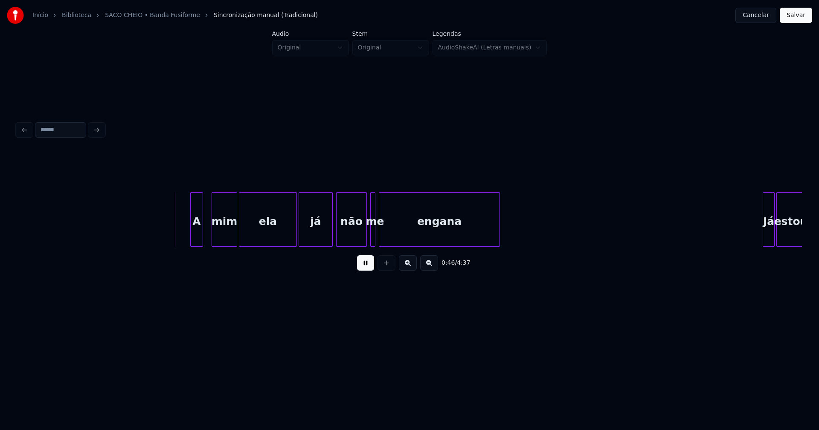
click at [191, 233] on div at bounding box center [192, 220] width 3 height 54
click at [382, 234] on div at bounding box center [383, 220] width 3 height 54
click at [380, 235] on div at bounding box center [380, 220] width 3 height 54
click at [360, 237] on div at bounding box center [360, 220] width 3 height 54
click at [368, 240] on div "me" at bounding box center [368, 222] width 11 height 58
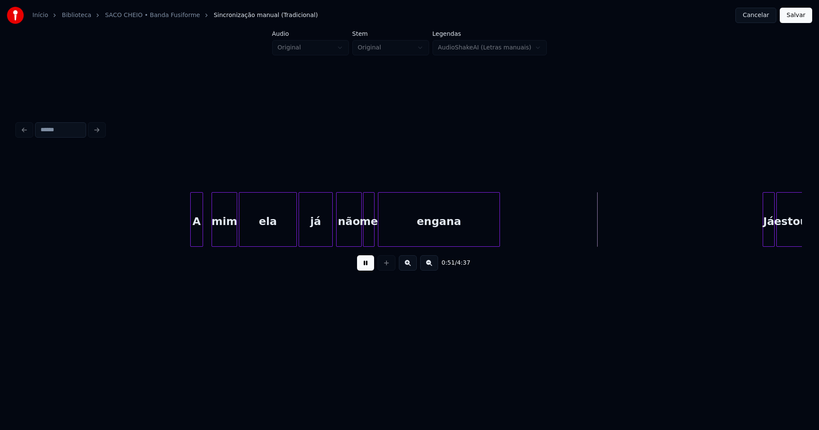
click at [378, 235] on div at bounding box center [379, 220] width 3 height 54
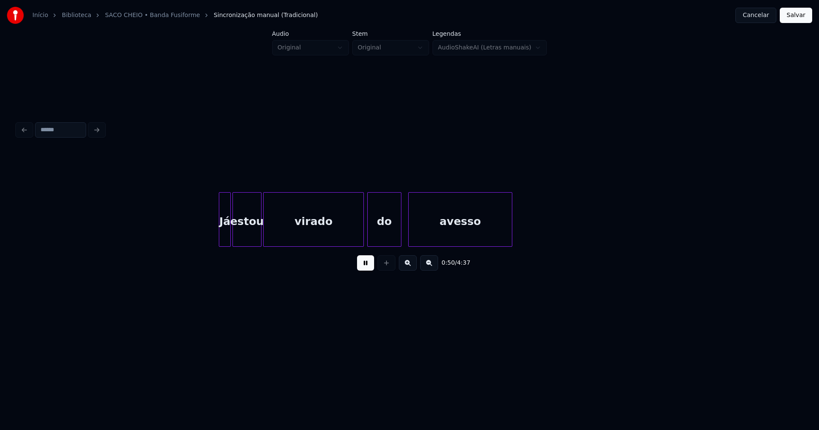
scroll to position [0, 4361]
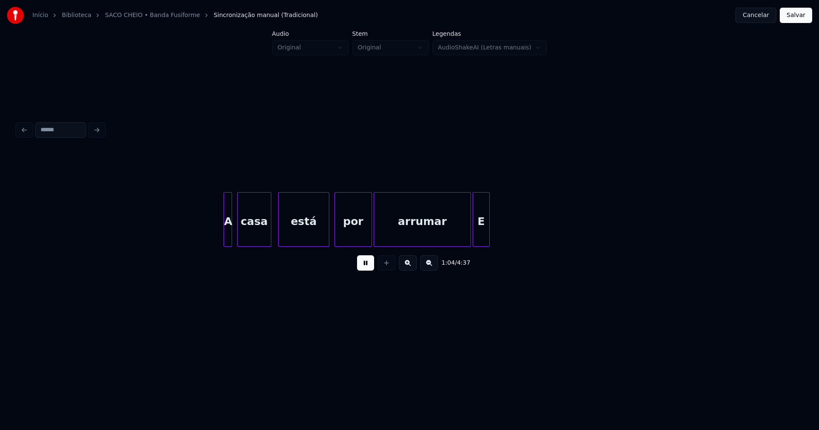
scroll to position [0, 5504]
click at [219, 236] on div at bounding box center [219, 220] width 3 height 54
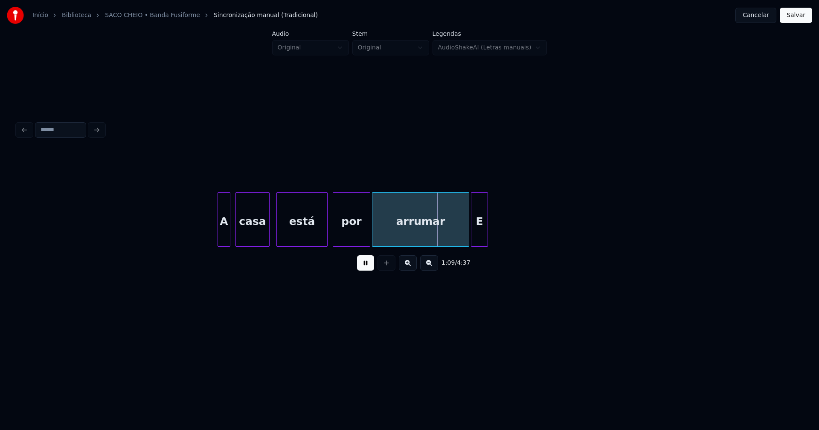
click at [481, 236] on div "E" at bounding box center [479, 222] width 16 height 58
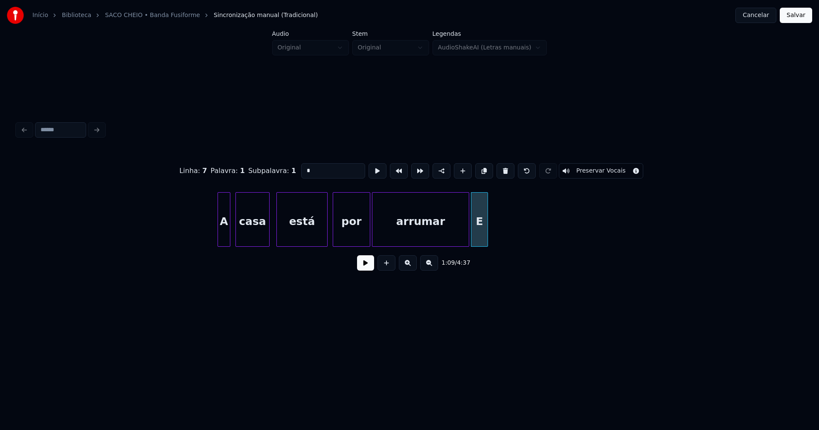
click at [502, 171] on button at bounding box center [505, 170] width 18 height 15
type input "*******"
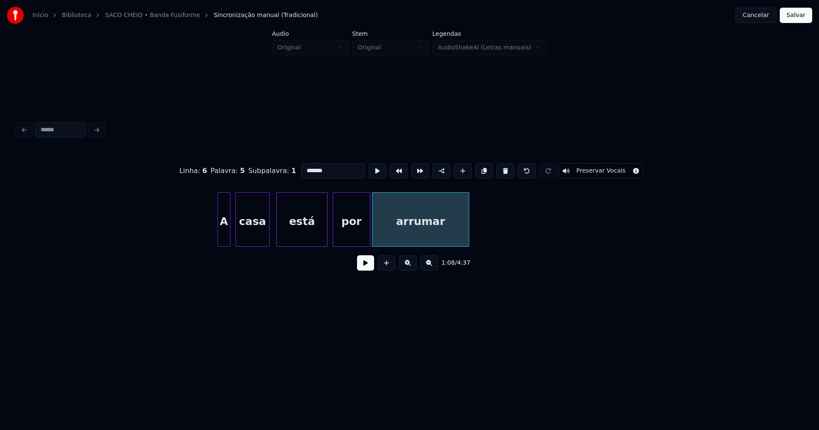
click at [368, 271] on button at bounding box center [365, 262] width 17 height 15
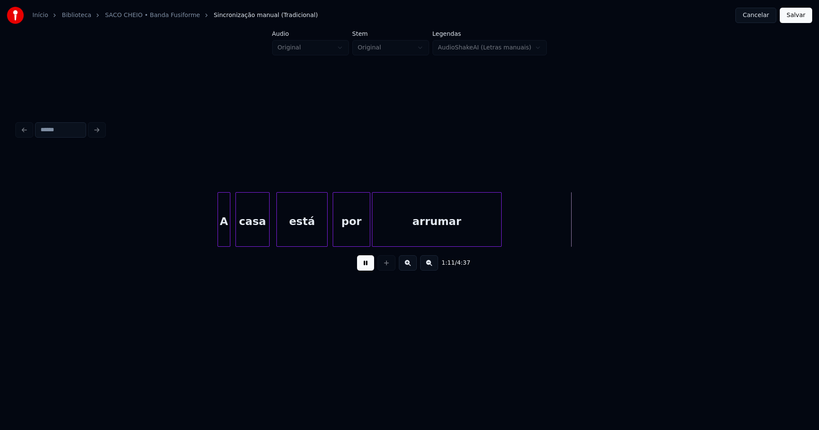
click at [500, 231] on div at bounding box center [500, 220] width 3 height 54
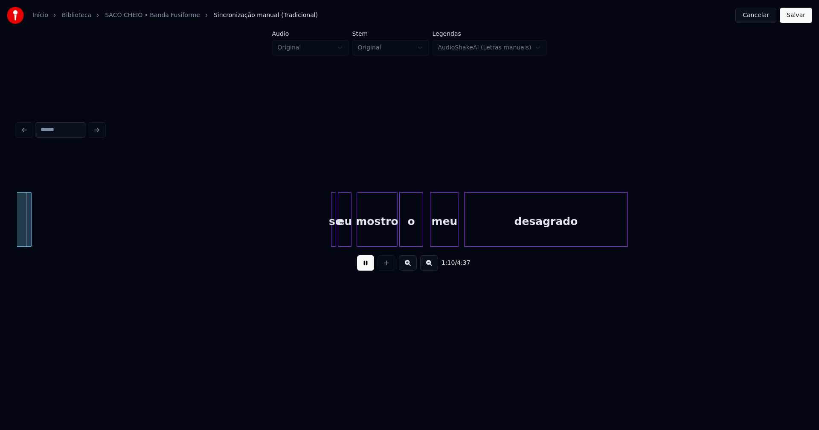
scroll to position [0, 5980]
click at [364, 271] on button at bounding box center [365, 262] width 17 height 15
click at [322, 231] on div "se" at bounding box center [324, 219] width 5 height 55
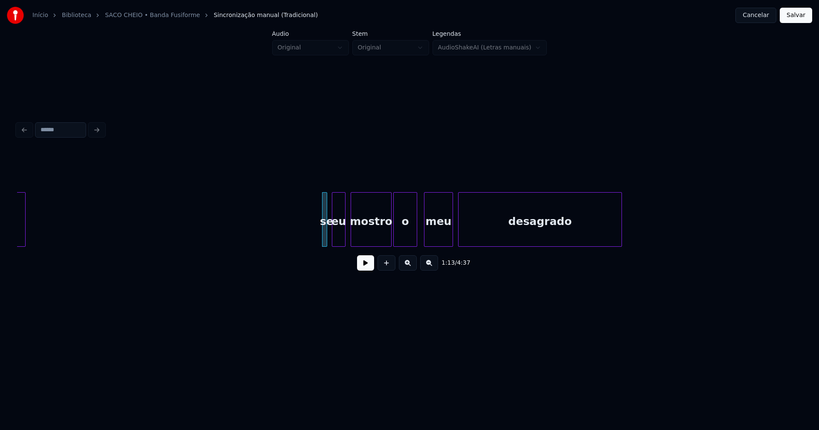
click at [324, 231] on div "se" at bounding box center [324, 219] width 5 height 55
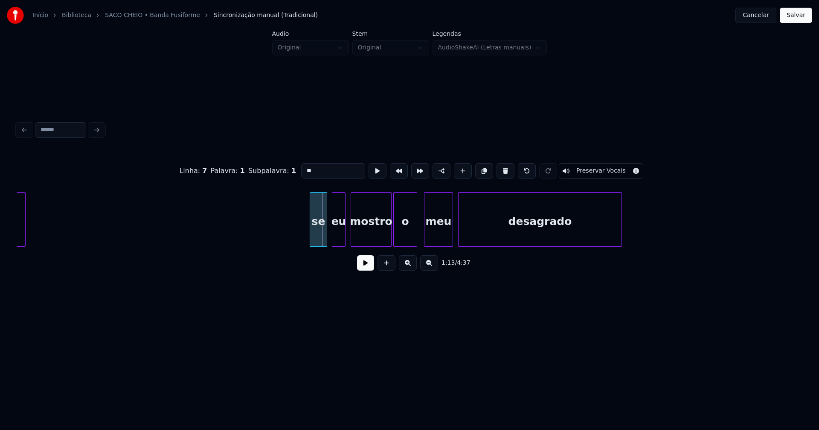
click at [310, 239] on div at bounding box center [311, 220] width 3 height 54
click at [316, 238] on div "se" at bounding box center [318, 222] width 17 height 58
click at [303, 167] on input "**" at bounding box center [333, 170] width 64 height 15
type input "**"
click at [367, 263] on button at bounding box center [365, 262] width 17 height 15
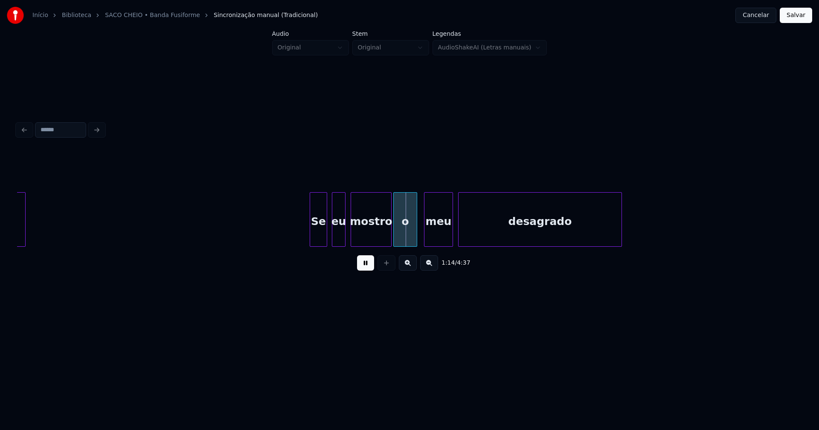
click at [363, 265] on button at bounding box center [365, 262] width 17 height 15
click at [329, 233] on div at bounding box center [329, 220] width 3 height 54
click at [319, 232] on div "Se" at bounding box center [320, 222] width 20 height 58
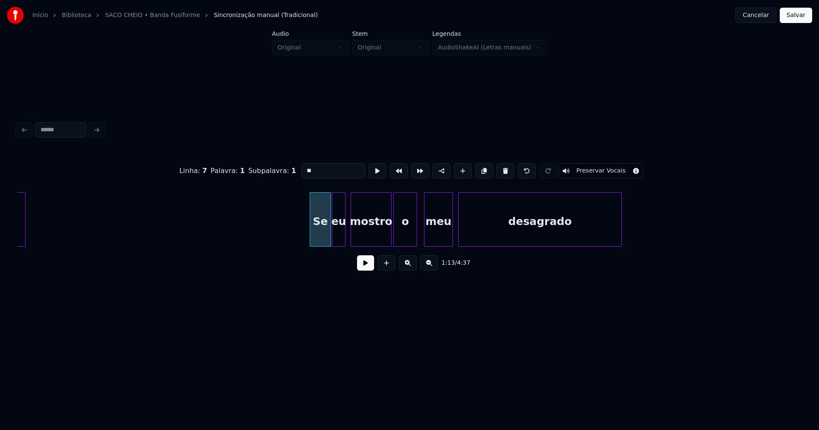
click at [304, 166] on input "**" at bounding box center [333, 170] width 64 height 15
type input "****"
click at [368, 270] on button at bounding box center [365, 262] width 17 height 15
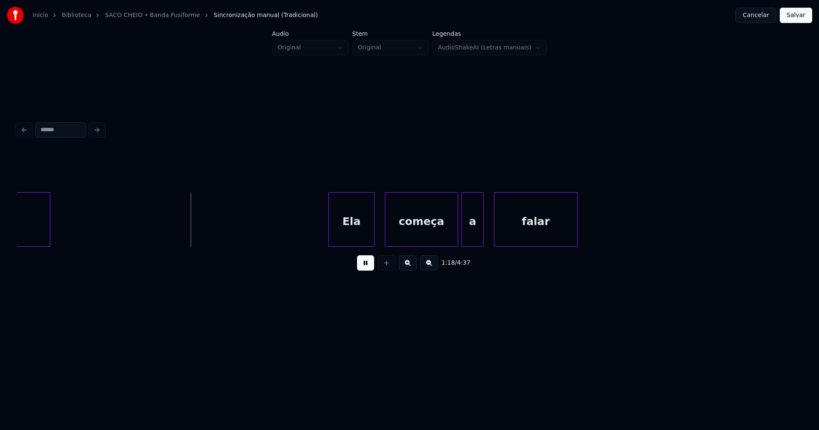
scroll to position [0, 6618]
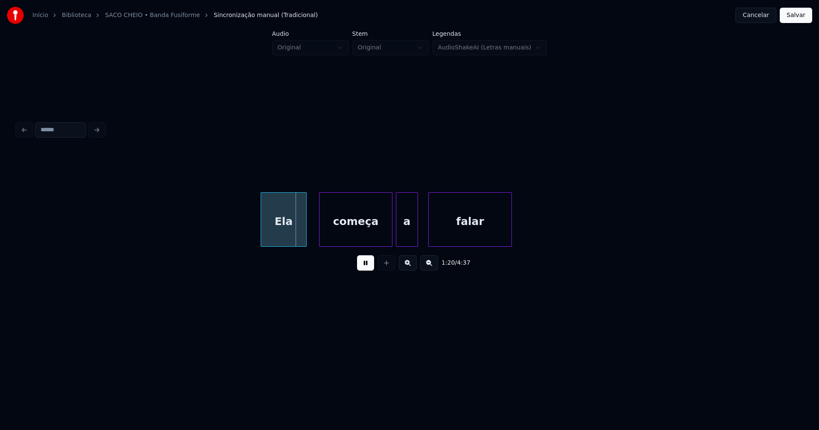
click at [288, 229] on div "Ela" at bounding box center [283, 222] width 45 height 58
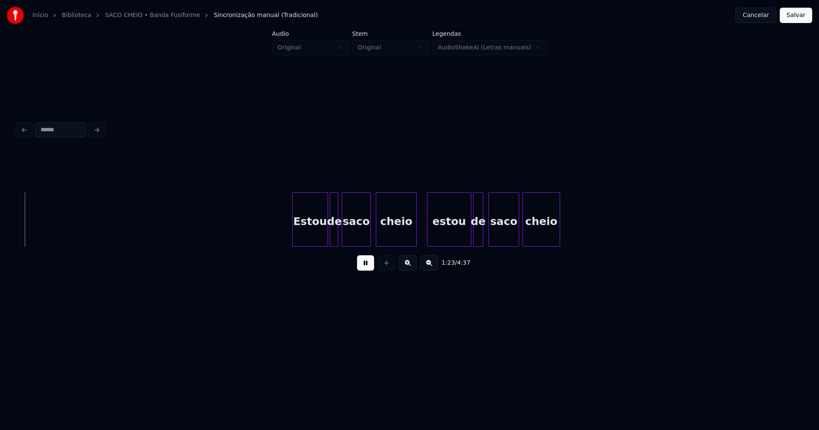
scroll to position [0, 7141]
click at [285, 234] on div at bounding box center [285, 220] width 3 height 54
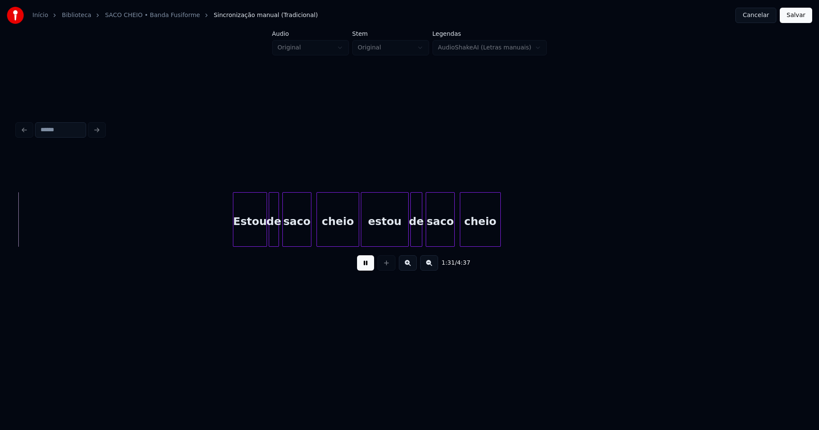
scroll to position [0, 7775]
click at [242, 236] on div "Estou" at bounding box center [241, 222] width 33 height 58
click at [369, 229] on div at bounding box center [369, 220] width 3 height 54
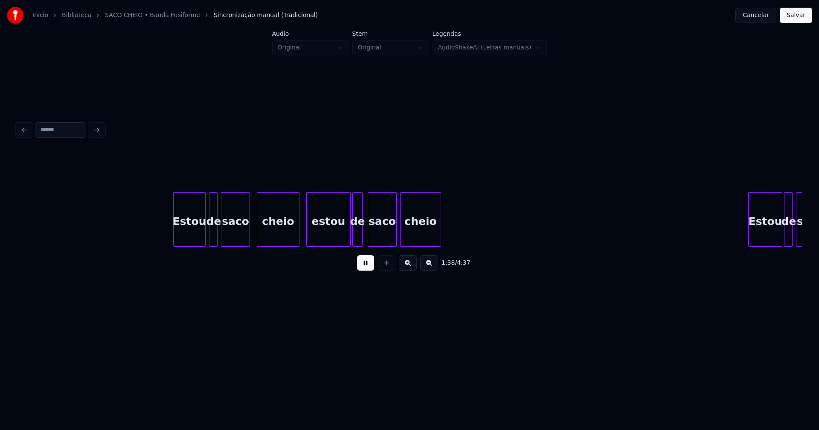
scroll to position [0, 8398]
click at [316, 229] on div at bounding box center [316, 220] width 3 height 54
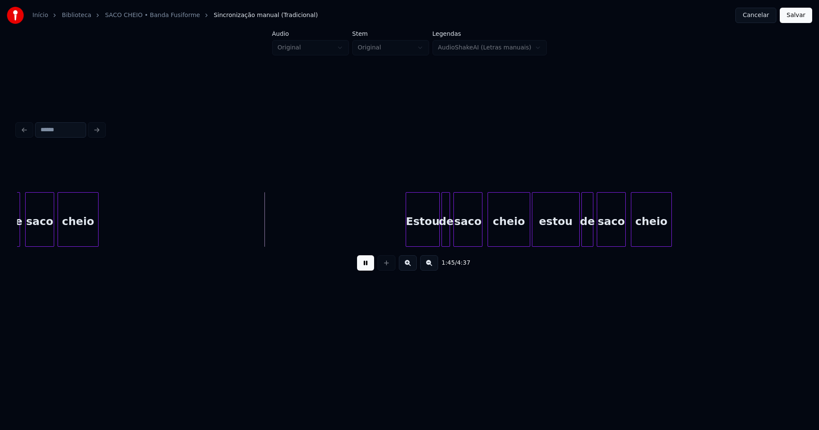
scroll to position [0, 8871]
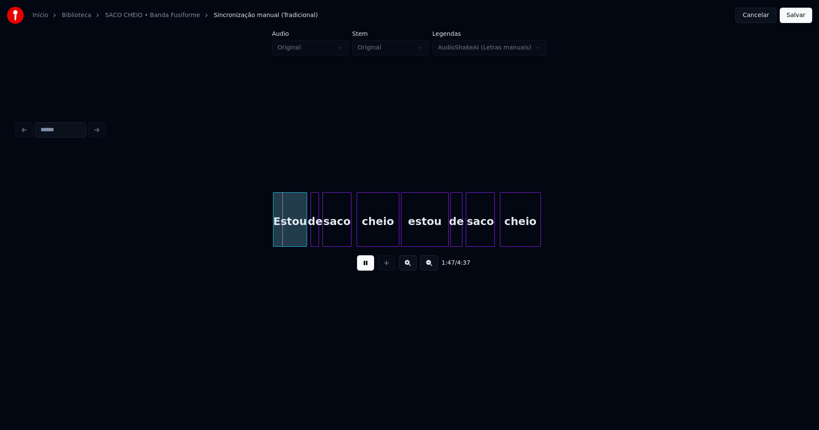
click at [292, 235] on div "Estou" at bounding box center [289, 222] width 33 height 58
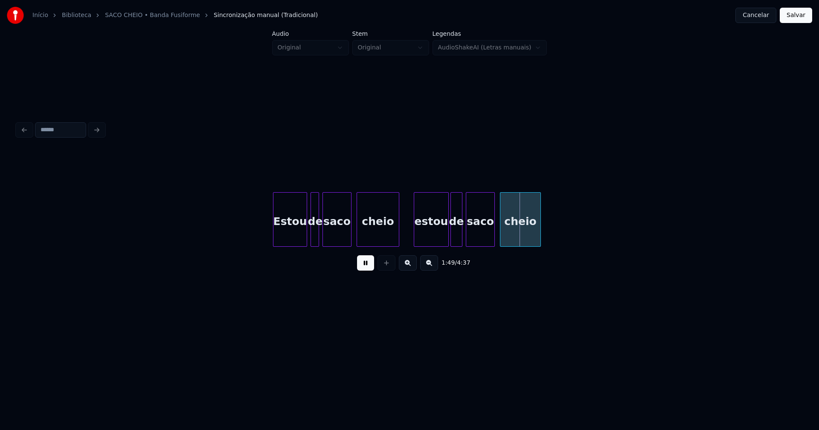
click at [416, 229] on div at bounding box center [415, 220] width 3 height 54
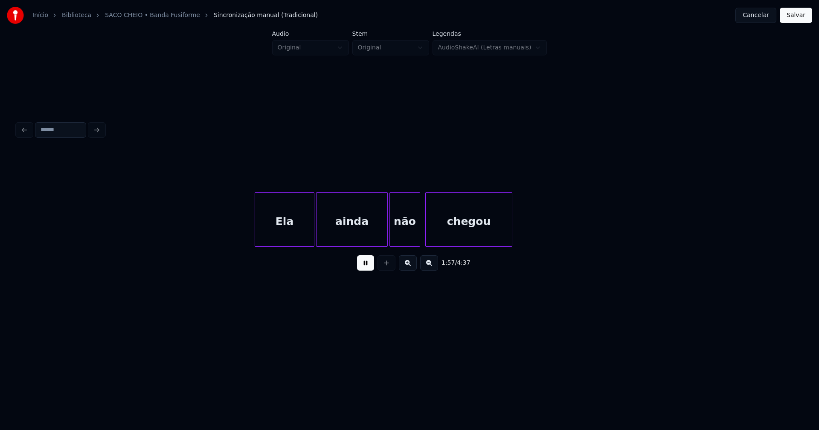
scroll to position [0, 10050]
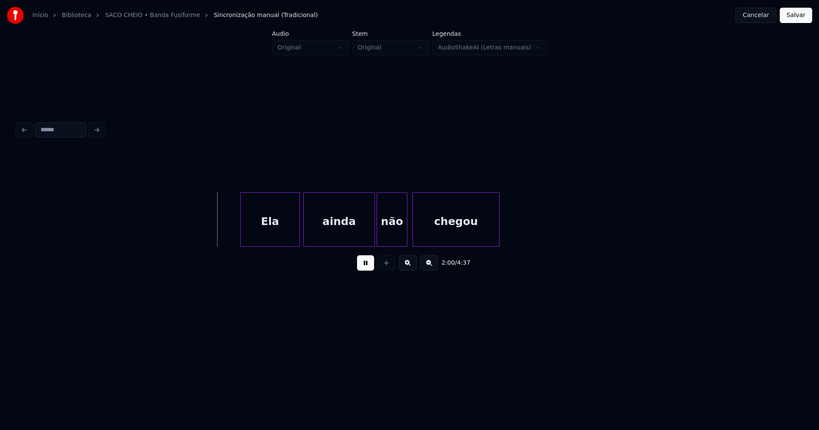
click at [274, 230] on div "Ela" at bounding box center [270, 222] width 59 height 58
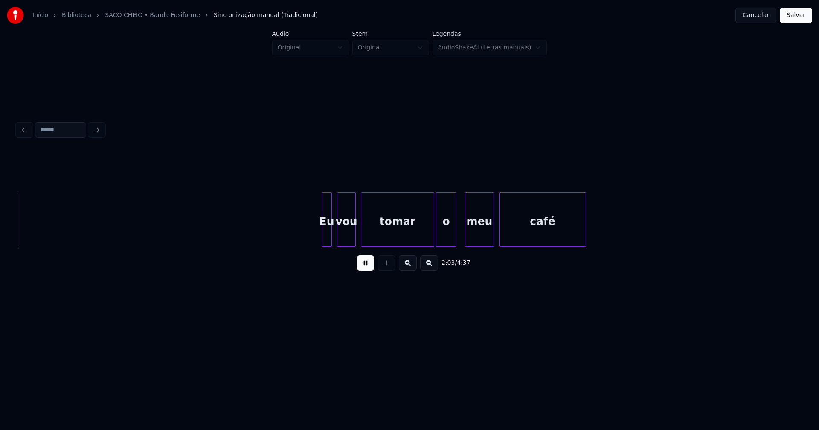
scroll to position [0, 10535]
click at [333, 231] on div at bounding box center [333, 220] width 3 height 54
click at [322, 239] on div "Eu" at bounding box center [322, 222] width 13 height 58
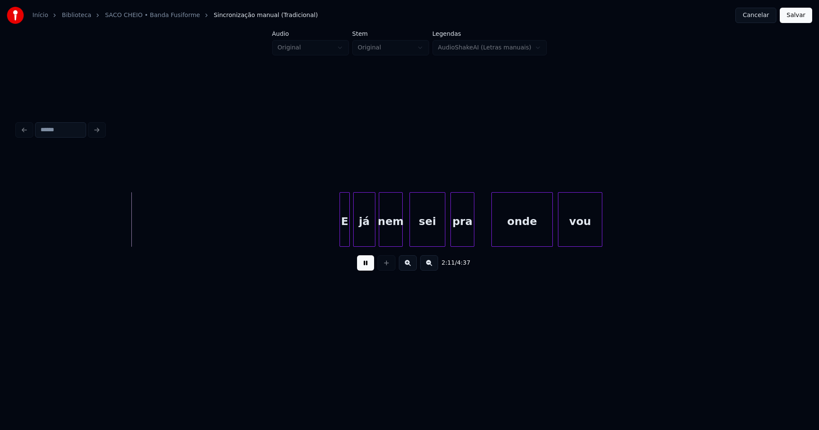
scroll to position [0, 11112]
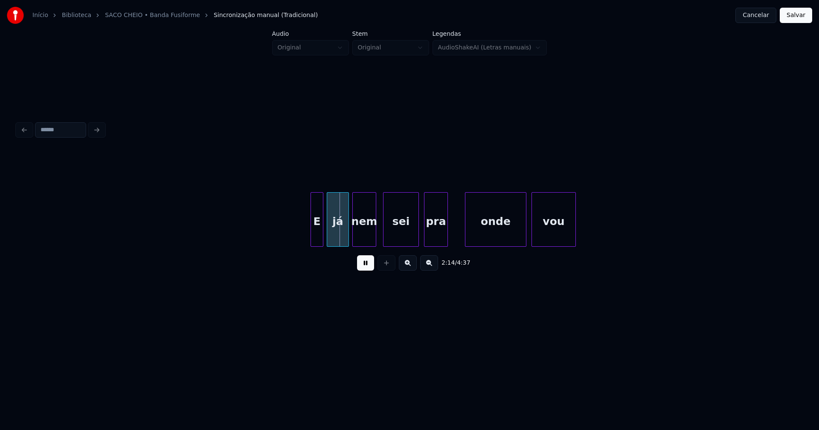
click at [312, 237] on div at bounding box center [312, 220] width 3 height 54
click at [457, 236] on div at bounding box center [457, 220] width 3 height 54
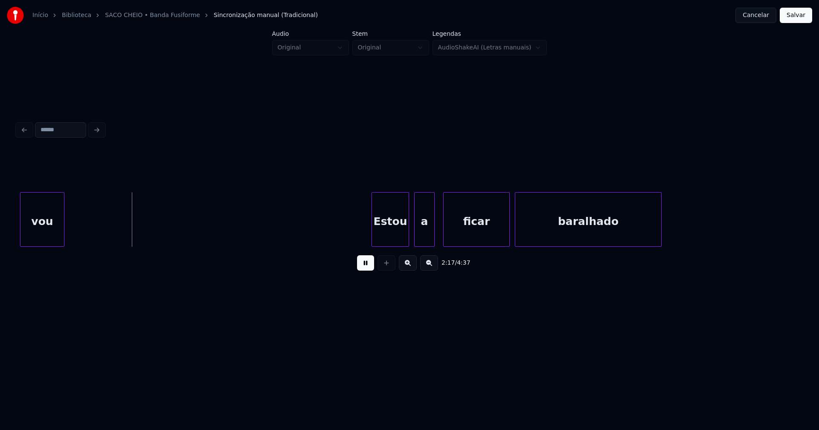
scroll to position [0, 11636]
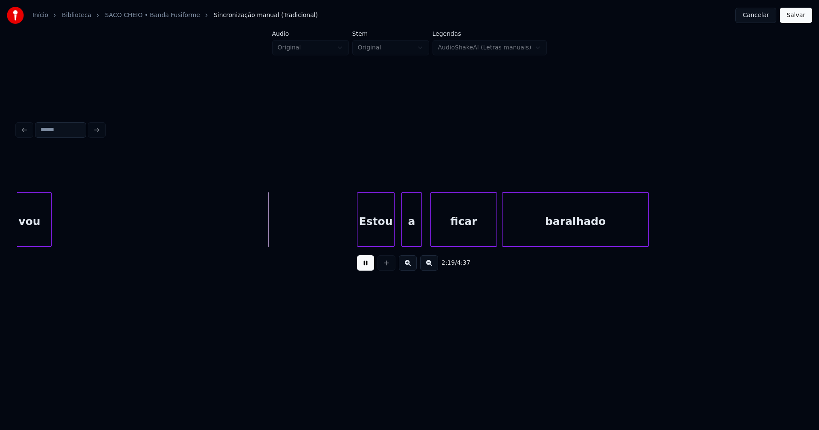
click at [374, 239] on div "Estou" at bounding box center [375, 222] width 37 height 58
click at [407, 240] on div "a" at bounding box center [406, 222] width 20 height 58
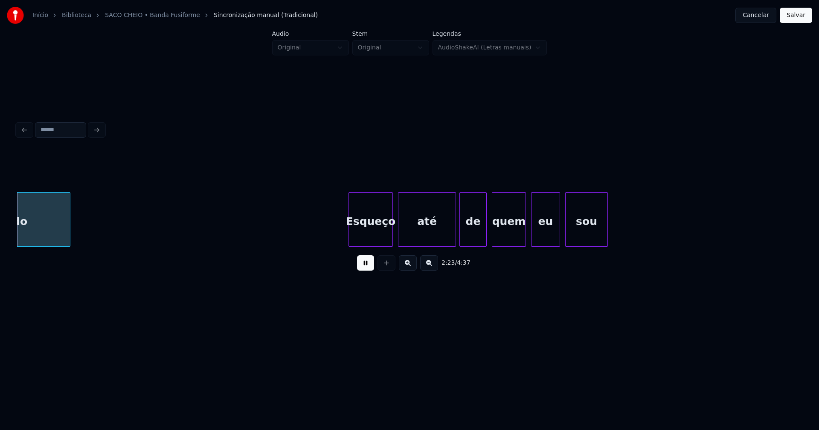
scroll to position [0, 12216]
click at [369, 237] on div "Esqueço" at bounding box center [369, 222] width 44 height 58
click at [532, 237] on div "eu" at bounding box center [541, 222] width 28 height 58
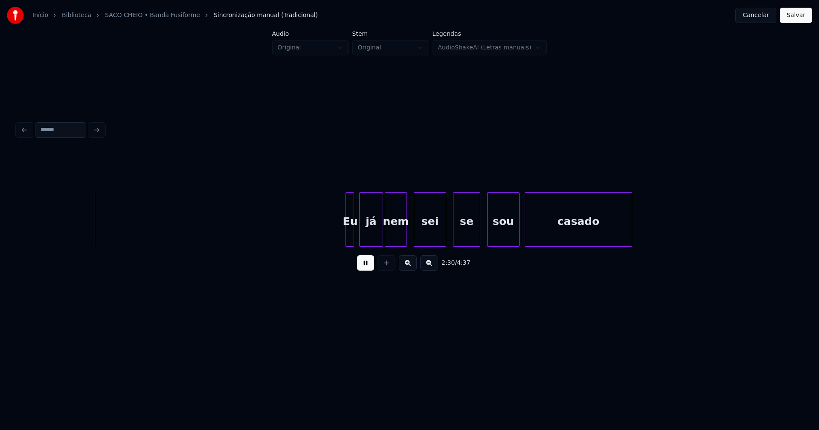
scroll to position [0, 12868]
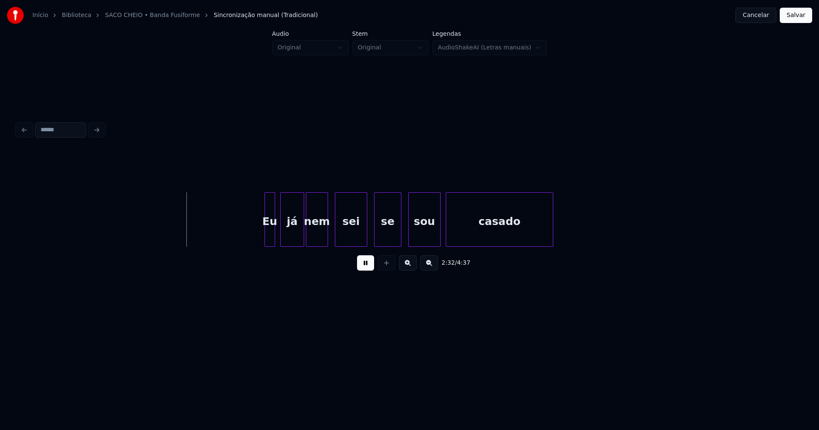
click at [267, 238] on div at bounding box center [266, 220] width 3 height 54
click at [277, 236] on div at bounding box center [277, 220] width 3 height 54
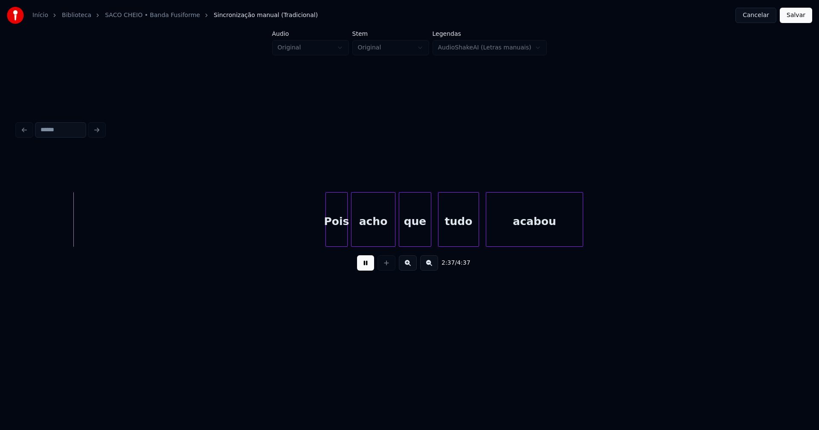
scroll to position [0, 13431]
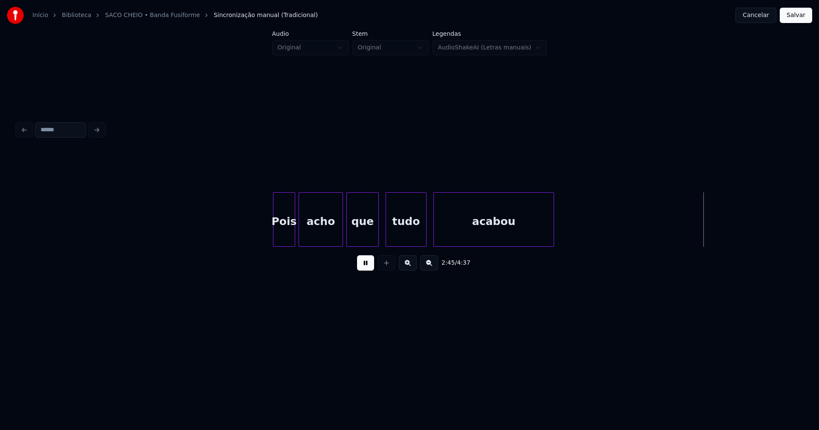
click at [551, 227] on div at bounding box center [552, 220] width 3 height 54
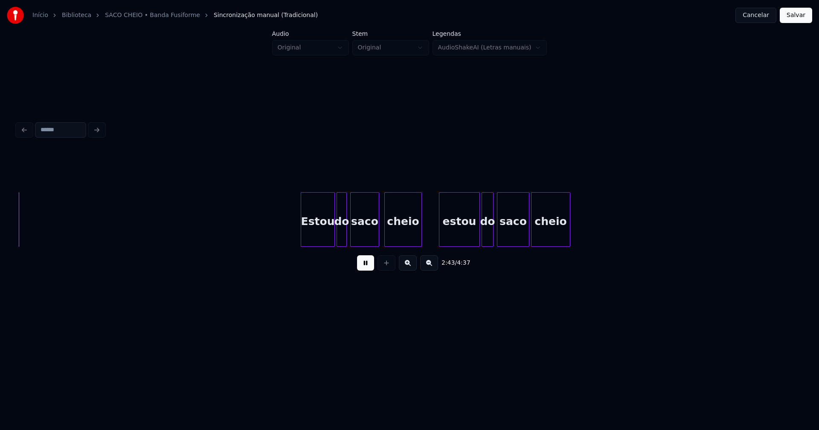
scroll to position [0, 13975]
click at [303, 232] on div "Estou" at bounding box center [309, 222] width 33 height 58
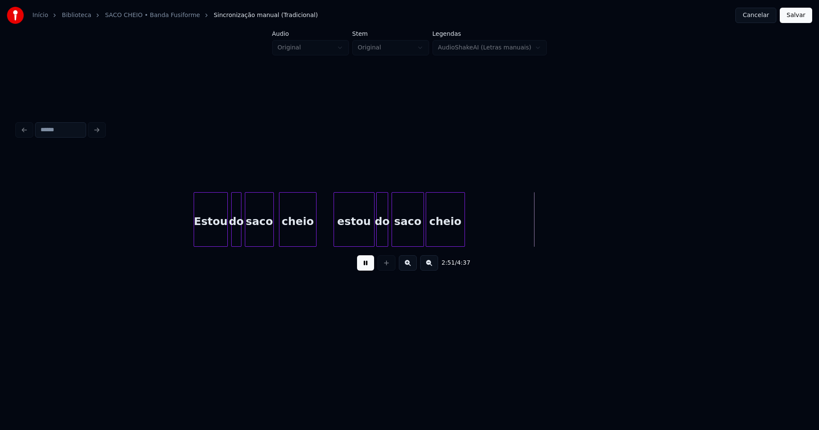
scroll to position [0, 14100]
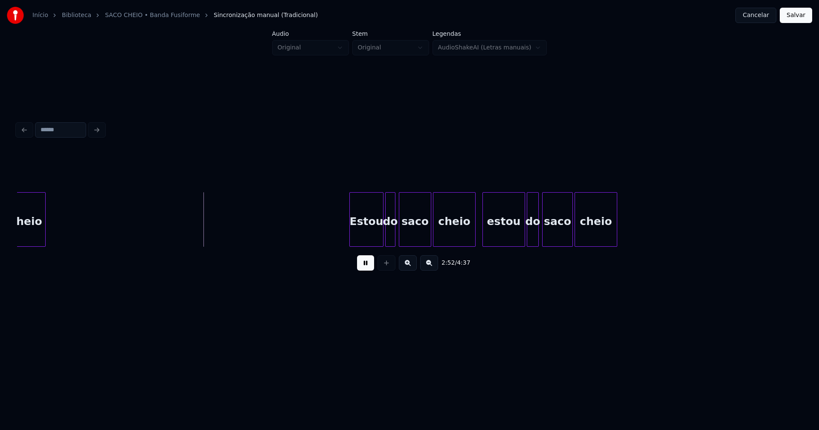
scroll to position [0, 14532]
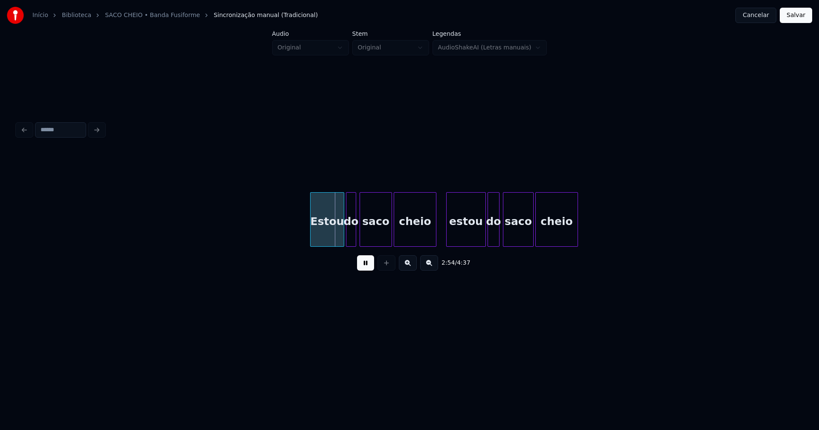
click at [447, 233] on div at bounding box center [448, 220] width 3 height 54
click at [308, 226] on div at bounding box center [309, 220] width 3 height 54
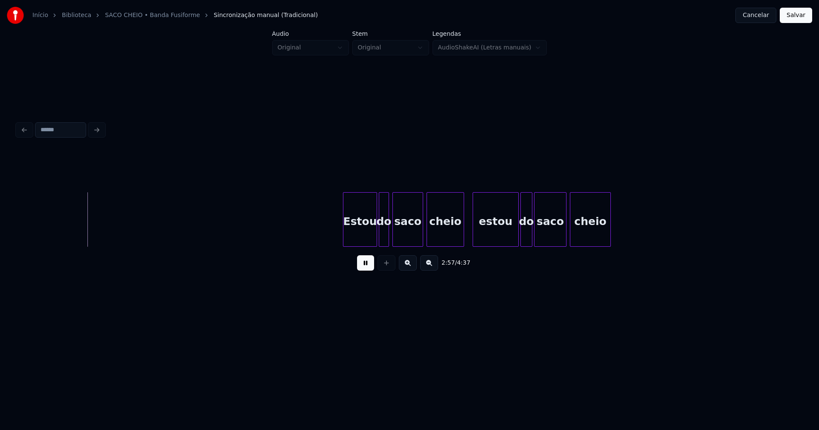
scroll to position [0, 15122]
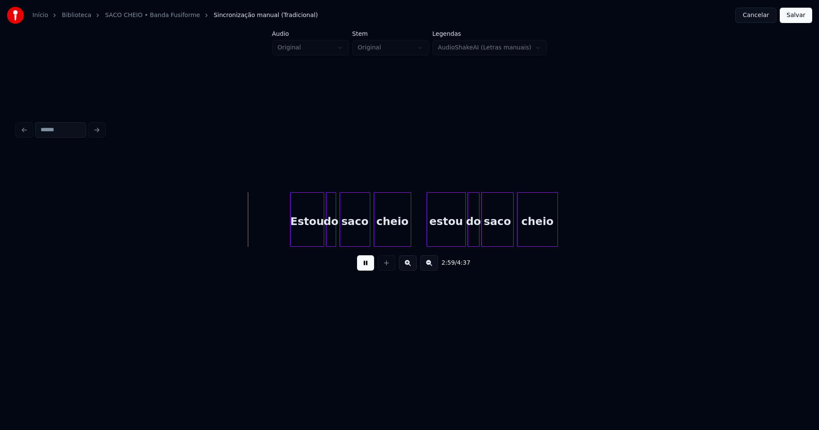
click at [429, 235] on div at bounding box center [428, 220] width 3 height 54
click at [295, 229] on div "Estou" at bounding box center [304, 222] width 33 height 58
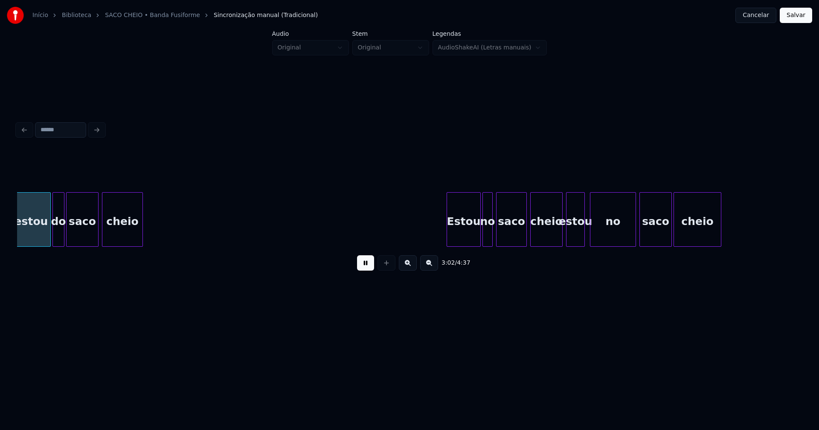
scroll to position [0, 15550]
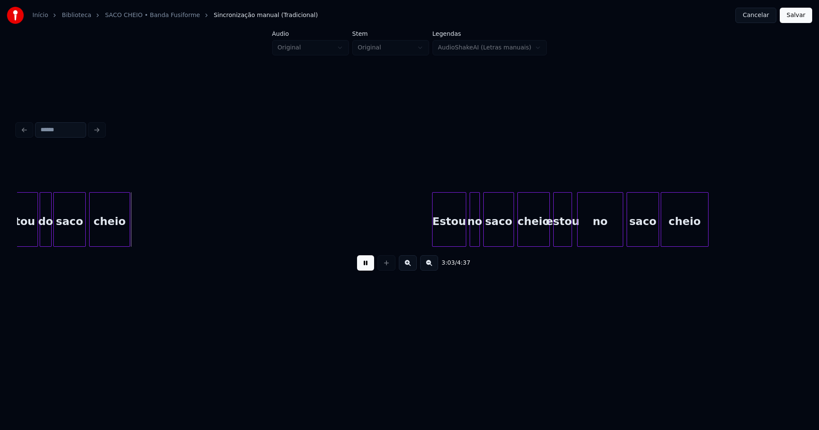
click at [451, 236] on div "Estou" at bounding box center [448, 222] width 33 height 58
click at [560, 234] on div at bounding box center [561, 220] width 3 height 54
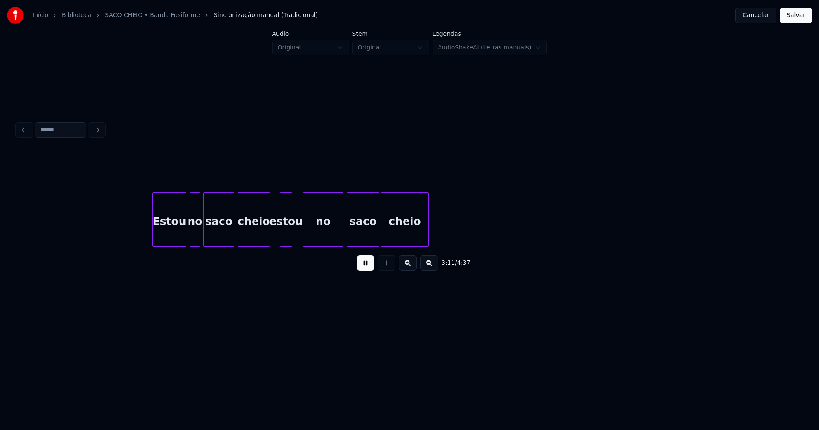
scroll to position [0, 15803]
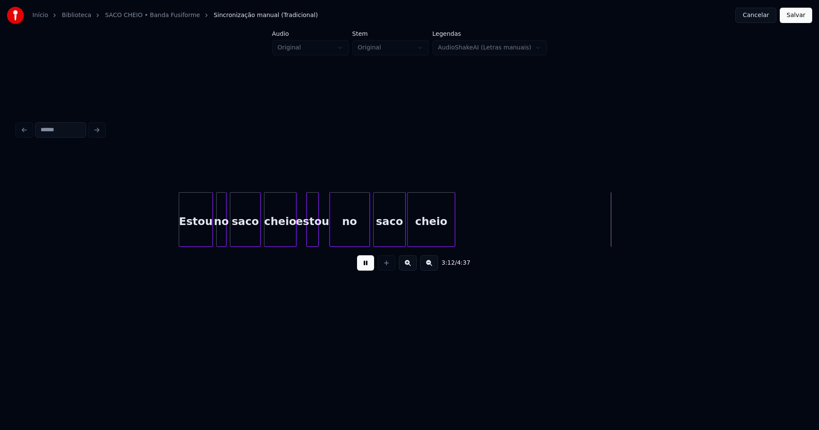
click at [357, 230] on div at bounding box center [355, 220] width 3 height 54
click at [338, 235] on div at bounding box center [338, 220] width 3 height 54
click at [347, 235] on div at bounding box center [346, 220] width 3 height 54
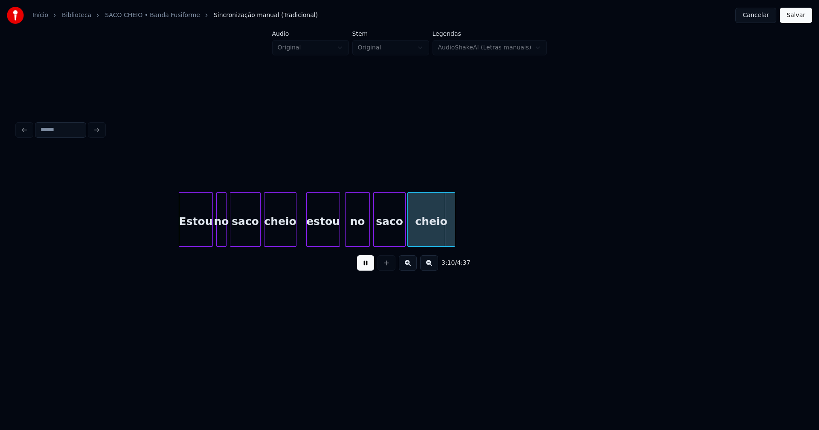
click at [357, 237] on div "no" at bounding box center [357, 222] width 24 height 58
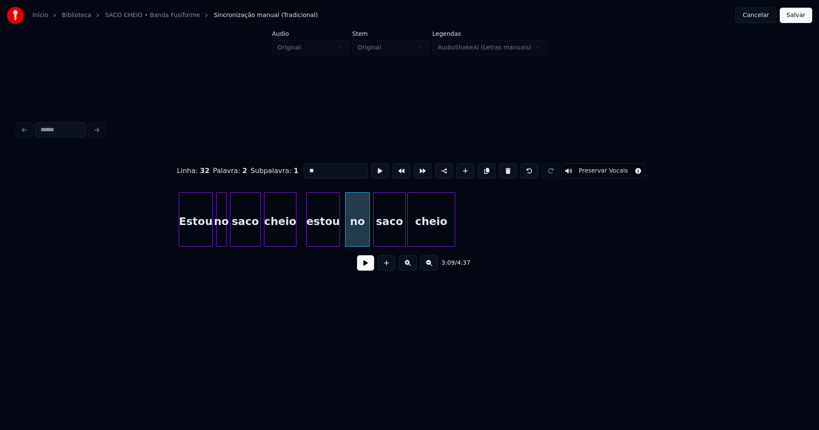
drag, startPoint x: 315, startPoint y: 167, endPoint x: 295, endPoint y: 168, distance: 20.1
click at [295, 168] on div "Linha : 32 Palavra : 2 Subpalavra : 1 ** Preservar Vocais" at bounding box center [409, 171] width 785 height 43
click at [223, 231] on div "no" at bounding box center [221, 222] width 9 height 58
drag, startPoint x: 313, startPoint y: 167, endPoint x: 271, endPoint y: 174, distance: 42.3
click at [276, 173] on div "Linha : 31 Palavra : 2 Subpalavra : 1 ** Preservar Vocais" at bounding box center [409, 171] width 785 height 43
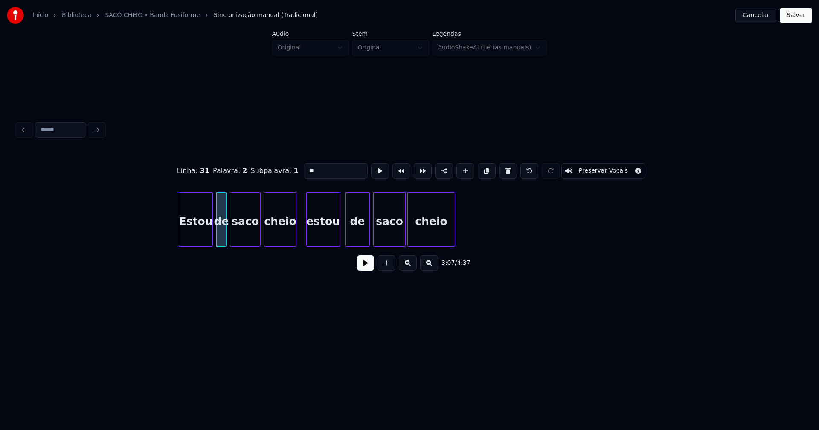
type input "**"
click at [363, 266] on button at bounding box center [365, 262] width 17 height 15
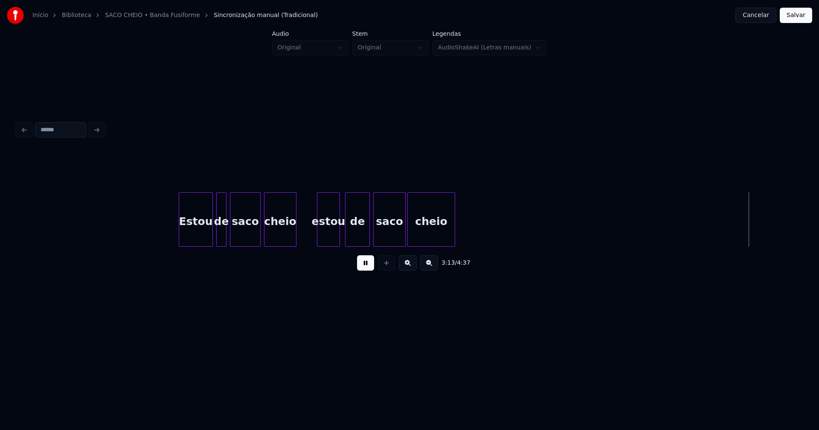
click at [319, 238] on div at bounding box center [318, 220] width 3 height 54
click at [309, 235] on div at bounding box center [309, 220] width 3 height 54
click at [299, 239] on div at bounding box center [300, 220] width 3 height 54
click at [357, 235] on div at bounding box center [355, 220] width 3 height 54
click at [349, 229] on div at bounding box center [349, 220] width 3 height 54
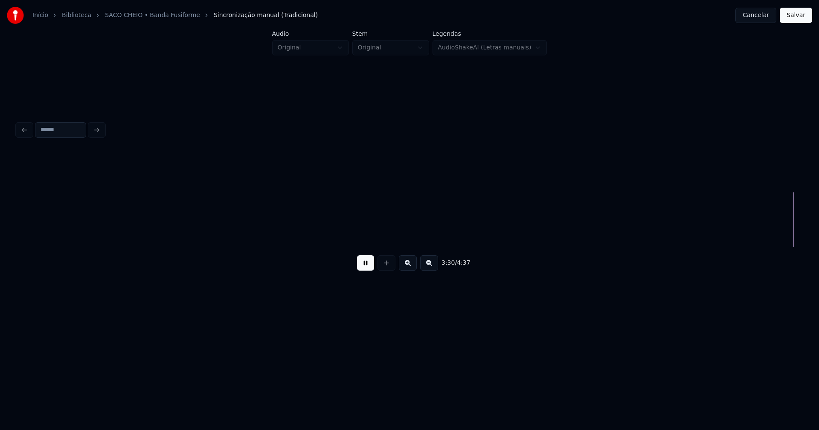
scroll to position [0, 17960]
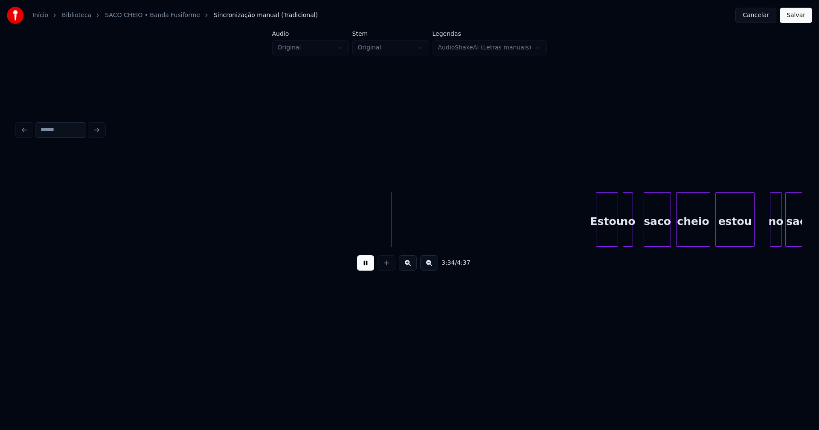
click at [628, 236] on div "no" at bounding box center [627, 222] width 9 height 58
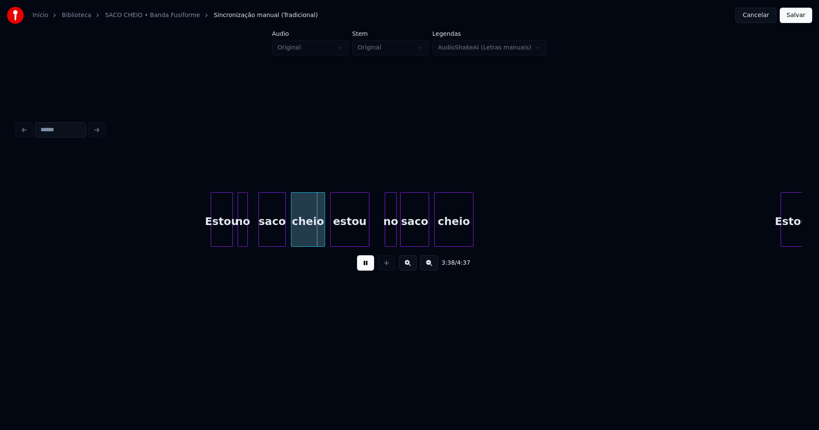
scroll to position [0, 18358]
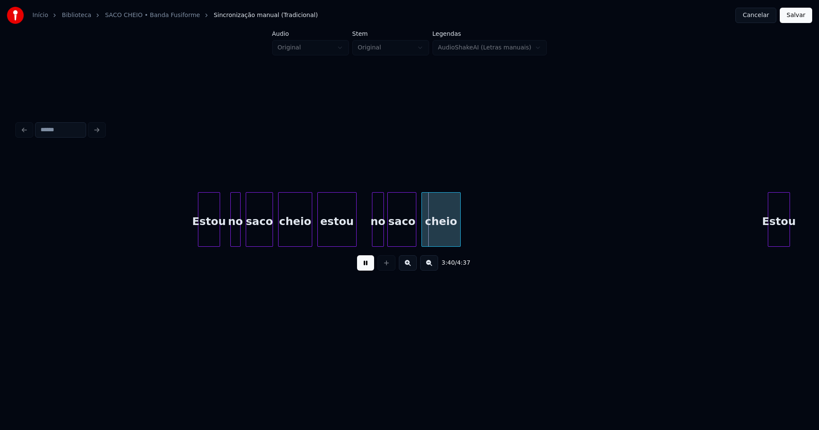
click at [235, 240] on div "no" at bounding box center [235, 222] width 9 height 58
click at [226, 238] on div at bounding box center [226, 220] width 3 height 54
click at [235, 235] on div "no" at bounding box center [235, 222] width 9 height 58
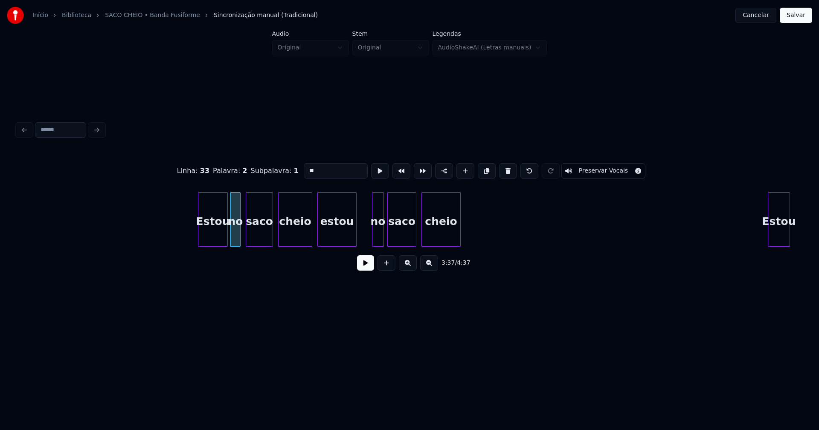
drag, startPoint x: 311, startPoint y: 169, endPoint x: 295, endPoint y: 169, distance: 16.6
click at [295, 169] on div "Linha : 33 Palavra : 2 Subpalavra : 1 ** Preservar Vocais" at bounding box center [409, 171] width 785 height 43
click at [351, 243] on div "estou" at bounding box center [351, 222] width 38 height 58
click at [336, 234] on div at bounding box center [337, 220] width 3 height 54
click at [376, 234] on div "no" at bounding box center [377, 222] width 11 height 58
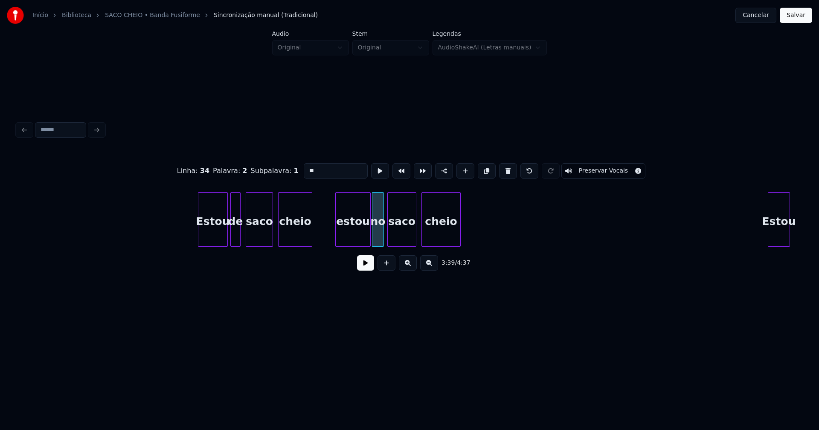
drag, startPoint x: 311, startPoint y: 170, endPoint x: 253, endPoint y: 171, distance: 58.5
click at [253, 171] on div "Linha : 34 [GEOGRAPHIC_DATA] : 2 Subpalavra : 1 ** Preservar Vocais" at bounding box center [409, 171] width 785 height 43
type input "**"
click at [367, 267] on button at bounding box center [365, 262] width 17 height 15
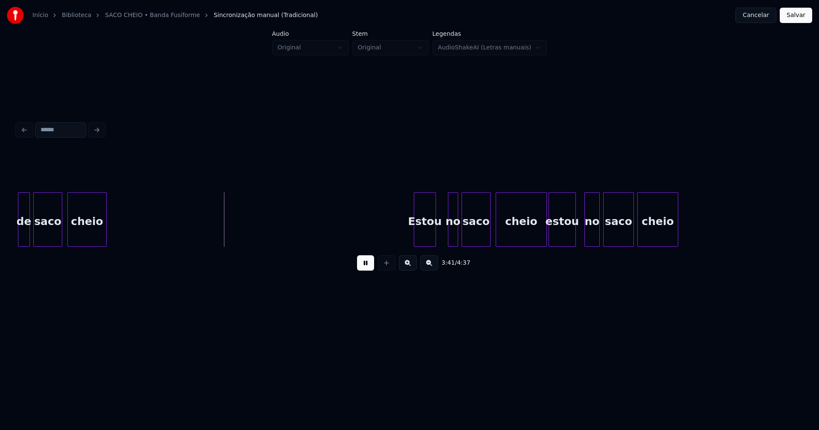
scroll to position [0, 18804]
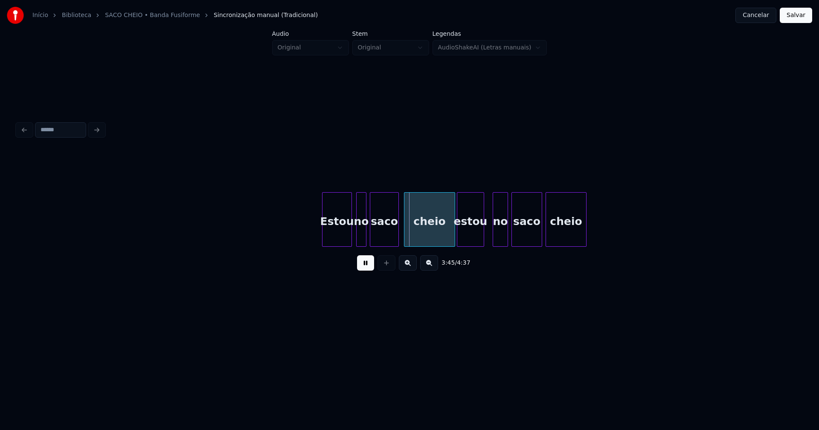
click at [350, 231] on div at bounding box center [350, 220] width 3 height 54
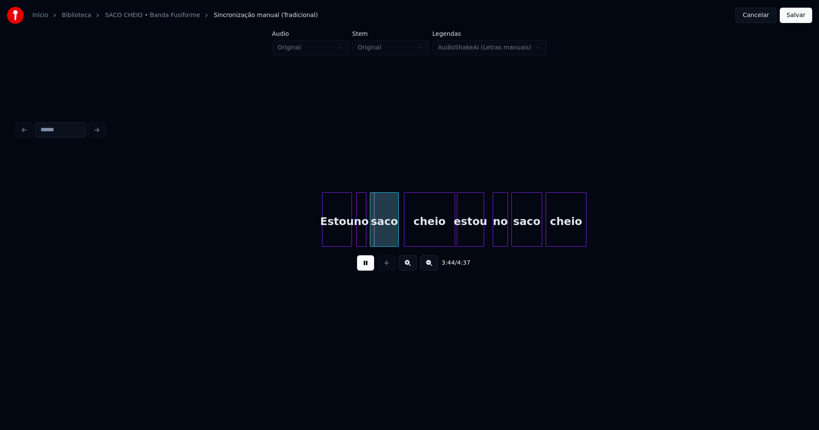
click at [359, 235] on div at bounding box center [358, 220] width 3 height 54
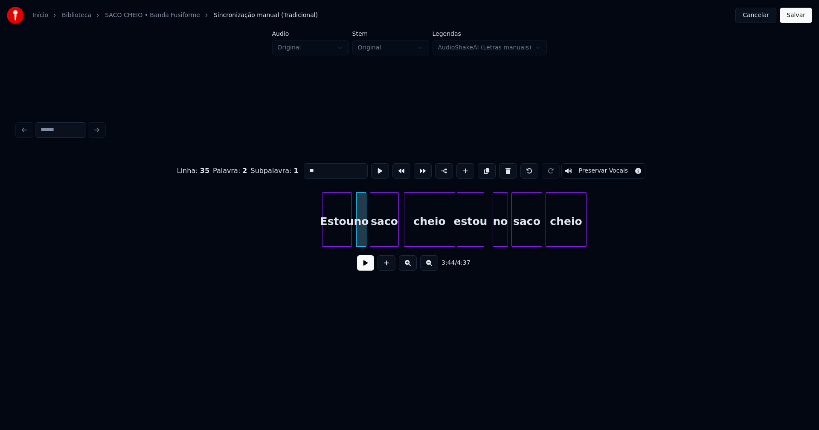
drag, startPoint x: 294, startPoint y: 171, endPoint x: 262, endPoint y: 172, distance: 32.0
click at [263, 172] on div "Linha : 35 Palavra : 2 Subpalavra : 1 ** Preservar Vocais" at bounding box center [409, 171] width 785 height 43
click at [449, 238] on div at bounding box center [449, 220] width 3 height 54
click at [457, 234] on div "estou" at bounding box center [470, 219] width 27 height 55
click at [460, 234] on div at bounding box center [460, 220] width 3 height 54
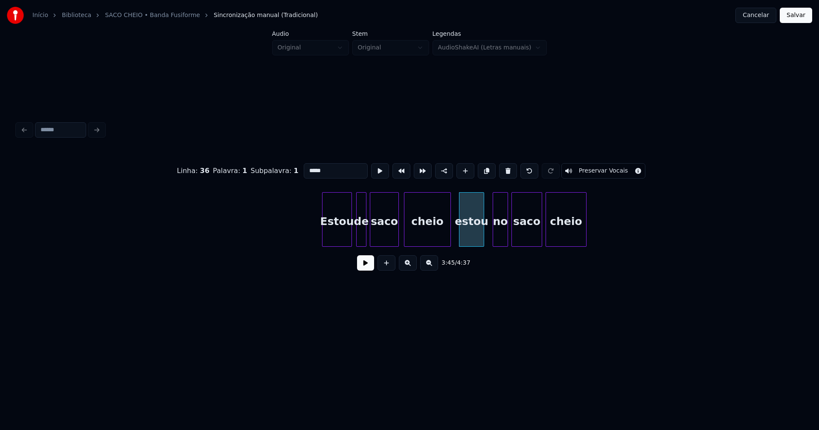
click at [499, 234] on div "no" at bounding box center [500, 222] width 15 height 58
drag, startPoint x: 304, startPoint y: 170, endPoint x: 241, endPoint y: 177, distance: 63.5
click at [243, 177] on div "Linha : 36 Palavra : 2 Subpalavra : 1 ** Preservar Vocais" at bounding box center [409, 171] width 785 height 43
type input "**"
click at [371, 270] on button at bounding box center [365, 262] width 17 height 15
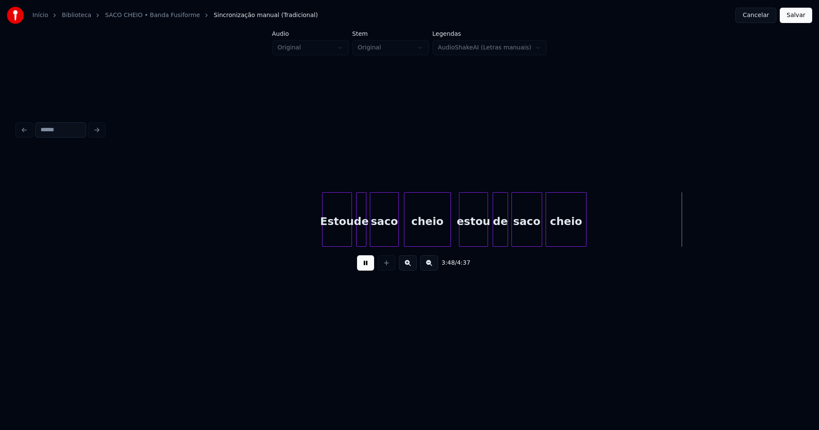
click at [487, 238] on div "estou" at bounding box center [473, 219] width 29 height 55
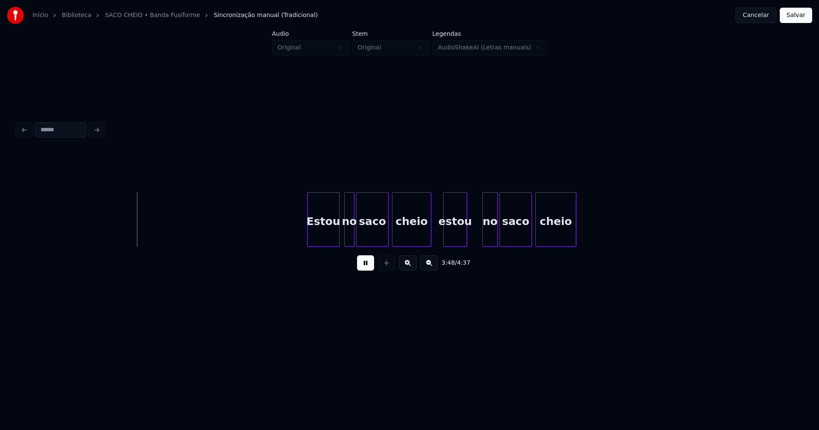
click at [333, 239] on div "Estou" at bounding box center [324, 222] width 32 height 58
click at [349, 240] on div "no" at bounding box center [349, 222] width 9 height 58
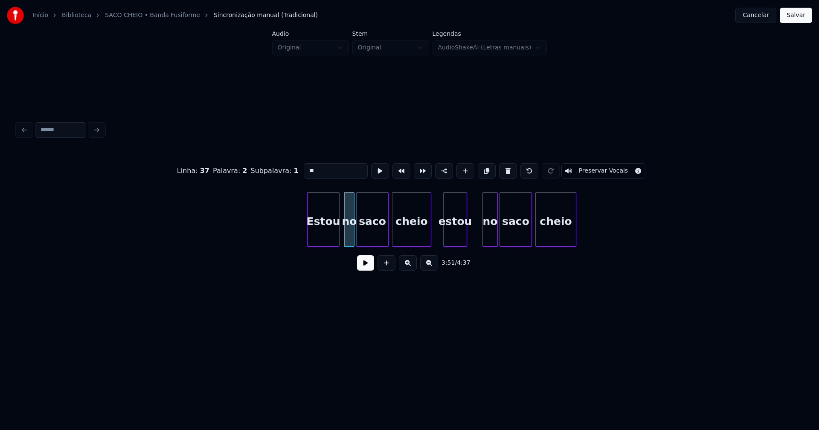
drag, startPoint x: 313, startPoint y: 170, endPoint x: 284, endPoint y: 171, distance: 29.9
click at [284, 171] on div "Linha : 37 [GEOGRAPHIC_DATA] : 2 Subpalavra : 1 ** Preservar Vocais" at bounding box center [409, 171] width 785 height 43
click at [457, 238] on div "estou" at bounding box center [458, 222] width 23 height 58
click at [475, 236] on div at bounding box center [475, 220] width 3 height 54
click at [488, 238] on div "no" at bounding box center [490, 222] width 15 height 58
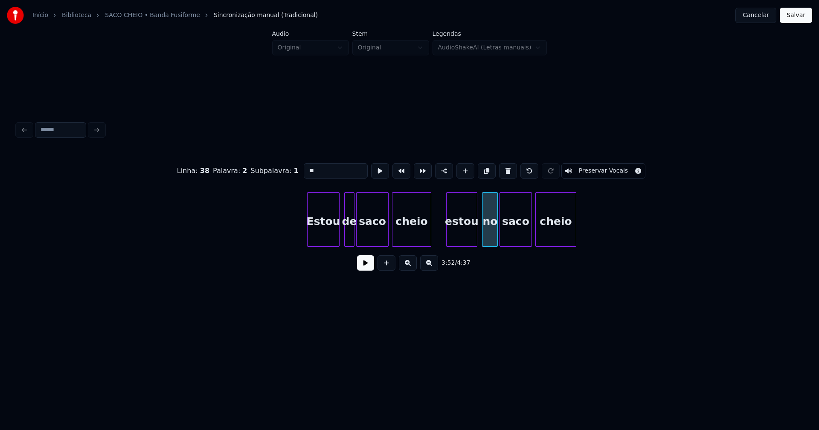
drag, startPoint x: 313, startPoint y: 168, endPoint x: 254, endPoint y: 174, distance: 59.6
click at [254, 174] on div "Linha : 38 Palavra : 2 Subpalavra : 1 ** Preservar Vocais" at bounding box center [409, 171] width 785 height 43
type input "**"
click at [361, 267] on button at bounding box center [365, 262] width 17 height 15
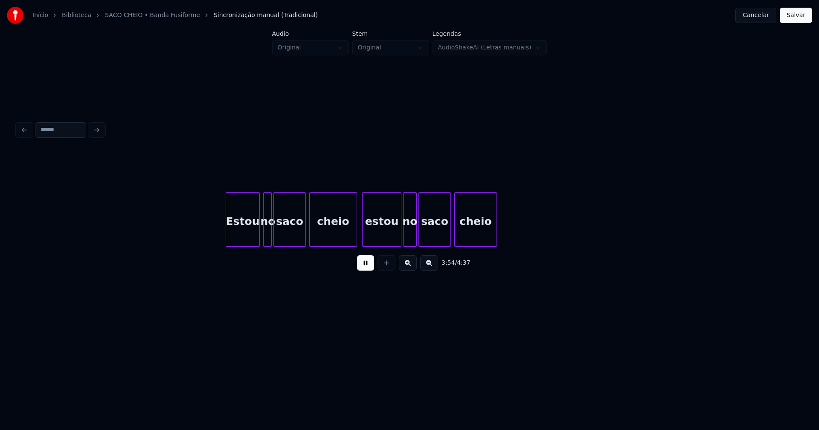
scroll to position [0, 20042]
click at [246, 232] on div "Estou" at bounding box center [241, 222] width 33 height 58
click at [353, 235] on div at bounding box center [352, 220] width 3 height 54
click at [366, 234] on div at bounding box center [367, 220] width 3 height 54
click at [267, 235] on div "no" at bounding box center [268, 222] width 9 height 58
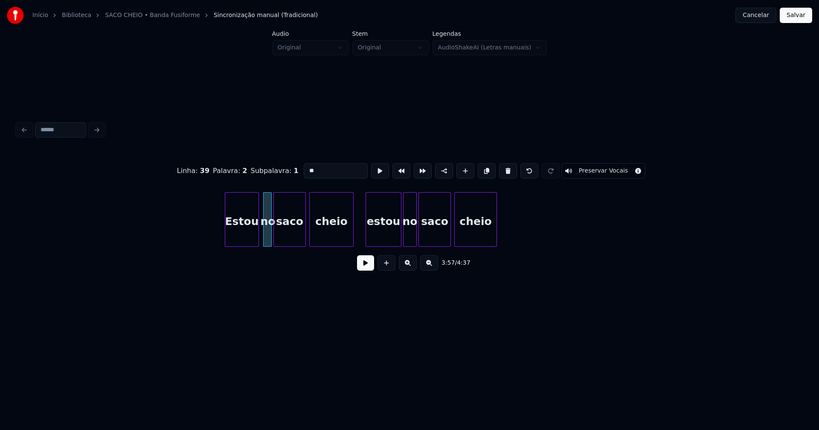
drag, startPoint x: 312, startPoint y: 169, endPoint x: 276, endPoint y: 175, distance: 36.4
click at [276, 175] on div "Linha : 39 Palavra : 2 Subpalavra : 1 ** Preservar Vocais" at bounding box center [409, 171] width 785 height 43
click at [412, 236] on div "no" at bounding box center [409, 222] width 13 height 58
drag, startPoint x: 313, startPoint y: 168, endPoint x: 299, endPoint y: 167, distance: 14.1
click at [304, 170] on input "**" at bounding box center [336, 170] width 64 height 15
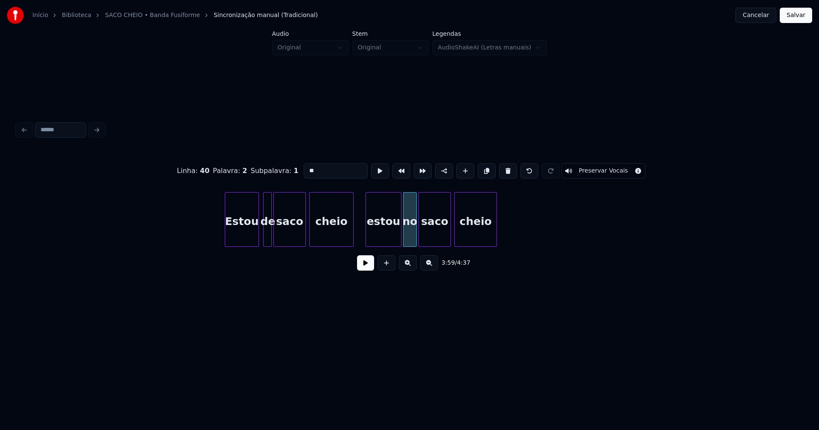
type input "*"
type input "**"
drag, startPoint x: 365, startPoint y: 268, endPoint x: 551, endPoint y: 263, distance: 186.5
click at [368, 268] on button at bounding box center [365, 262] width 17 height 15
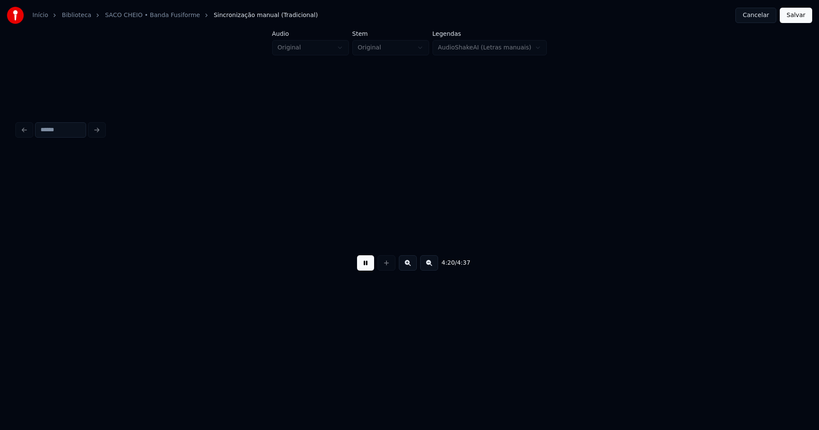
scroll to position [0, 22180]
click at [370, 267] on button at bounding box center [365, 262] width 17 height 15
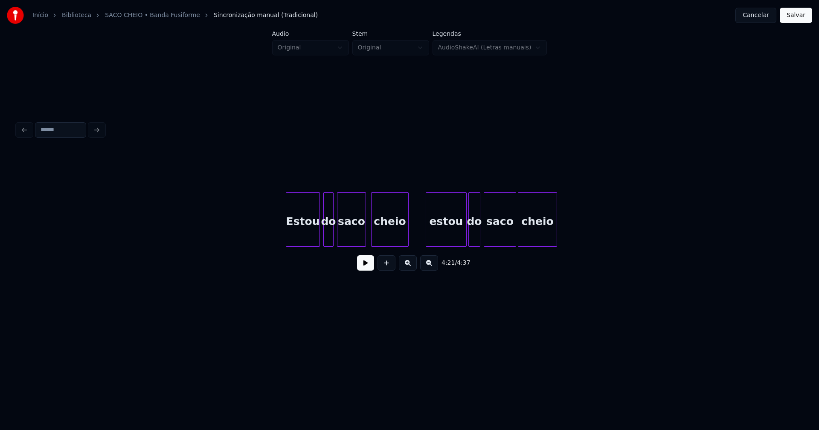
scroll to position [0, 13995]
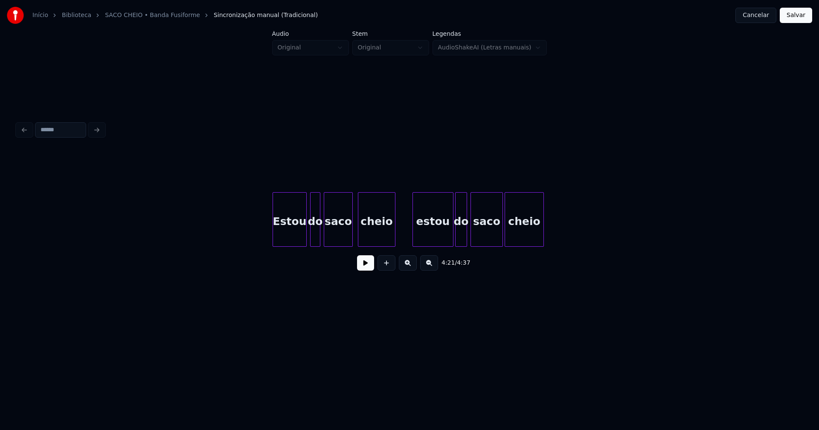
click at [316, 238] on div "do" at bounding box center [314, 222] width 9 height 58
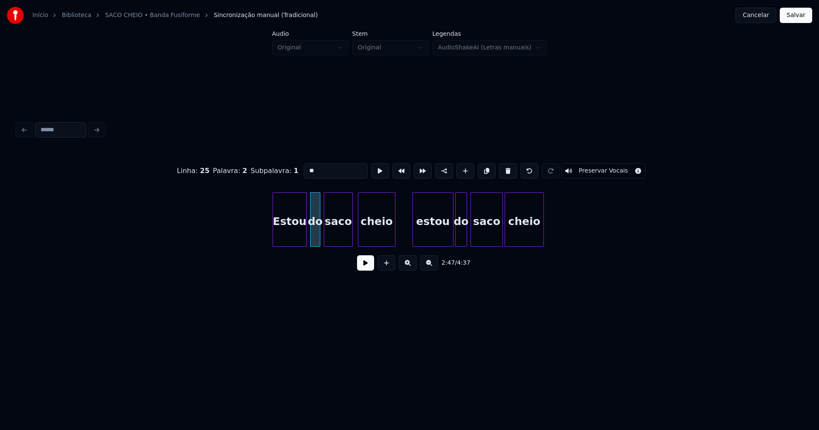
click at [317, 167] on input "**" at bounding box center [336, 170] width 64 height 15
click at [460, 234] on div "do" at bounding box center [461, 222] width 11 height 58
click at [463, 233] on div "do" at bounding box center [461, 222] width 11 height 58
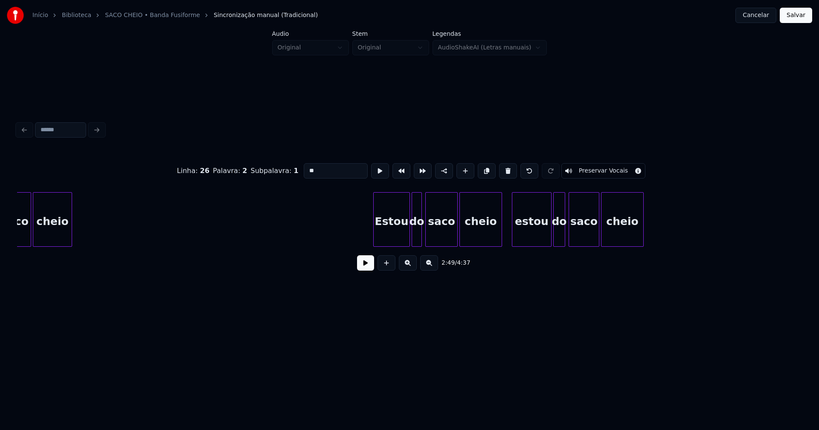
scroll to position [0, 14493]
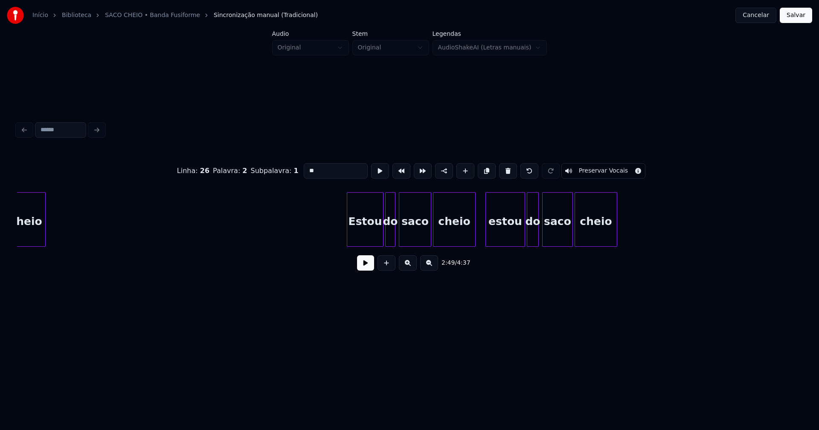
click at [389, 235] on div "do" at bounding box center [390, 222] width 9 height 58
click at [532, 229] on div "do" at bounding box center [532, 222] width 11 height 58
click at [490, 234] on div at bounding box center [491, 220] width 3 height 54
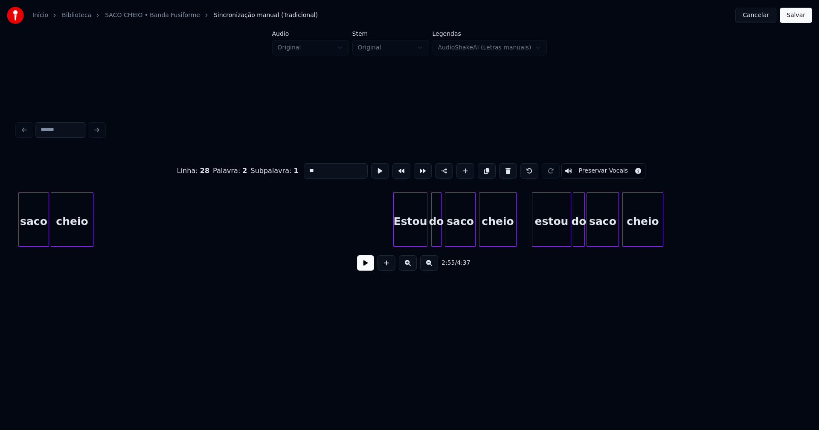
scroll to position [0, 15017]
click at [437, 232] on div "do" at bounding box center [435, 222] width 9 height 58
click at [536, 230] on div at bounding box center [535, 220] width 3 height 54
click at [578, 229] on div "do" at bounding box center [578, 222] width 11 height 58
click at [313, 169] on input "**" at bounding box center [336, 170] width 64 height 15
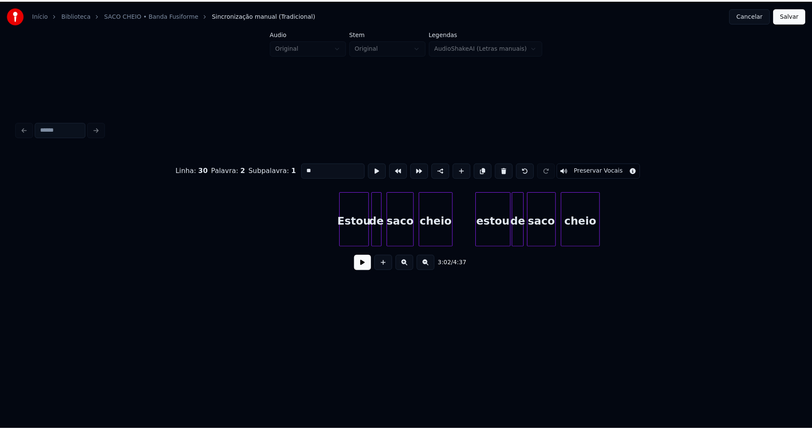
scroll to position [0, 18424]
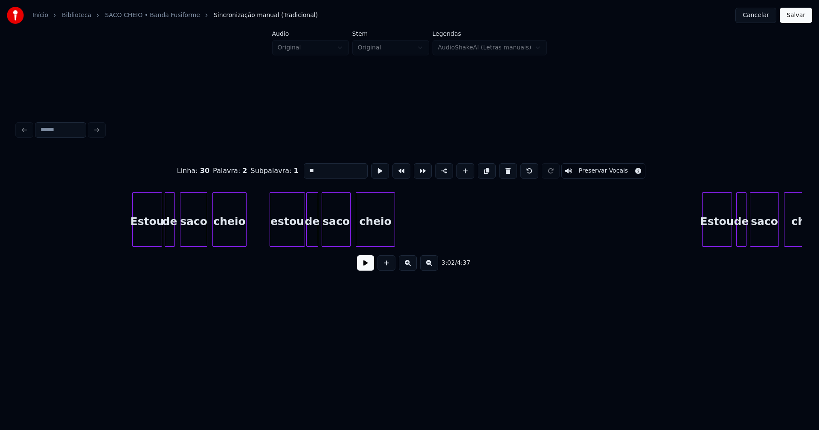
type input "**"
click at [799, 17] on button "Salvar" at bounding box center [796, 15] width 32 height 15
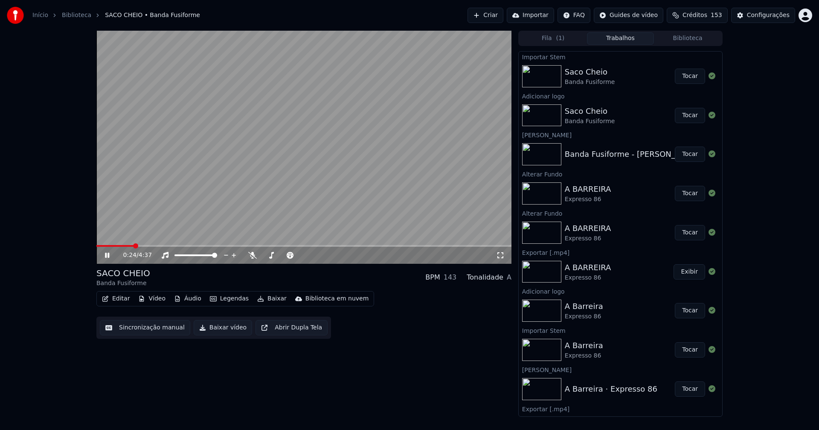
click at [500, 255] on icon at bounding box center [500, 255] width 9 height 7
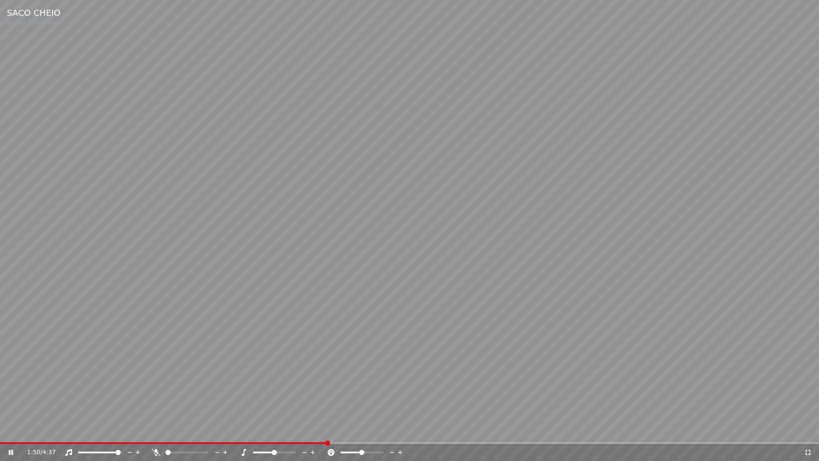
click at [808, 430] on icon at bounding box center [808, 452] width 9 height 7
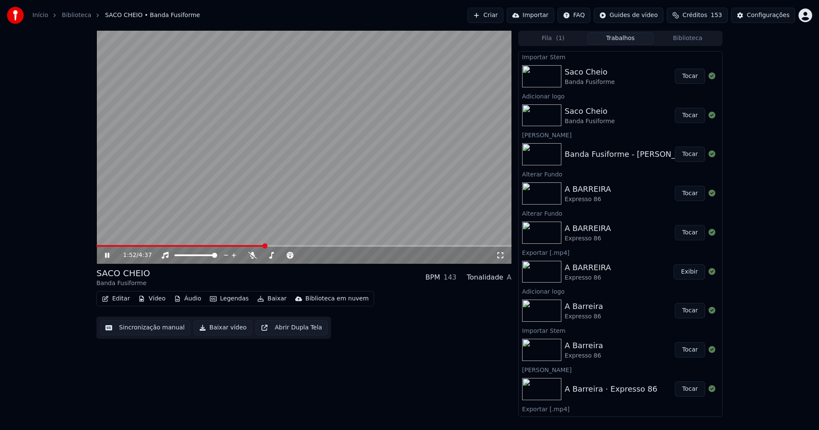
drag, startPoint x: 109, startPoint y: 255, endPoint x: 450, endPoint y: 72, distance: 387.0
click at [109, 254] on icon at bounding box center [107, 255] width 4 height 5
click at [187, 300] on button "Áudio" at bounding box center [188, 299] width 34 height 12
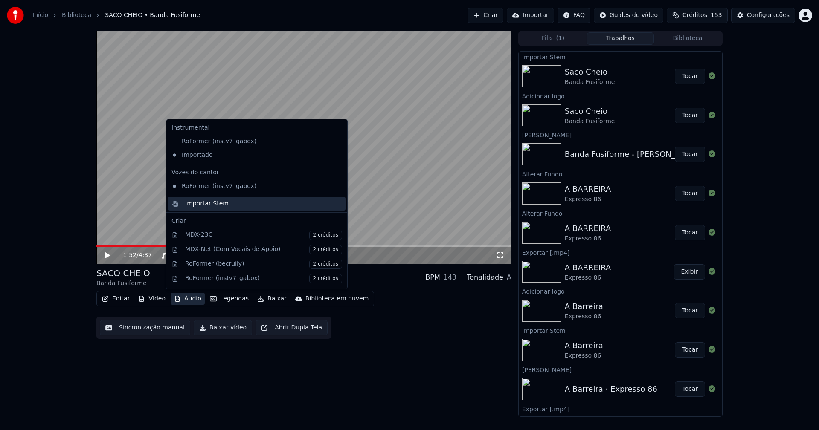
click at [196, 204] on div "Importar Stem" at bounding box center [207, 204] width 44 height 9
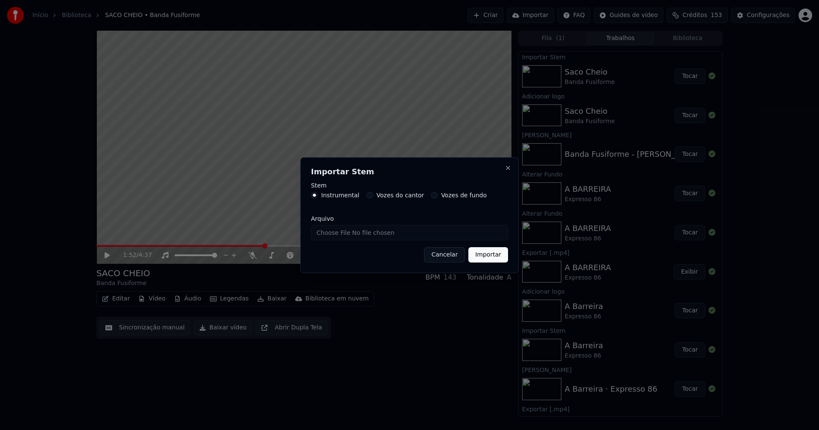
click at [342, 233] on input "Arquivo" at bounding box center [409, 232] width 197 height 15
type input "**********"
click at [491, 256] on button "Importar" at bounding box center [488, 254] width 40 height 15
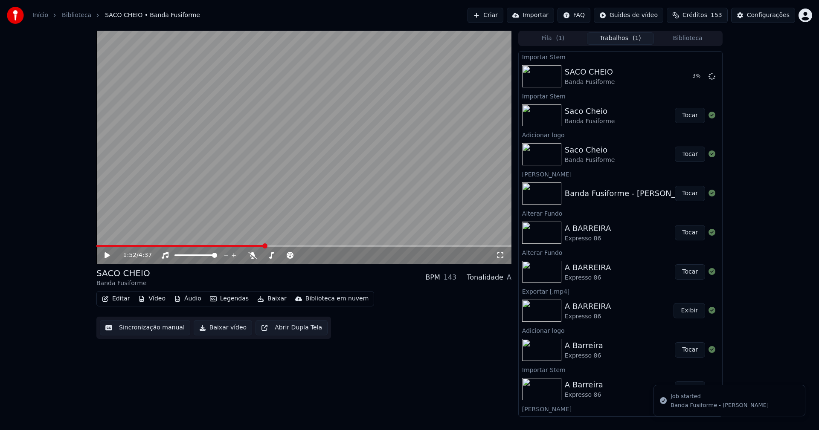
click at [106, 256] on icon at bounding box center [106, 255] width 5 height 6
click at [191, 301] on button "Áudio" at bounding box center [188, 299] width 34 height 12
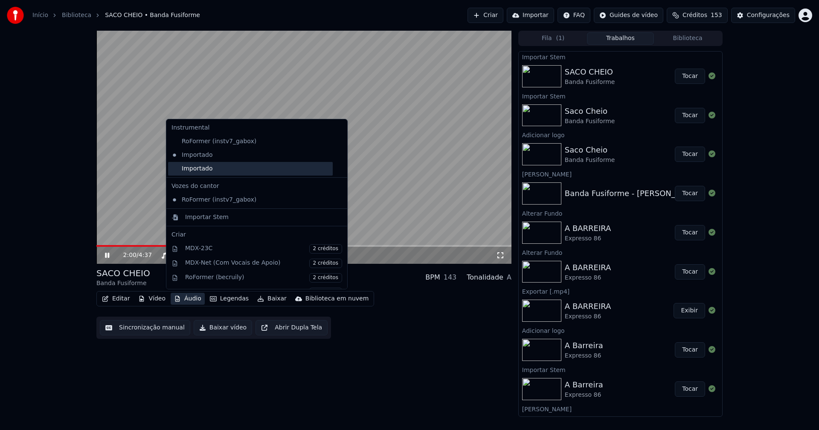
click at [203, 168] on div "Importado" at bounding box center [250, 169] width 165 height 14
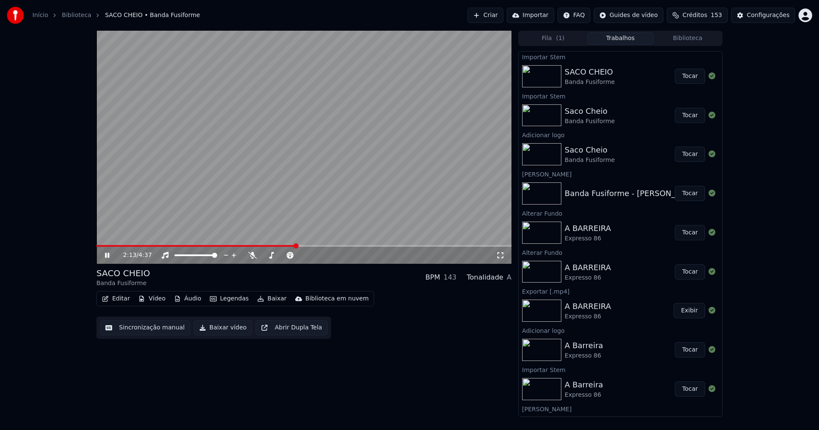
click at [501, 256] on icon at bounding box center [500, 255] width 9 height 7
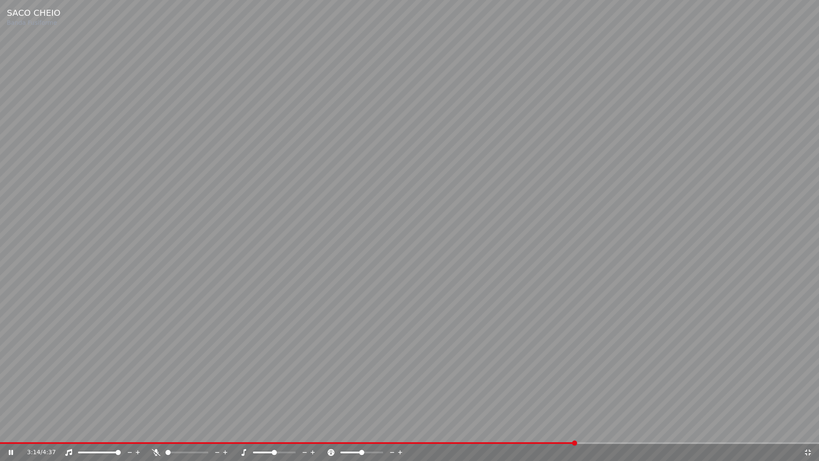
click at [812, 430] on div "3:14 / 4:37" at bounding box center [409, 452] width 812 height 9
click at [810, 430] on div "3:16 / 4:37" at bounding box center [409, 452] width 812 height 9
click at [807, 430] on icon at bounding box center [808, 452] width 6 height 6
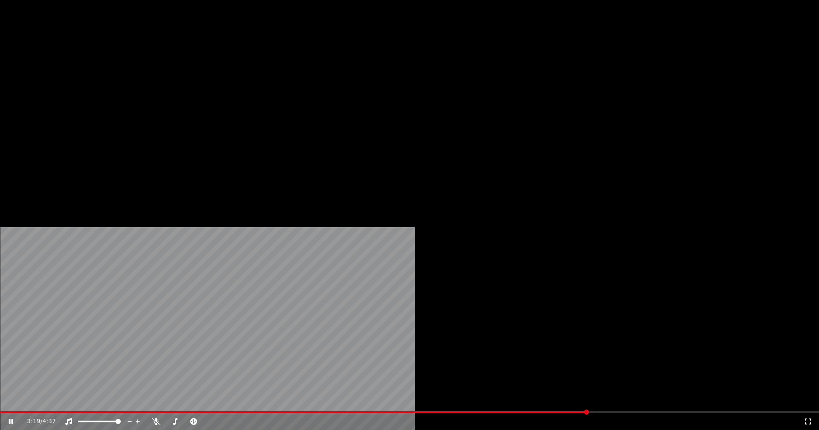
click at [121, 72] on button "Editar" at bounding box center [116, 66] width 35 height 12
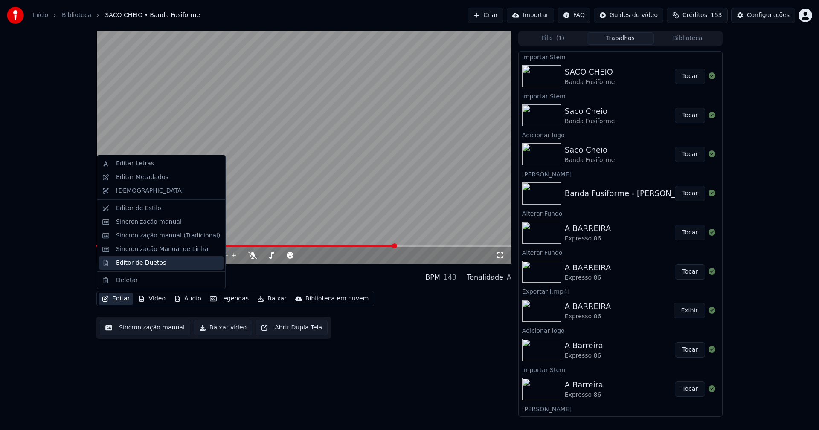
click at [136, 264] on div "Editor de Duetos" at bounding box center [141, 263] width 50 height 9
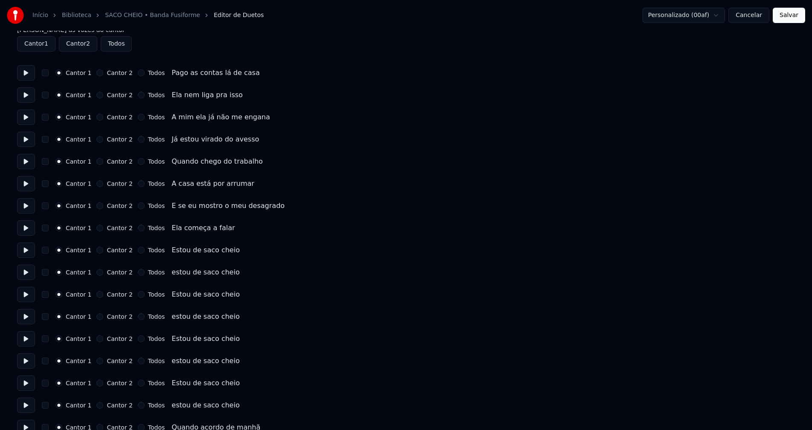
scroll to position [43, 0]
click at [138, 249] on button "Todos" at bounding box center [141, 248] width 7 height 7
click at [138, 271] on button "Todos" at bounding box center [141, 270] width 7 height 7
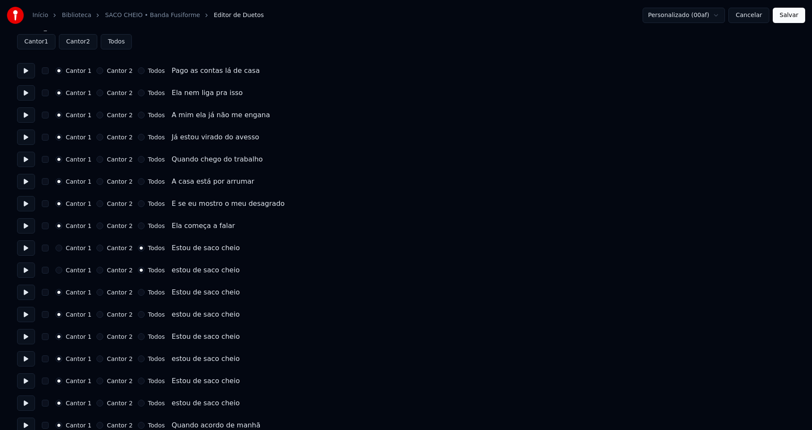
click at [138, 292] on button "Todos" at bounding box center [141, 292] width 7 height 7
click at [138, 313] on button "Todos" at bounding box center [141, 314] width 7 height 7
click at [138, 335] on button "Todos" at bounding box center [141, 337] width 7 height 7
click at [138, 359] on button "Todos" at bounding box center [141, 359] width 7 height 7
click at [138, 384] on button "Todos" at bounding box center [141, 381] width 7 height 7
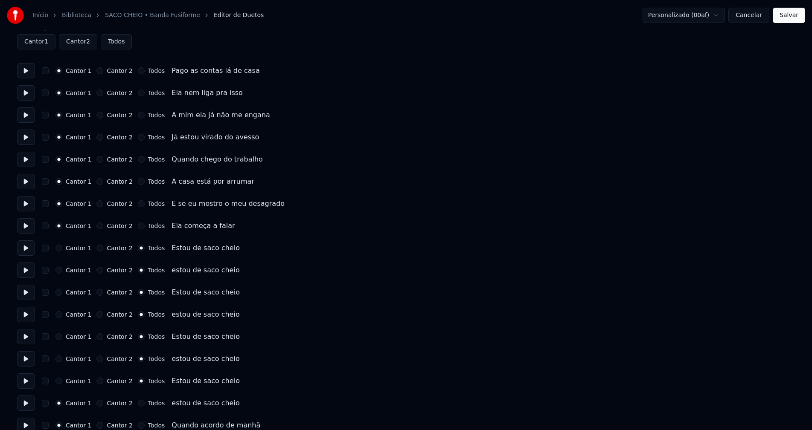
click at [138, 404] on button "Todos" at bounding box center [141, 403] width 7 height 7
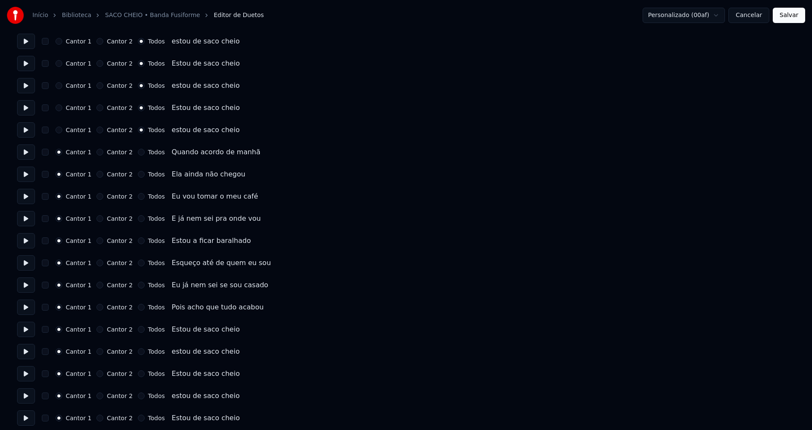
scroll to position [341, 0]
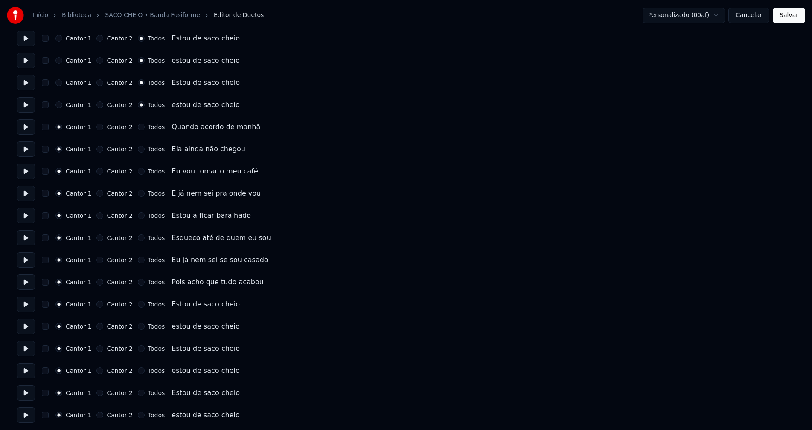
drag, startPoint x: 135, startPoint y: 307, endPoint x: 137, endPoint y: 312, distance: 5.4
click at [138, 307] on button "Todos" at bounding box center [141, 304] width 7 height 7
click at [138, 328] on button "Todos" at bounding box center [141, 326] width 7 height 7
click at [138, 348] on button "Todos" at bounding box center [141, 348] width 7 height 7
click at [138, 370] on button "Todos" at bounding box center [141, 371] width 7 height 7
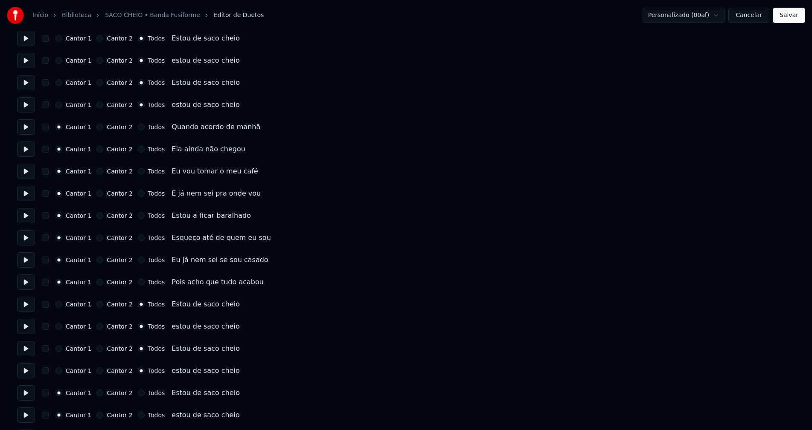
click at [138, 395] on button "Todos" at bounding box center [141, 393] width 7 height 7
click at [138, 414] on button "Todos" at bounding box center [141, 415] width 7 height 7
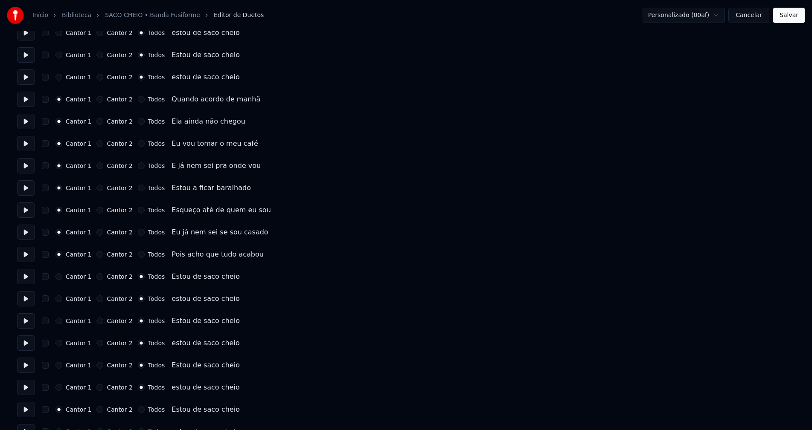
scroll to position [427, 0]
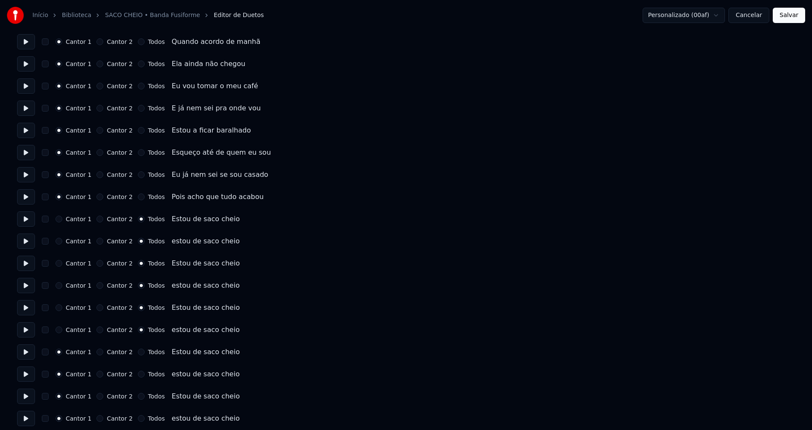
click at [138, 353] on button "Todos" at bounding box center [141, 352] width 7 height 7
click at [138, 374] on button "Todos" at bounding box center [141, 374] width 7 height 7
click at [138, 354] on button "Todos" at bounding box center [141, 354] width 7 height 7
click at [138, 376] on button "Todos" at bounding box center [141, 376] width 7 height 7
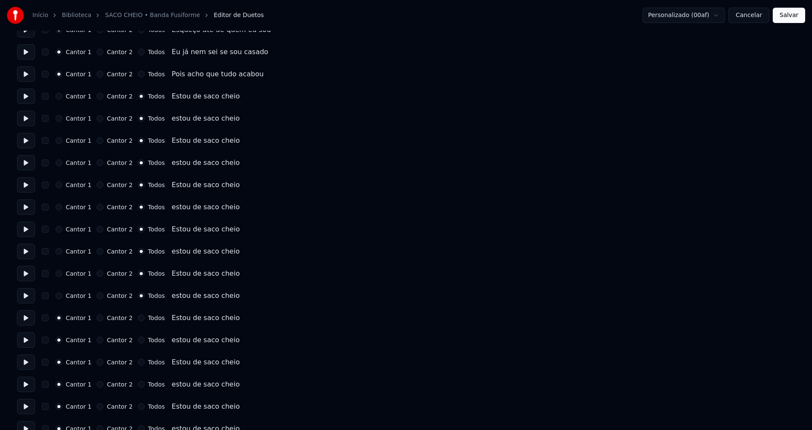
scroll to position [554, 0]
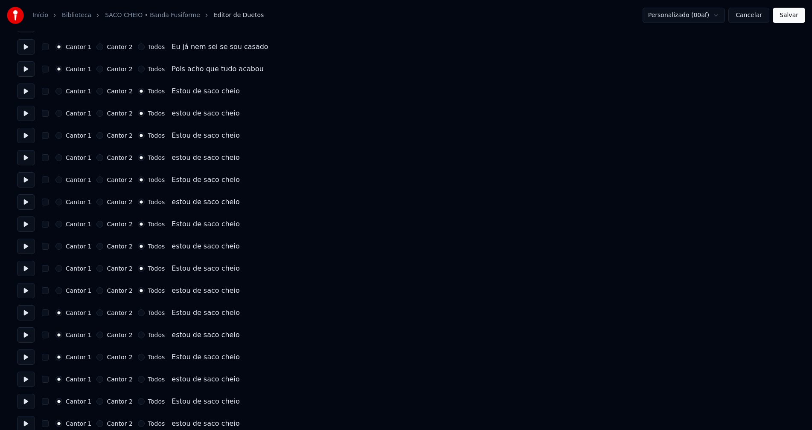
click at [138, 311] on button "Todos" at bounding box center [141, 313] width 7 height 7
click at [138, 335] on button "Todos" at bounding box center [141, 335] width 7 height 7
drag, startPoint x: 133, startPoint y: 360, endPoint x: 138, endPoint y: 362, distance: 5.7
click at [138, 360] on div "Todos" at bounding box center [151, 357] width 27 height 7
drag, startPoint x: 133, startPoint y: 380, endPoint x: 150, endPoint y: 359, distance: 26.4
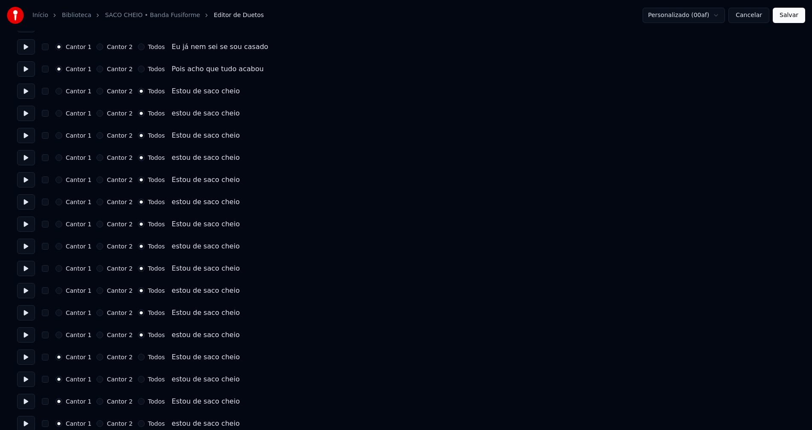
click at [138, 378] on button "Todos" at bounding box center [141, 379] width 7 height 7
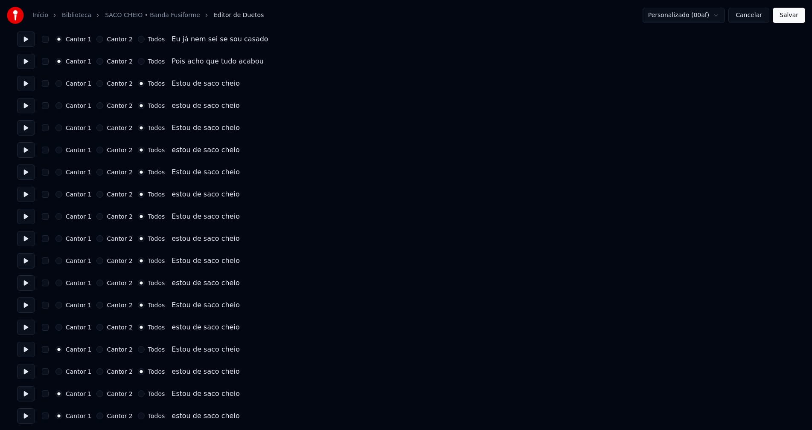
scroll to position [564, 0]
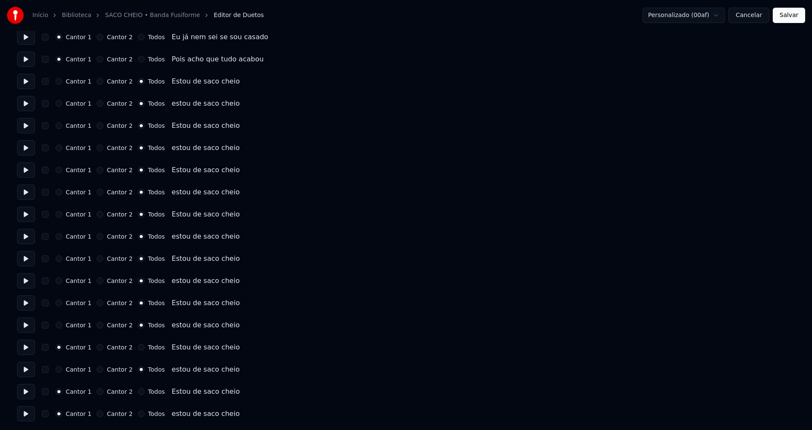
click at [138, 347] on button "Todos" at bounding box center [141, 347] width 7 height 7
click at [138, 393] on button "Todos" at bounding box center [141, 392] width 7 height 7
click at [138, 412] on button "Todos" at bounding box center [141, 414] width 7 height 7
click at [785, 11] on button "Salvar" at bounding box center [788, 15] width 32 height 15
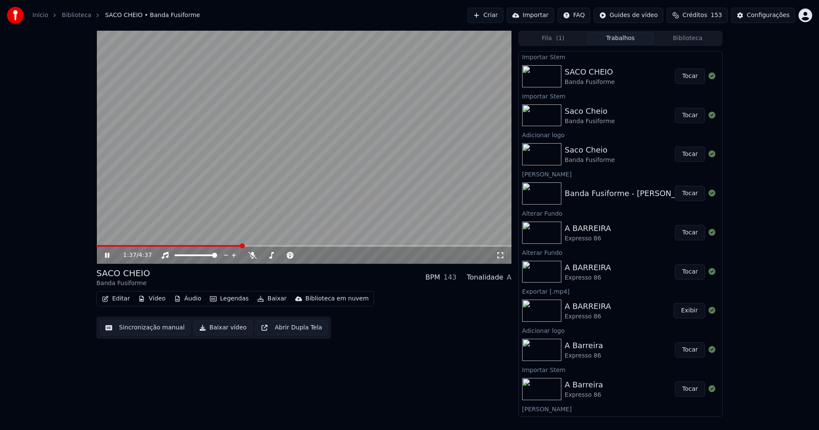
click at [241, 247] on span at bounding box center [303, 246] width 415 height 2
click at [502, 257] on icon at bounding box center [500, 255] width 9 height 7
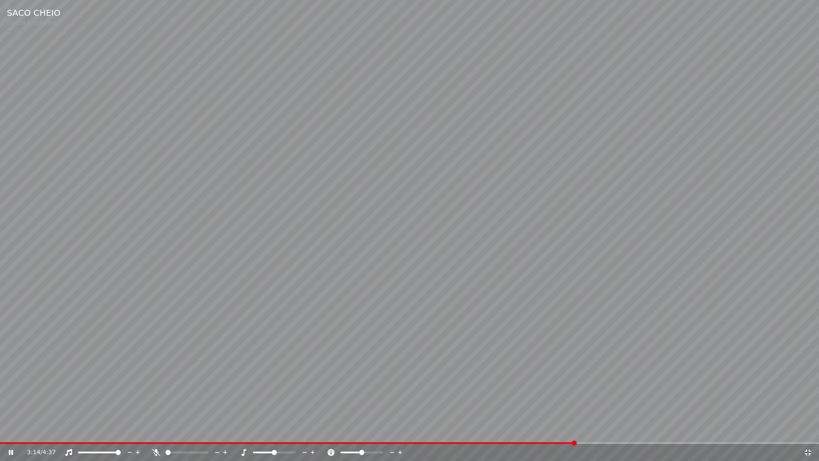
click at [805, 430] on icon at bounding box center [808, 452] width 6 height 6
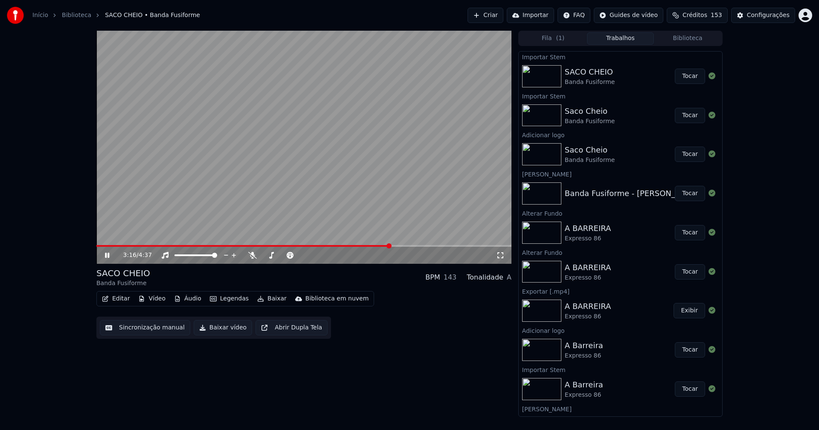
click at [108, 253] on icon at bounding box center [113, 255] width 20 height 7
click at [228, 330] on button "Baixar vídeo" at bounding box center [223, 327] width 58 height 15
click at [689, 36] on button "Biblioteca" at bounding box center [687, 38] width 67 height 12
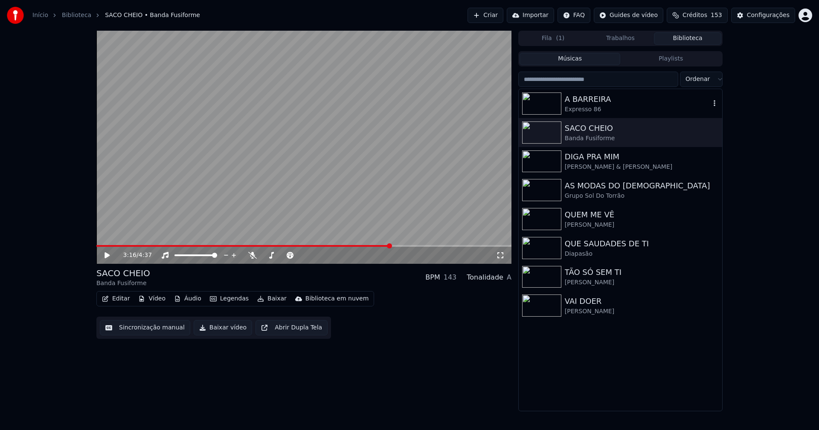
click at [595, 104] on div "A BARREIRA" at bounding box center [637, 99] width 145 height 12
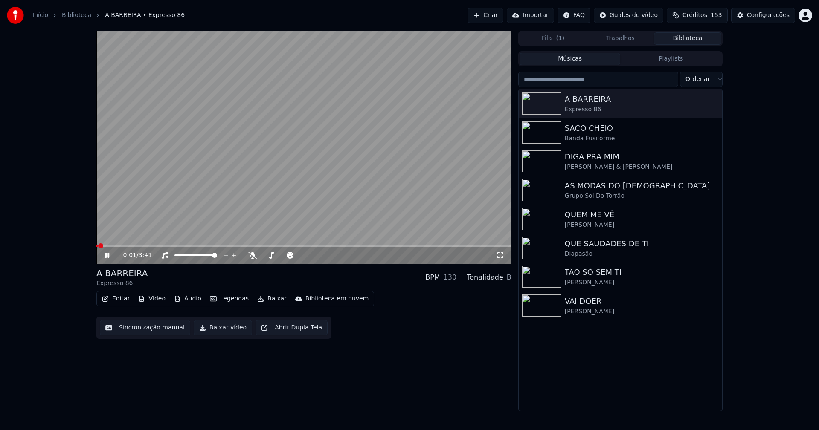
click at [501, 257] on icon at bounding box center [500, 255] width 9 height 7
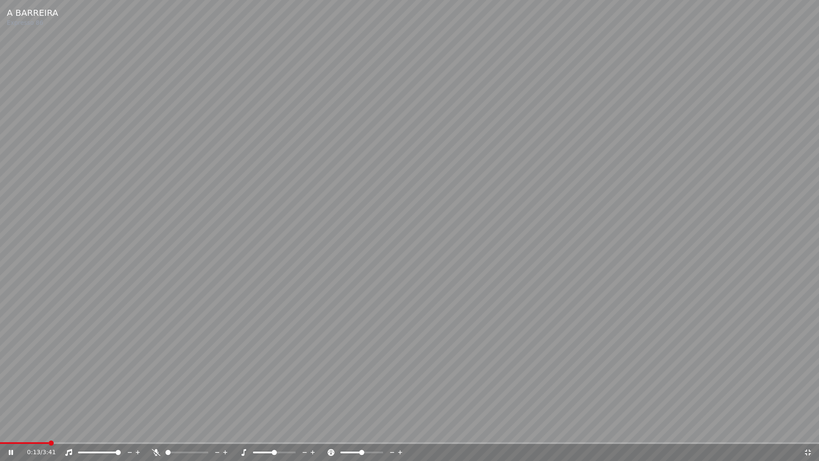
click at [809, 430] on icon at bounding box center [808, 452] width 9 height 7
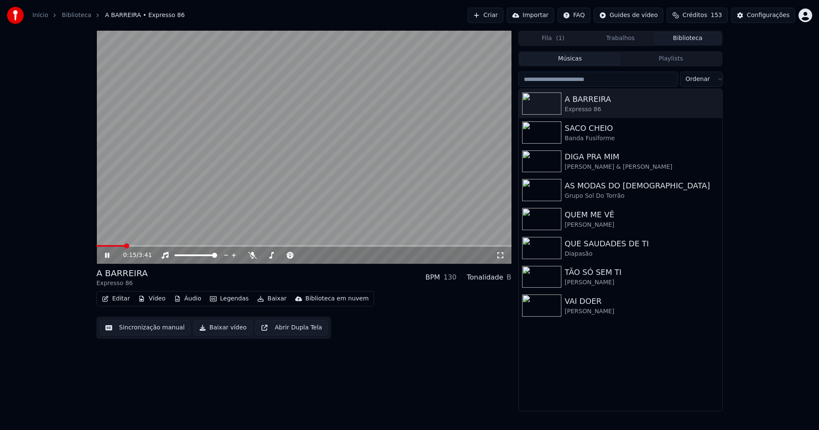
click at [108, 256] on icon at bounding box center [107, 255] width 4 height 5
click at [155, 300] on button "Vídeo" at bounding box center [152, 299] width 34 height 12
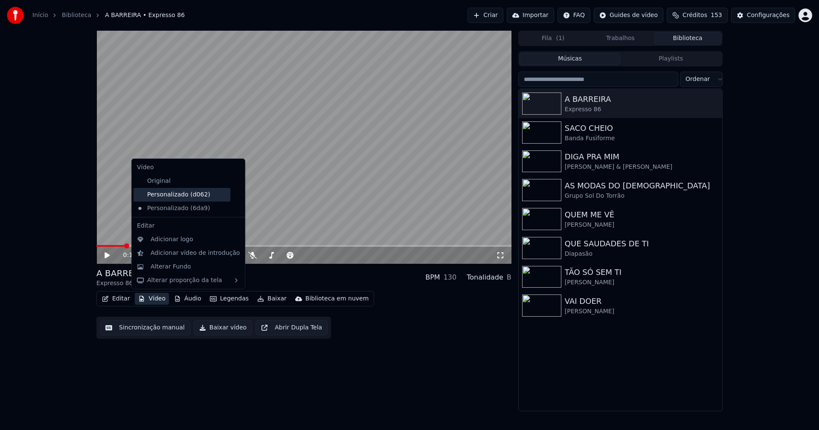
click at [181, 199] on div "Personalizado (d062)" at bounding box center [181, 195] width 97 height 14
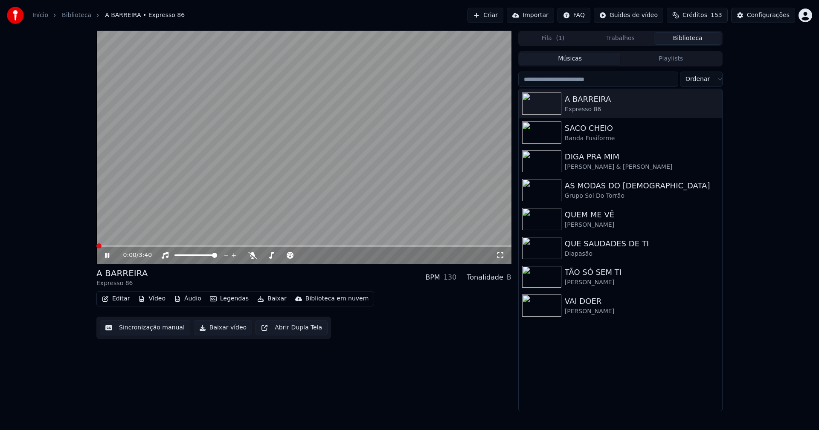
click at [109, 255] on icon at bounding box center [107, 255] width 4 height 5
click at [159, 301] on button "Vídeo" at bounding box center [152, 299] width 34 height 12
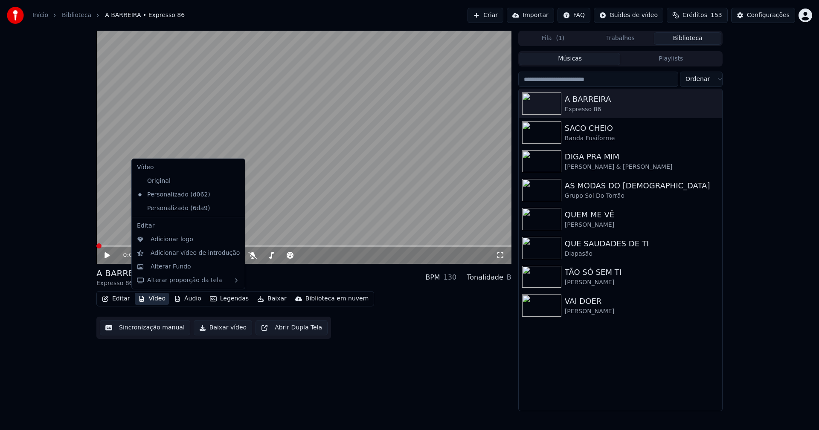
click at [234, 209] on icon at bounding box center [237, 208] width 6 height 7
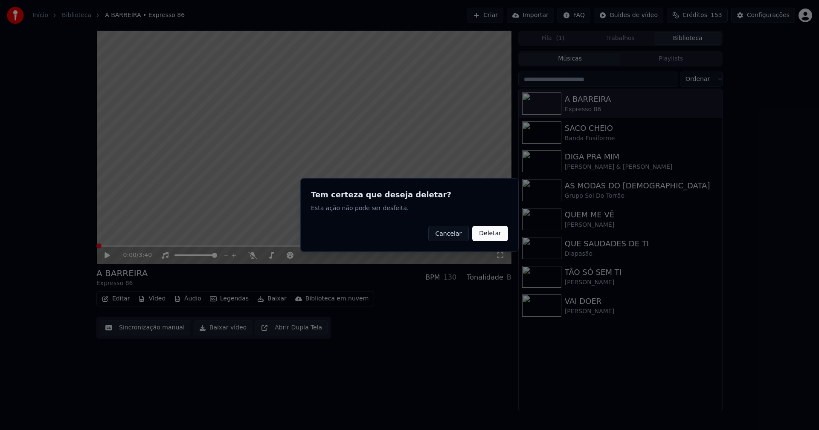
click at [492, 233] on button "Deletar" at bounding box center [490, 233] width 36 height 15
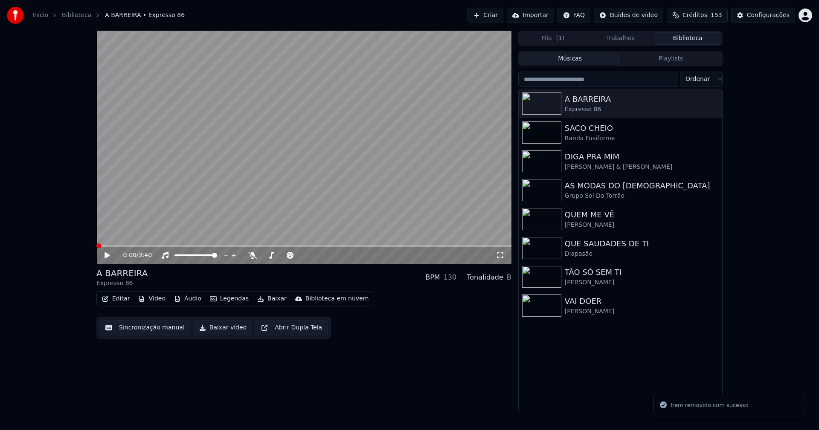
click at [154, 299] on button "Vídeo" at bounding box center [152, 299] width 34 height 12
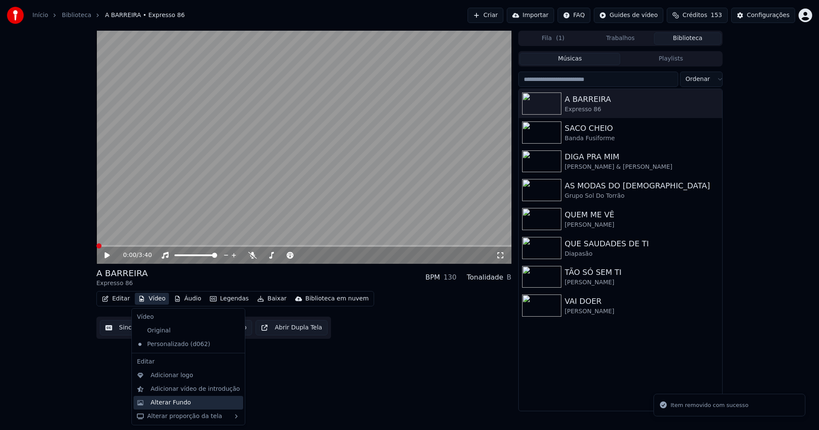
click at [171, 403] on div "Alterar Fundo" at bounding box center [171, 403] width 41 height 9
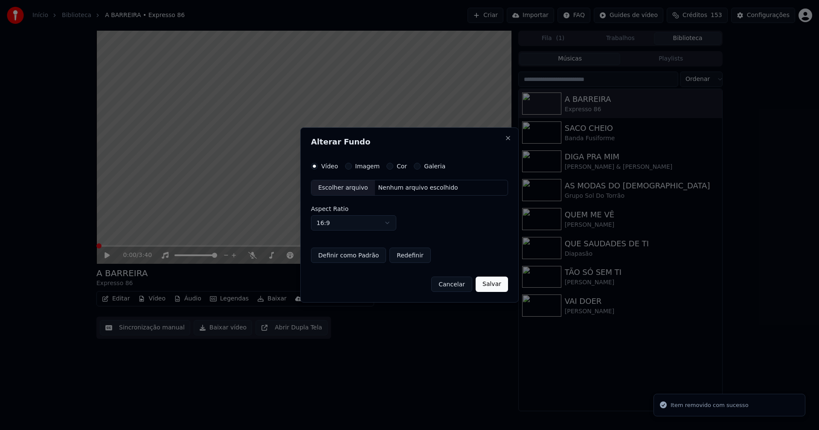
click at [346, 165] on button "Imagem" at bounding box center [348, 166] width 7 height 7
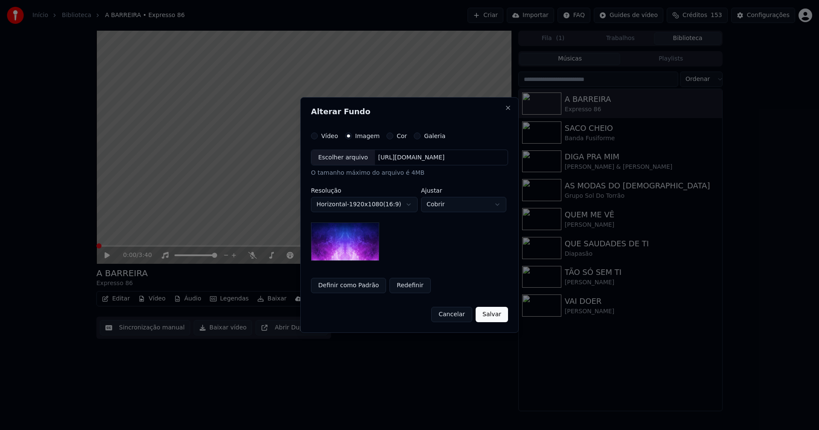
click at [342, 162] on div "Escolher arquivo" at bounding box center [343, 157] width 64 height 15
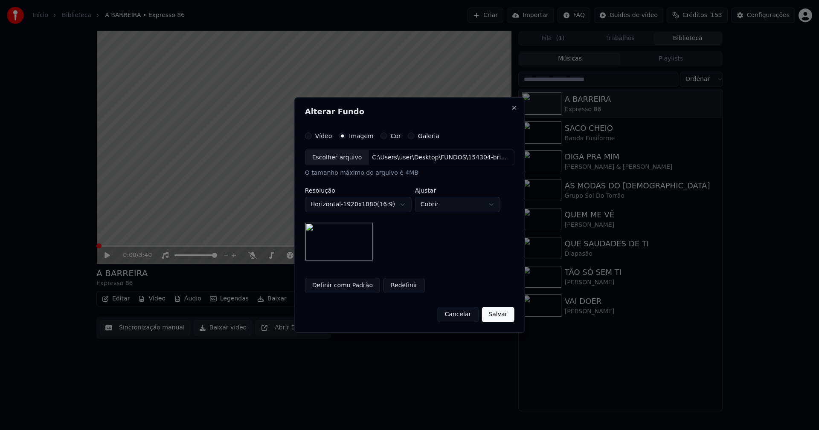
click at [490, 314] on button "Salvar" at bounding box center [498, 314] width 32 height 15
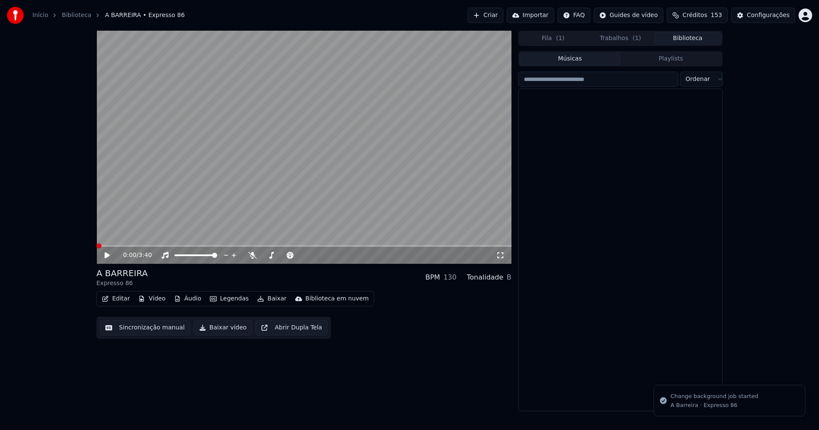
click at [691, 36] on button "Biblioteca" at bounding box center [687, 38] width 67 height 12
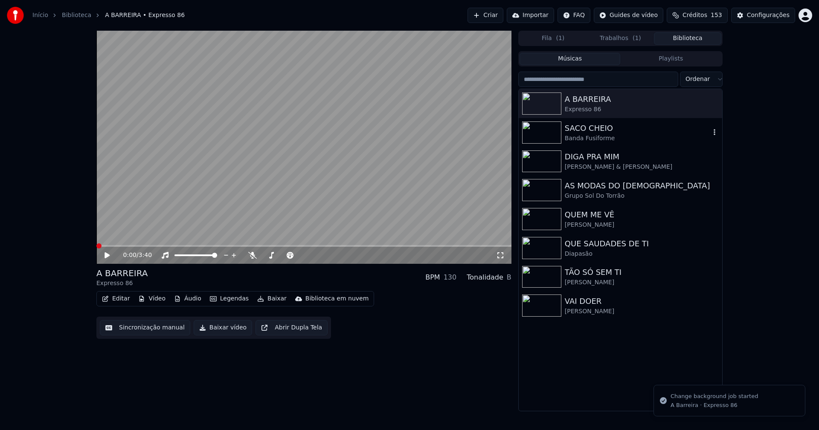
click at [601, 131] on div "SACO CHEIO" at bounding box center [637, 128] width 145 height 12
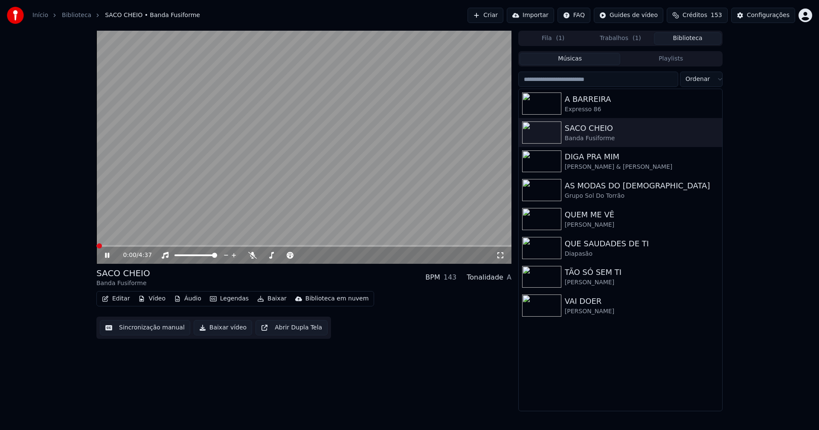
click at [106, 255] on icon at bounding box center [107, 255] width 4 height 5
click at [154, 302] on button "Vídeo" at bounding box center [152, 299] width 34 height 12
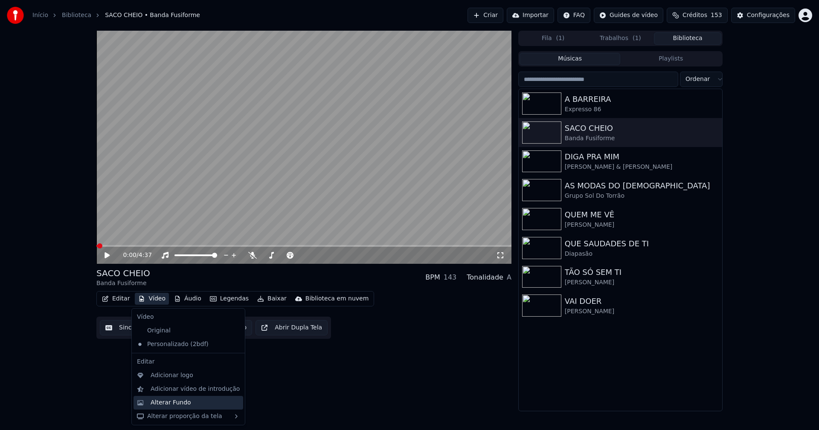
click at [169, 404] on div "Alterar Fundo" at bounding box center [171, 403] width 41 height 9
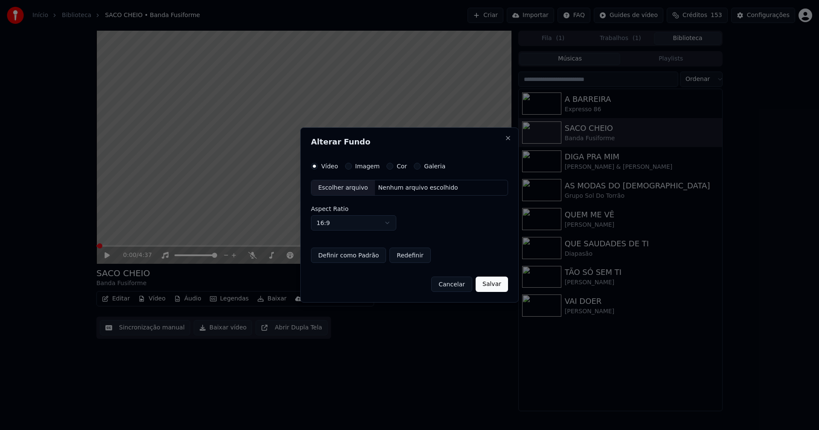
click at [345, 166] on button "Imagem" at bounding box center [348, 166] width 7 height 7
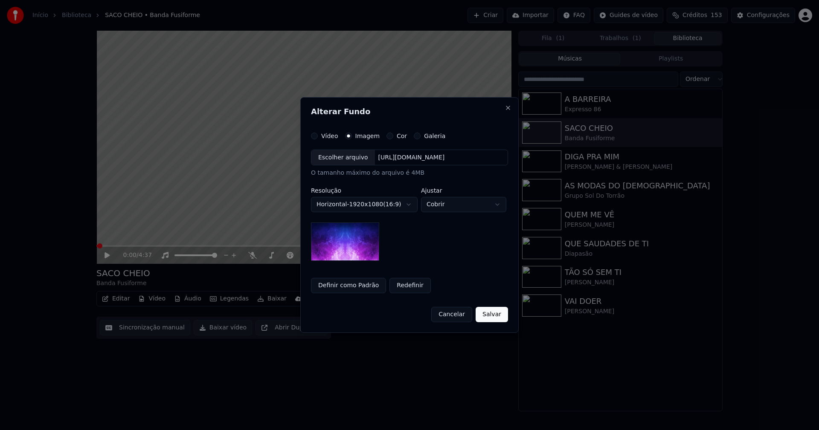
click at [337, 160] on div "Escolher arquivo" at bounding box center [343, 157] width 64 height 15
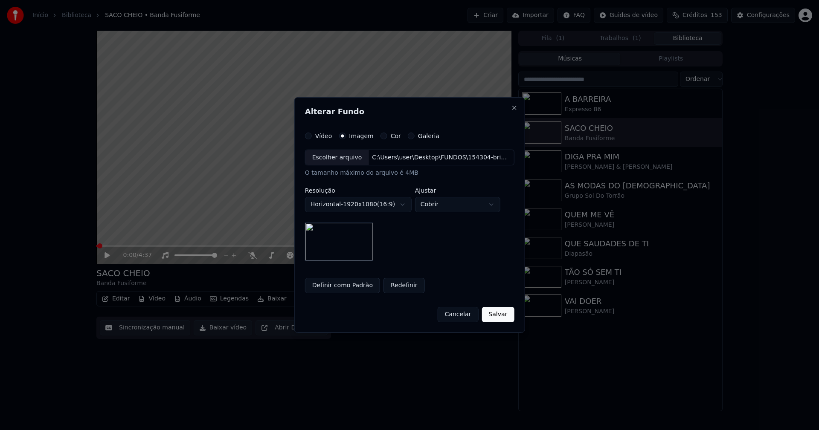
click at [496, 318] on button "Salvar" at bounding box center [498, 314] width 32 height 15
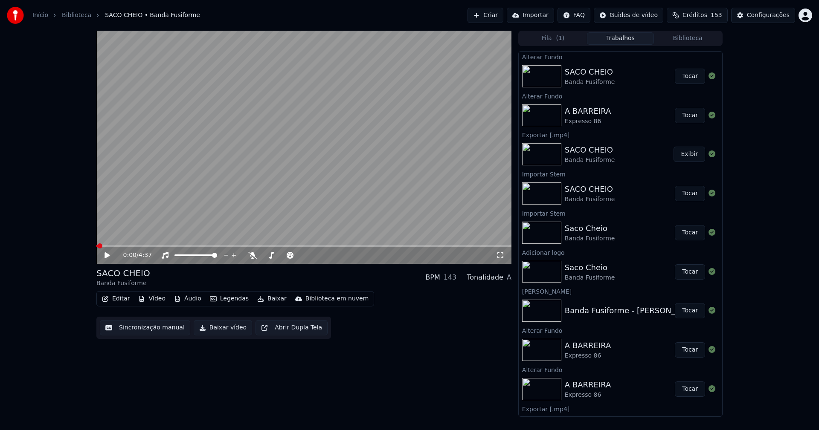
click at [691, 75] on button "Tocar" at bounding box center [690, 76] width 30 height 15
click at [105, 255] on icon at bounding box center [107, 255] width 4 height 5
click at [227, 333] on button "Baixar vídeo" at bounding box center [223, 327] width 58 height 15
click at [679, 160] on button "Tocar" at bounding box center [690, 154] width 30 height 15
click at [110, 256] on icon at bounding box center [113, 255] width 20 height 7
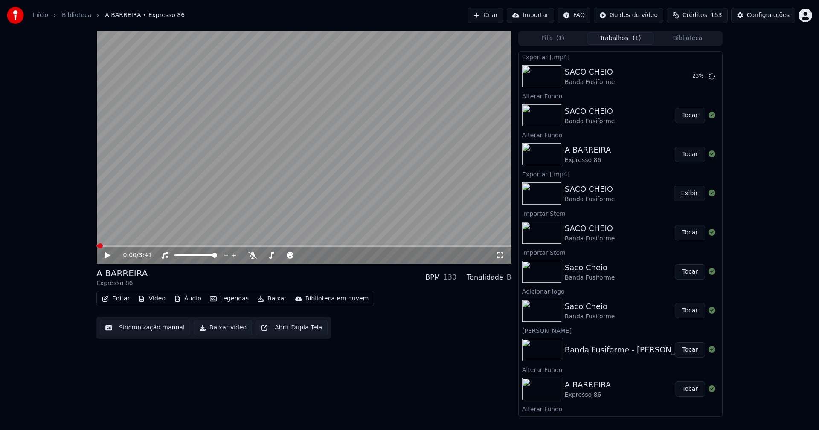
click at [218, 328] on button "Baixar vídeo" at bounding box center [223, 327] width 58 height 15
click at [684, 119] on button "Exibir" at bounding box center [689, 115] width 32 height 15
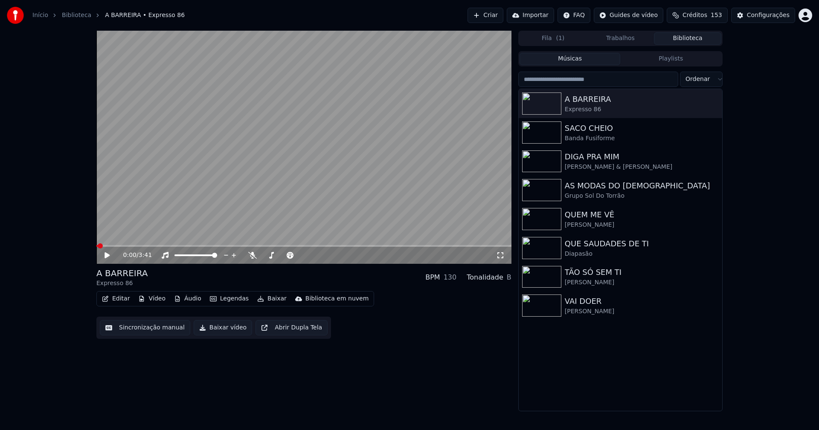
click at [692, 40] on button "Biblioteca" at bounding box center [687, 38] width 67 height 12
click at [589, 131] on div "SACO CHEIO" at bounding box center [637, 128] width 145 height 12
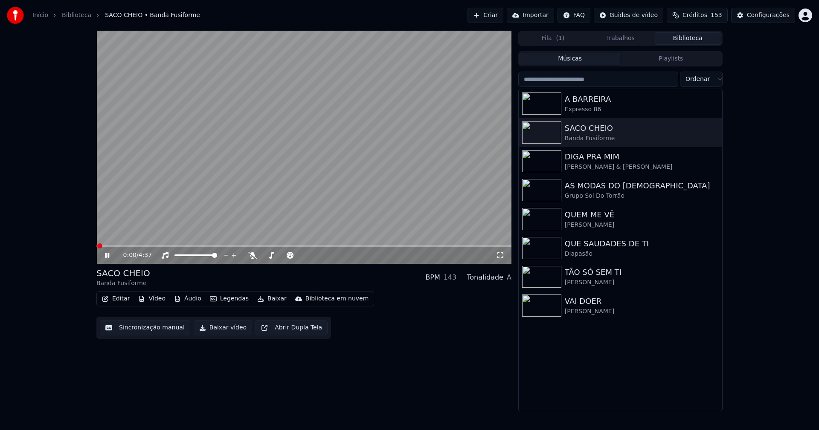
click at [108, 257] on icon at bounding box center [107, 255] width 4 height 5
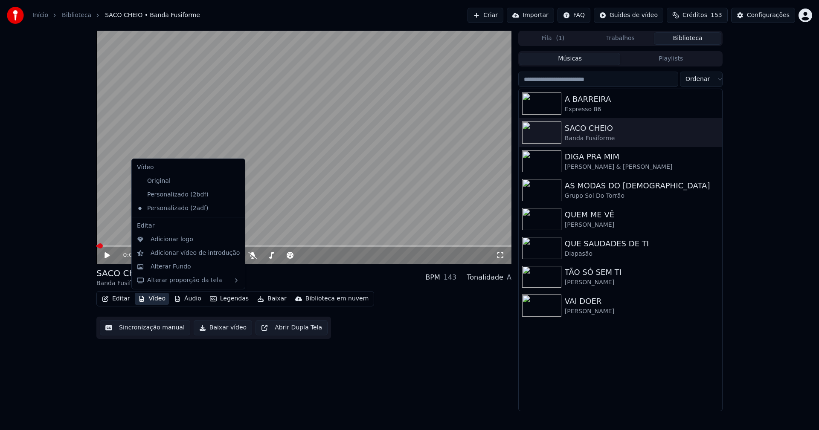
click at [151, 299] on button "Vídeo" at bounding box center [152, 299] width 34 height 12
click at [174, 197] on div "Personalizado (2bdf)" at bounding box center [181, 195] width 97 height 14
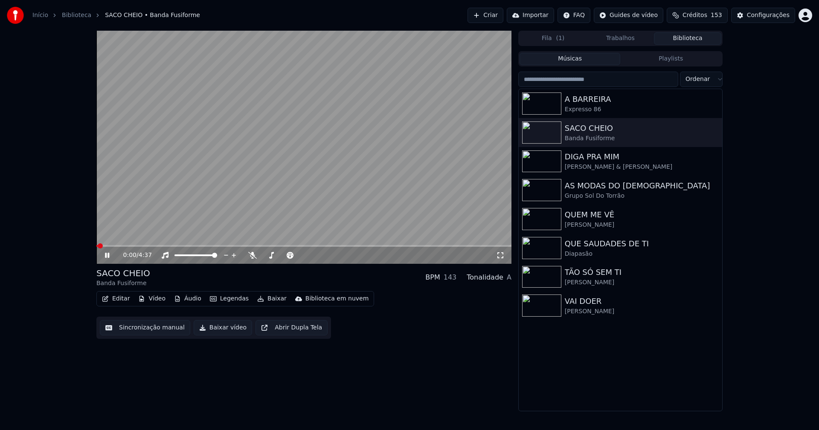
click at [107, 254] on icon at bounding box center [107, 255] width 4 height 5
click at [115, 297] on button "Editar" at bounding box center [116, 299] width 35 height 12
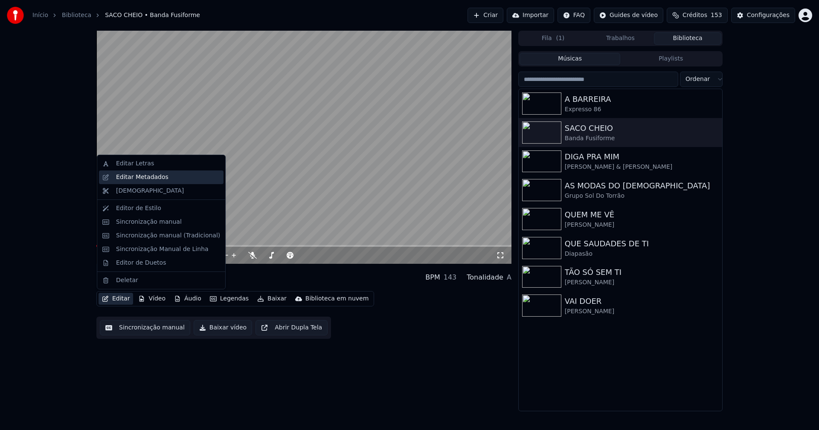
click at [149, 177] on div "Editar Metadados" at bounding box center [142, 177] width 52 height 9
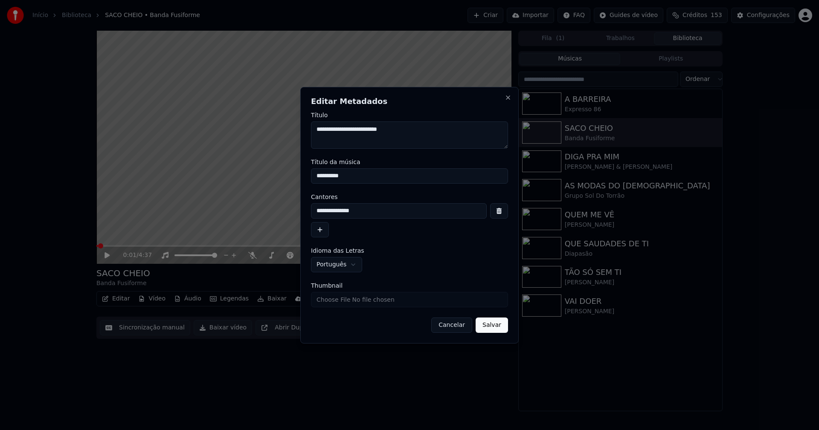
click at [330, 299] on input "Thumbnail" at bounding box center [409, 299] width 197 height 15
type input "**********"
click at [498, 326] on button "Salvar" at bounding box center [492, 325] width 32 height 15
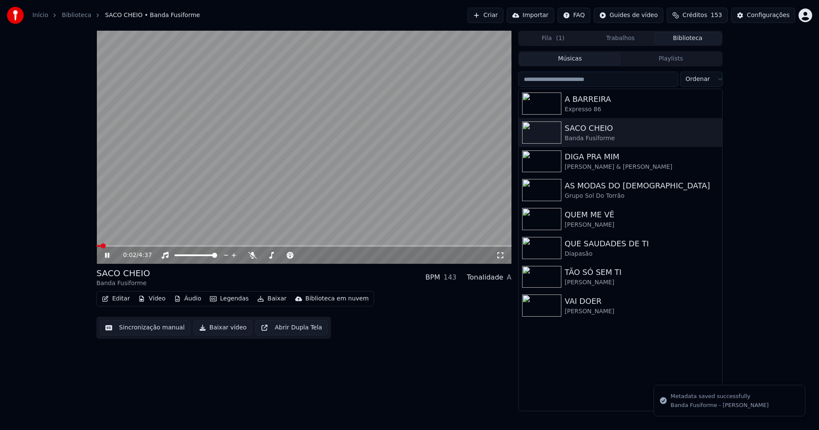
click at [107, 257] on icon at bounding box center [113, 255] width 20 height 7
